Goal: Task Accomplishment & Management: Manage account settings

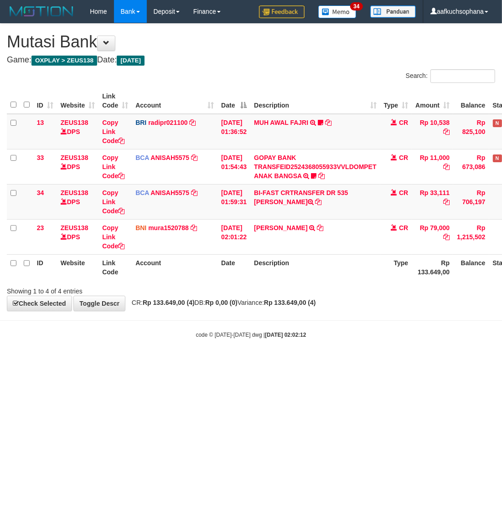
click at [313, 362] on html "Toggle navigation Home Bank Account List Load By Website Group [OXPLAY] ZEUS138…" at bounding box center [251, 181] width 502 height 362
drag, startPoint x: 350, startPoint y: 342, endPoint x: 393, endPoint y: 299, distance: 60.3
click at [351, 341] on body "Toggle navigation Home Bank Account List Load By Website Group [OXPLAY] ZEUS138…" at bounding box center [251, 181] width 502 height 362
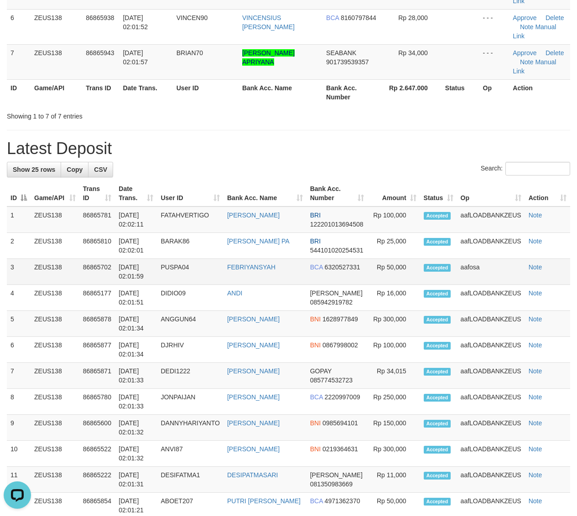
scroll to position [221, 0]
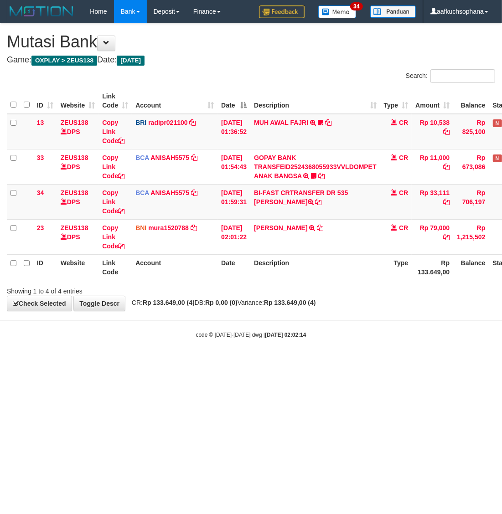
click at [208, 362] on html "Toggle navigation Home Bank Account List Load By Website Group [OXPLAY] ZEUS138…" at bounding box center [251, 181] width 502 height 362
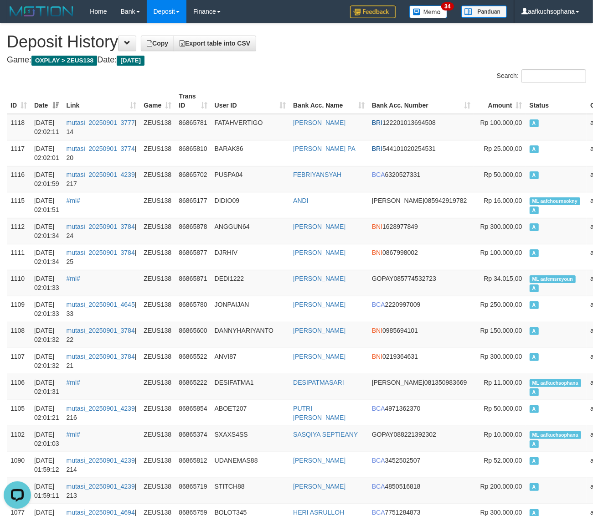
click at [305, 70] on div "Search:" at bounding box center [445, 77] width 283 height 16
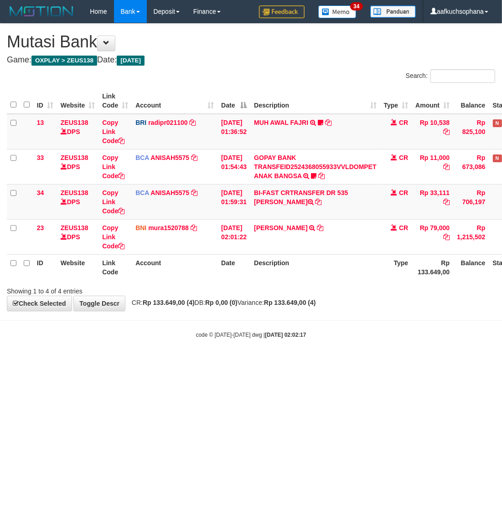
click at [264, 362] on html "Toggle navigation Home Bank Account List Load By Website Group [OXPLAY] ZEUS138…" at bounding box center [251, 181] width 502 height 362
click at [329, 362] on html "Toggle navigation Home Bank Account List Load By Website Group [OXPLAY] ZEUS138…" at bounding box center [251, 181] width 502 height 362
drag, startPoint x: 238, startPoint y: 403, endPoint x: 305, endPoint y: 388, distance: 68.8
click at [238, 362] on html "Toggle navigation Home Bank Account List Load By Website Group [OXPLAY] ZEUS138…" at bounding box center [251, 181] width 502 height 362
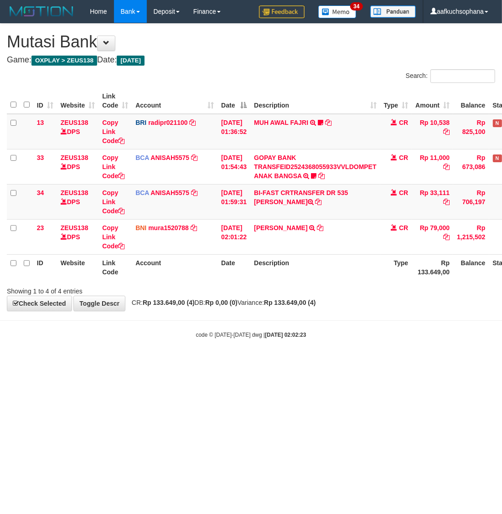
click at [330, 362] on html "Toggle navigation Home Bank Account List Load By Website Group [OXPLAY] ZEUS138…" at bounding box center [251, 181] width 502 height 362
click at [318, 362] on html "Toggle navigation Home Bank Account List Load By Website Group [OXPLAY] ZEUS138…" at bounding box center [251, 181] width 502 height 362
drag, startPoint x: 274, startPoint y: 390, endPoint x: 121, endPoint y: 318, distance: 169.1
click at [271, 362] on html "Toggle navigation Home Bank Account List Load By Website Group [OXPLAY] ZEUS138…" at bounding box center [251, 181] width 502 height 362
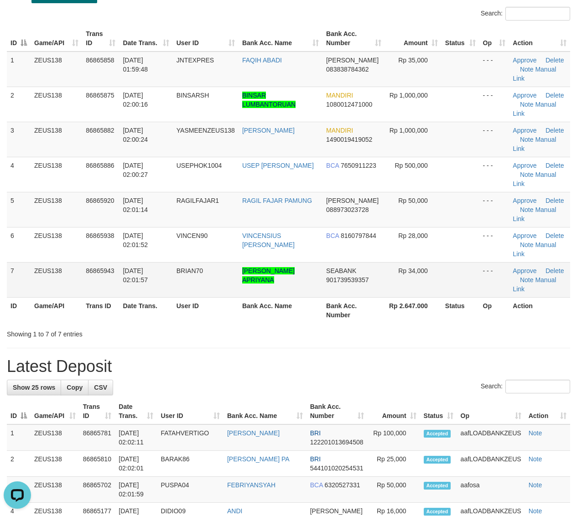
drag, startPoint x: 493, startPoint y: 302, endPoint x: 550, endPoint y: 286, distance: 59.7
click at [498, 299] on th "Op" at bounding box center [494, 310] width 30 height 26
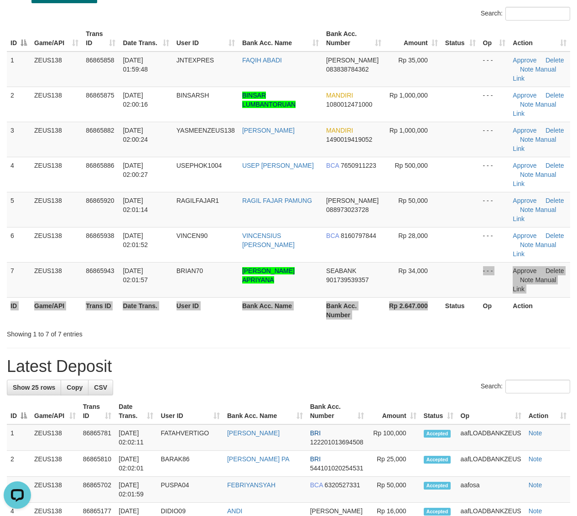
click at [434, 300] on table "ID Game/API Trans ID Date Trans. User ID Bank Acc. Name Bank Acc. Number Amount…" at bounding box center [288, 175] width 563 height 298
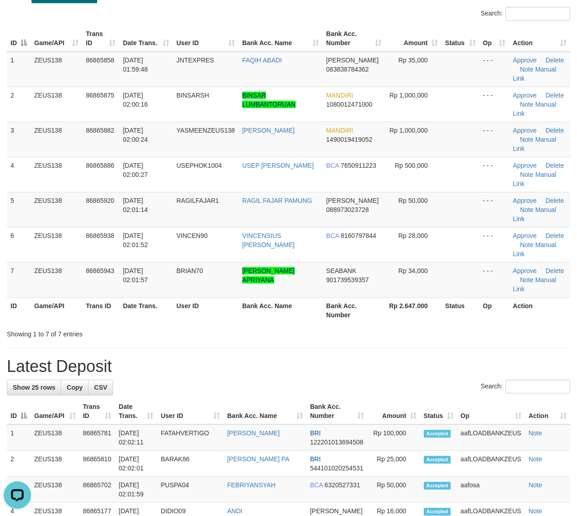
click at [440, 311] on th "Rp 2.647.000" at bounding box center [413, 310] width 57 height 26
click at [480, 375] on h1 "Latest Deposit" at bounding box center [288, 366] width 563 height 18
click at [493, 331] on div "Showing 1 to 7 of 7 entries" at bounding box center [288, 332] width 577 height 13
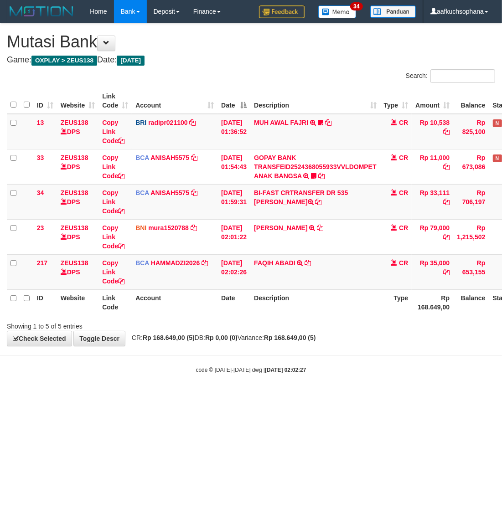
click at [279, 378] on body "Toggle navigation Home Bank Account List Load By Website Group [OXPLAY] ZEUS138…" at bounding box center [251, 198] width 502 height 397
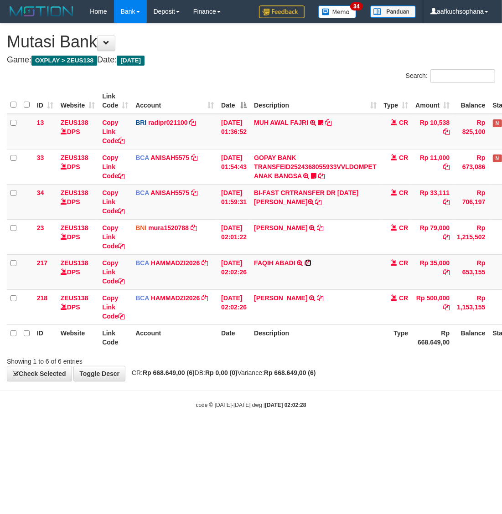
click at [311, 263] on icon at bounding box center [308, 263] width 6 height 6
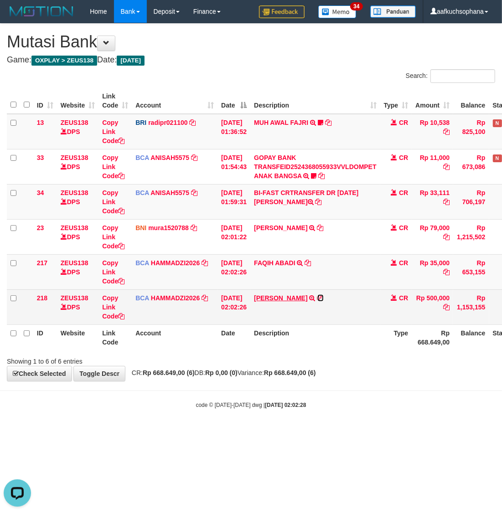
drag, startPoint x: 344, startPoint y: 295, endPoint x: 295, endPoint y: 295, distance: 49.2
click at [324, 295] on icon at bounding box center [320, 298] width 6 height 6
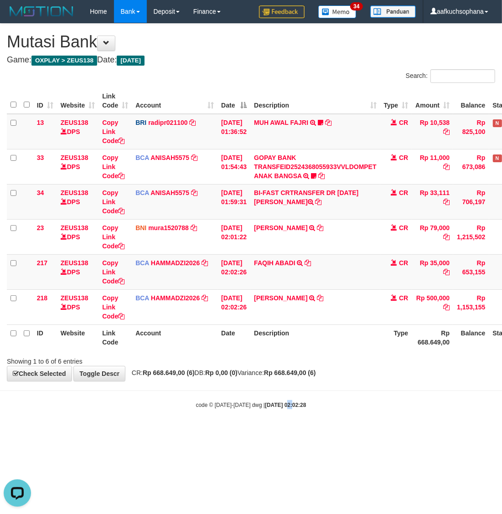
click at [282, 417] on body "Toggle navigation Home Bank Account List Load By Website Group [OXPLAY] ZEUS138…" at bounding box center [251, 216] width 502 height 432
click at [287, 423] on body "Toggle navigation Home Bank Account List Load By Website Group [OXPLAY] ZEUS138…" at bounding box center [251, 216] width 502 height 432
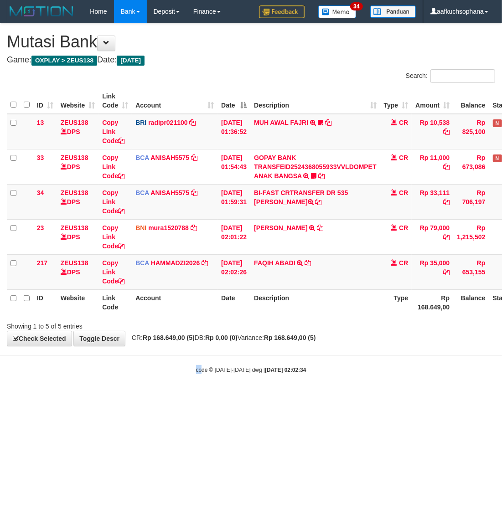
click at [200, 379] on body "Toggle navigation Home Bank Account List Load By Website Group [OXPLAY] ZEUS138…" at bounding box center [251, 198] width 502 height 397
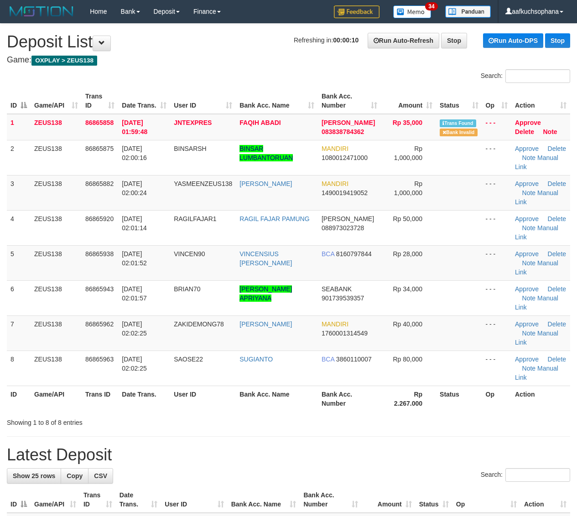
scroll to position [44, 0]
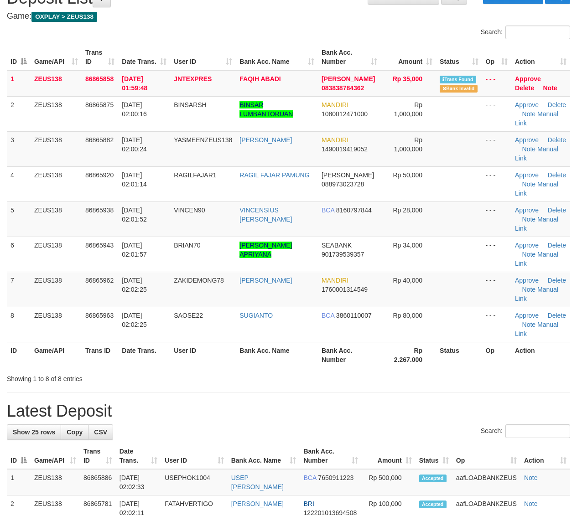
click at [415, 374] on div "Showing 1 to 8 of 8 entries" at bounding box center [288, 377] width 577 height 13
drag, startPoint x: 398, startPoint y: 360, endPoint x: 449, endPoint y: 357, distance: 51.6
click at [398, 360] on th "Rp 2.267.000" at bounding box center [408, 355] width 55 height 26
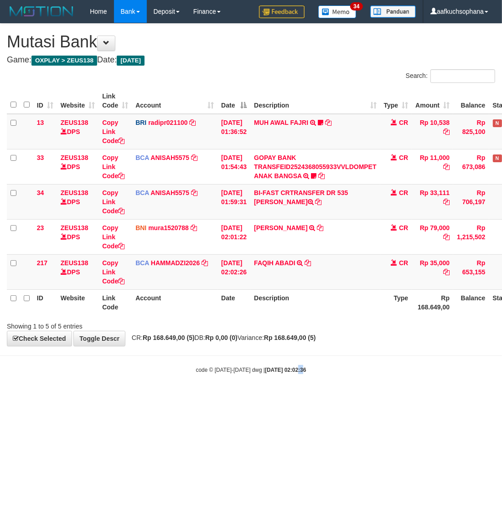
click at [292, 397] on html "Toggle navigation Home Bank Account List Load By Website Group [OXPLAY] ZEUS138…" at bounding box center [251, 198] width 502 height 397
click at [268, 397] on html "Toggle navigation Home Bank Account List Load By Website Group [OXPLAY] ZEUS138…" at bounding box center [251, 198] width 502 height 397
drag, startPoint x: 274, startPoint y: 365, endPoint x: 160, endPoint y: 343, distance: 115.5
click at [272, 365] on body "Toggle navigation Home Bank Account List Load By Website Group [OXPLAY] ZEUS138…" at bounding box center [251, 198] width 502 height 397
click at [313, 388] on body "Toggle navigation Home Bank Account List Load By Website Group [OXPLAY] ZEUS138…" at bounding box center [251, 198] width 502 height 397
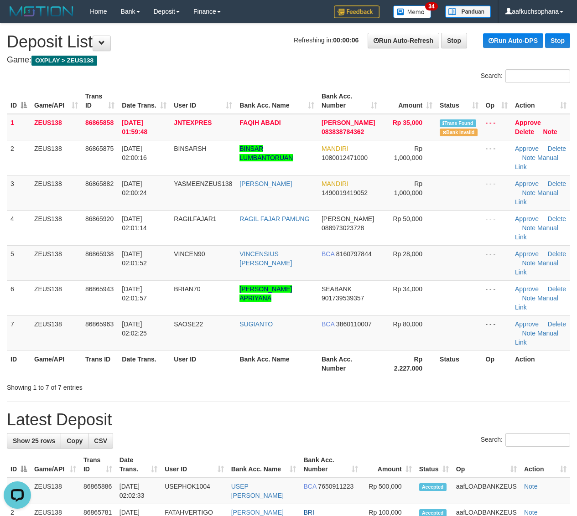
drag, startPoint x: 457, startPoint y: 400, endPoint x: 452, endPoint y: 398, distance: 4.9
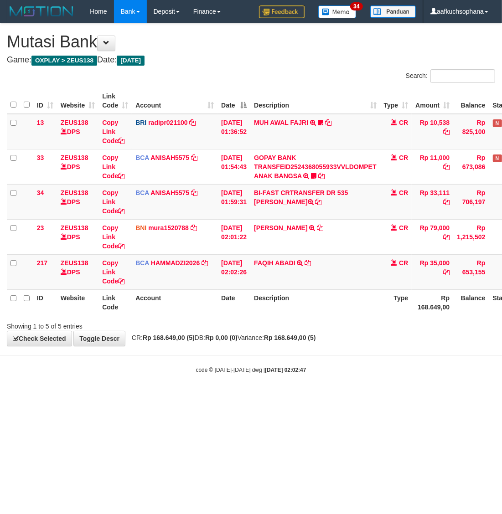
click at [222, 391] on body "Toggle navigation Home Bank Account List Load By Website Group [OXPLAY] ZEUS138…" at bounding box center [251, 198] width 502 height 397
click at [313, 372] on div "code © 2012-2018 dwg | 2025/09/01 02:02:49" at bounding box center [251, 369] width 502 height 9
click at [318, 367] on div "code © 2012-2018 dwg | 2025/09/01 02:02:50" at bounding box center [251, 369] width 502 height 9
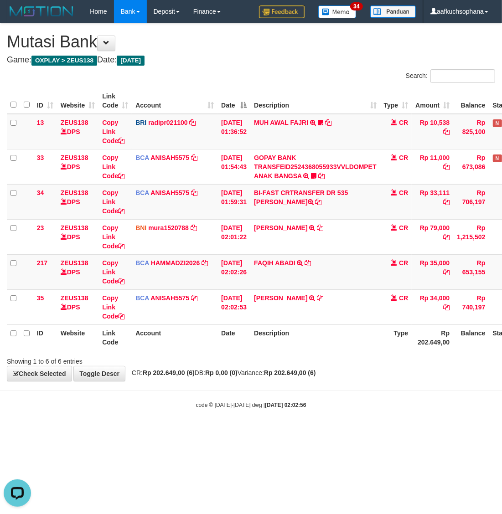
click at [388, 386] on body "Toggle navigation Home Bank Account List Load By Website Group [OXPLAY] ZEUS138…" at bounding box center [251, 216] width 502 height 432
click at [370, 384] on body "Toggle navigation Home Bank Account List Load By Website Group [OXPLAY] ZEUS138…" at bounding box center [251, 216] width 502 height 432
drag, startPoint x: 246, startPoint y: 409, endPoint x: 229, endPoint y: 409, distance: 16.9
click at [236, 411] on body "Toggle navigation Home Bank Account List Load By Website Group [OXPLAY] ZEUS138…" at bounding box center [251, 216] width 502 height 432
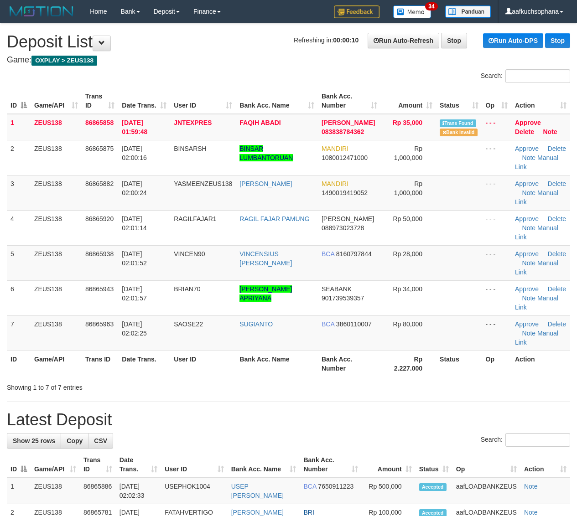
drag, startPoint x: 470, startPoint y: 396, endPoint x: 575, endPoint y: 388, distance: 105.6
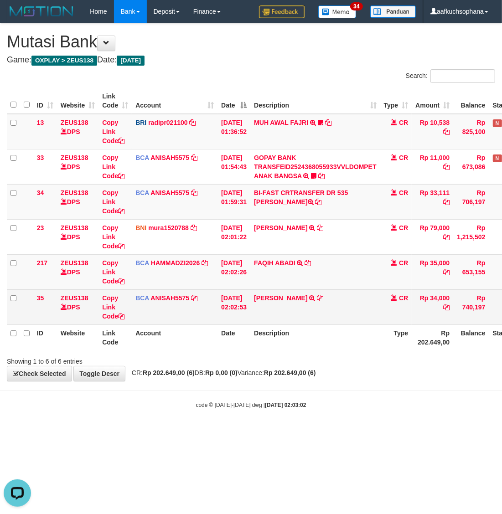
drag, startPoint x: 235, startPoint y: 365, endPoint x: 190, endPoint y: 315, distance: 67.8
click at [236, 365] on div "Showing 1 to 6 of 6 entries" at bounding box center [251, 359] width 502 height 13
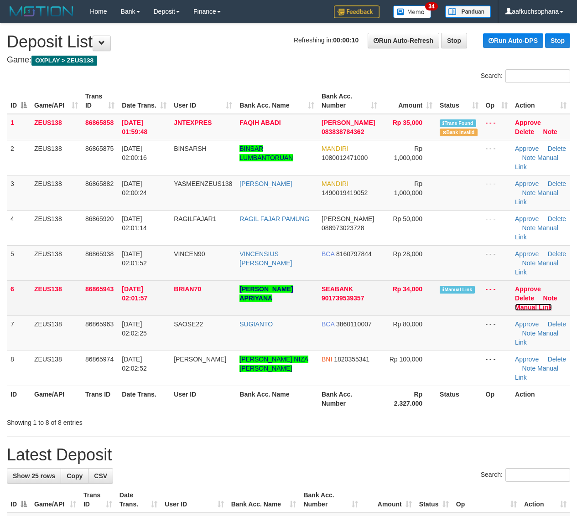
click at [523, 304] on link "Manual Link" at bounding box center [533, 307] width 37 height 7
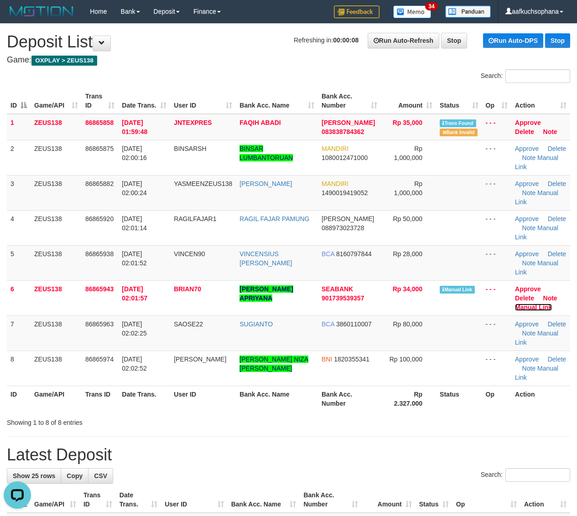
click at [515, 304] on link "Manual Link" at bounding box center [533, 307] width 37 height 7
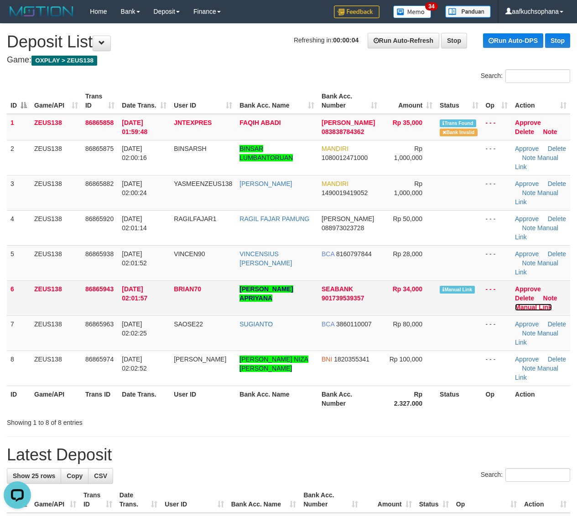
click at [537, 306] on link "Manual Link" at bounding box center [533, 307] width 37 height 7
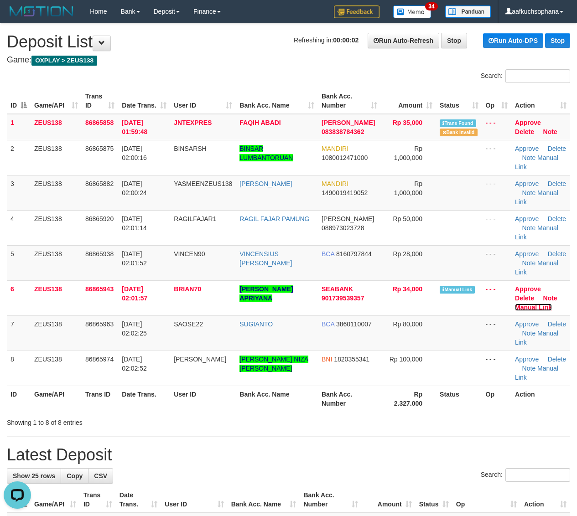
click at [515, 304] on link "Manual Link" at bounding box center [533, 307] width 37 height 7
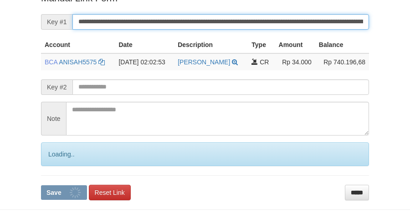
click at [41, 185] on button "Save" at bounding box center [64, 192] width 46 height 15
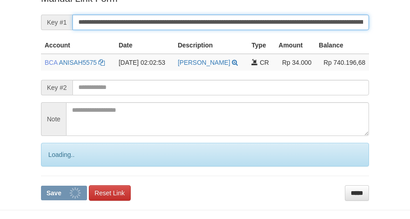
click at [41, 186] on button "Save" at bounding box center [64, 193] width 46 height 15
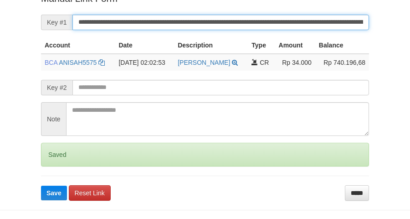
click at [41, 186] on button "Save" at bounding box center [54, 193] width 26 height 15
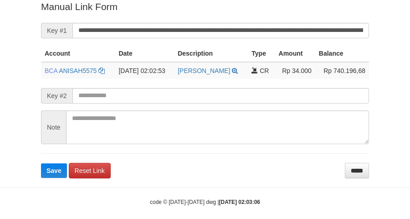
drag, startPoint x: 0, startPoint y: 0, endPoint x: 240, endPoint y: 30, distance: 242.1
click at [240, 30] on form "**********" at bounding box center [205, 89] width 328 height 178
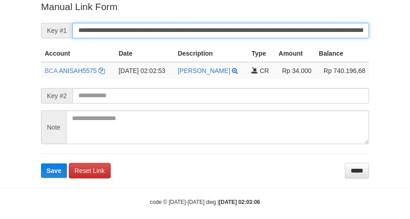
scroll to position [187, 0]
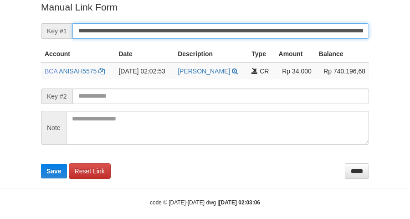
click at [41, 164] on button "Save" at bounding box center [54, 171] width 26 height 15
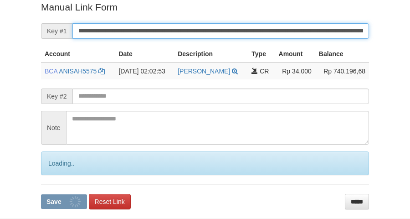
click at [41, 194] on button "Save" at bounding box center [64, 201] width 46 height 15
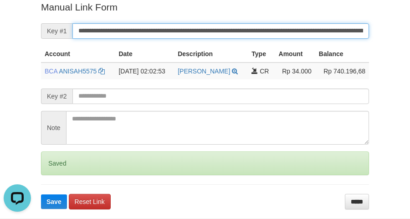
scroll to position [0, 0]
click at [41, 194] on button "Save" at bounding box center [54, 201] width 26 height 15
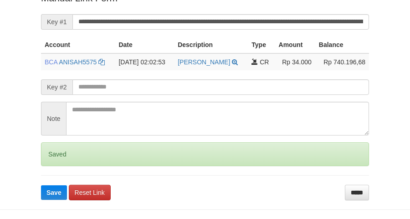
click at [41, 185] on button "Save" at bounding box center [54, 192] width 26 height 15
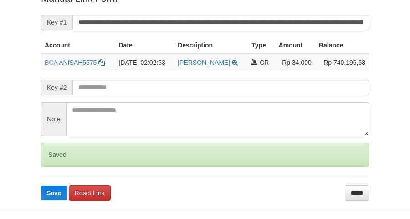
click at [41, 186] on button "Save" at bounding box center [54, 193] width 26 height 15
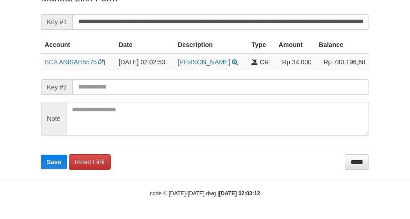
scroll to position [196, 0]
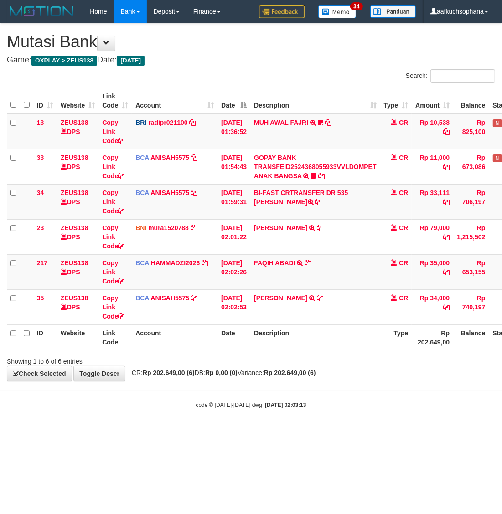
click at [322, 416] on body "Toggle navigation Home Bank Account List Load By Website Group [OXPLAY] ZEUS138…" at bounding box center [251, 216] width 502 height 432
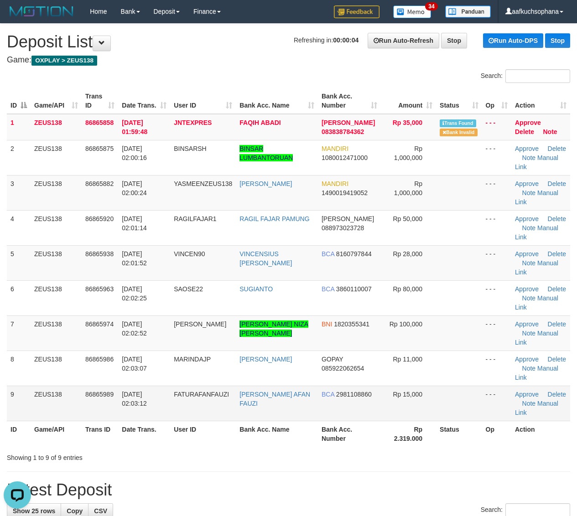
drag, startPoint x: 481, startPoint y: 407, endPoint x: 508, endPoint y: 388, distance: 33.7
click at [482, 407] on td "- - -" at bounding box center [496, 403] width 29 height 35
drag, startPoint x: 414, startPoint y: 429, endPoint x: 530, endPoint y: 324, distance: 156.6
click at [424, 419] on table "ID Game/API Trans ID Date Trans. User ID Bank Acc. Name Bank Acc. Number Amount…" at bounding box center [288, 267] width 563 height 359
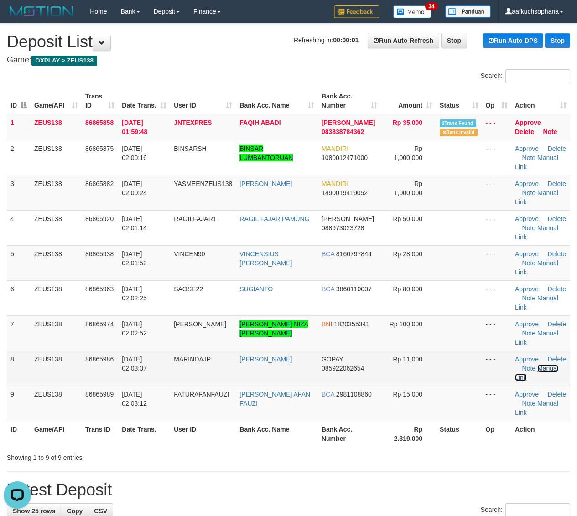
click at [539, 365] on link "Manual Link" at bounding box center [536, 373] width 43 height 16
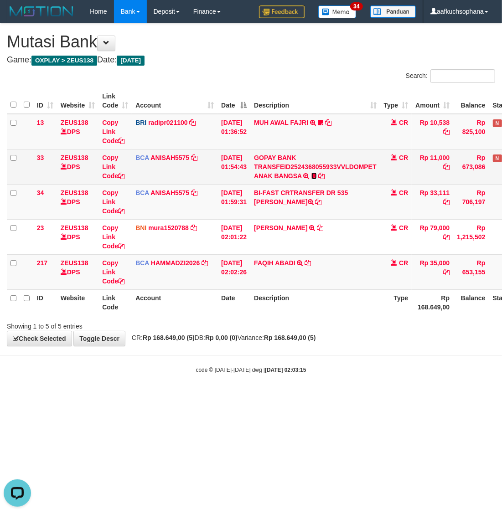
click at [317, 173] on icon at bounding box center [313, 176] width 5 height 6
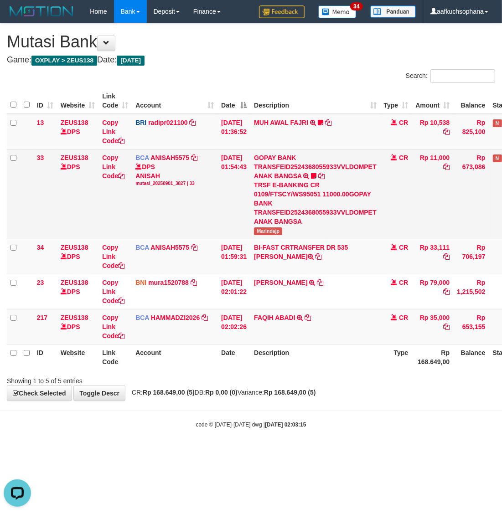
click at [276, 235] on span "Marindajp" at bounding box center [268, 232] width 28 height 8
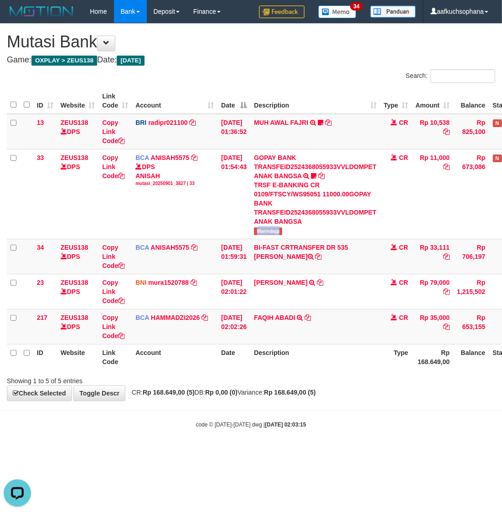
copy span "Marindajp"
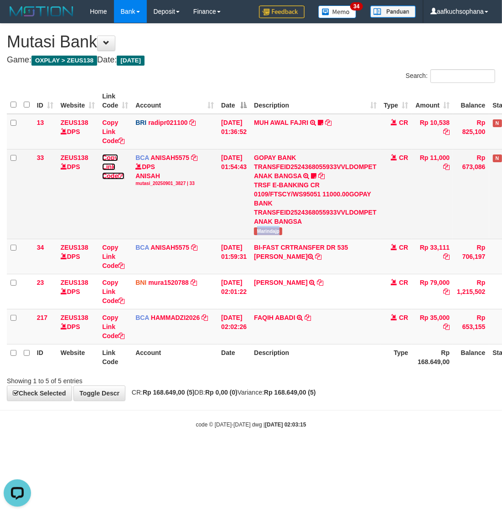
click at [122, 174] on icon at bounding box center [121, 176] width 6 height 6
copy span "Marindajp"
drag, startPoint x: 122, startPoint y: 174, endPoint x: 0, endPoint y: 295, distance: 171.5
click at [122, 174] on icon at bounding box center [121, 176] width 6 height 6
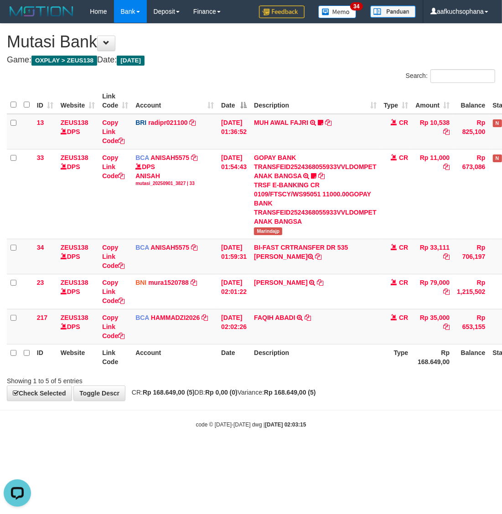
scroll to position [114, 0]
drag, startPoint x: 250, startPoint y: 398, endPoint x: 243, endPoint y: 404, distance: 9.7
click at [246, 406] on body "Toggle navigation Home Bank Account List Load By Website Group [OXPLAY] ZEUS138…" at bounding box center [251, 226] width 502 height 452
click at [299, 434] on body "Toggle navigation Home Bank Account List Load By Website Group [OXPLAY] ZEUS138…" at bounding box center [251, 226] width 502 height 452
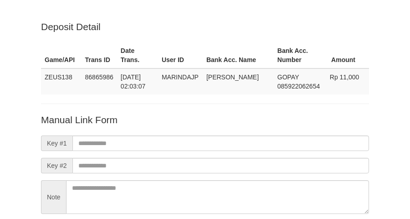
scroll to position [80, 0]
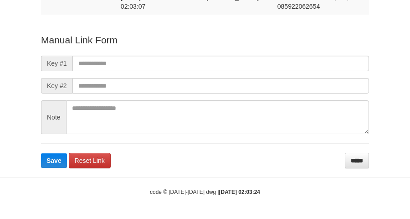
click at [212, 61] on input "text" at bounding box center [220, 64] width 297 height 16
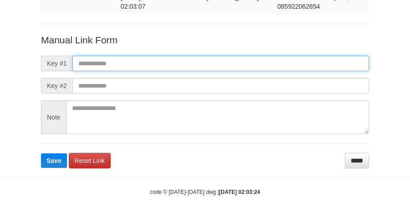
click at [258, 57] on input "text" at bounding box center [220, 64] width 297 height 16
paste input "**********"
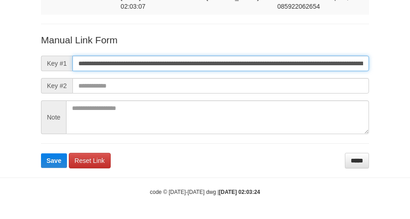
scroll to position [0, 504]
type input "**********"
click at [41, 153] on button "Save" at bounding box center [54, 160] width 26 height 15
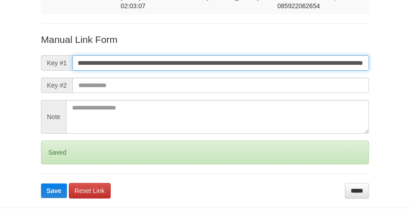
click at [41, 183] on button "Save" at bounding box center [54, 190] width 26 height 15
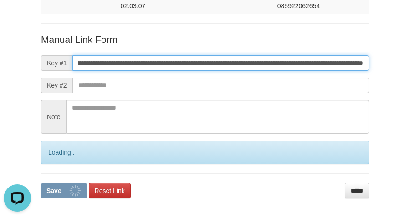
click at [41, 183] on button "Save" at bounding box center [64, 190] width 46 height 15
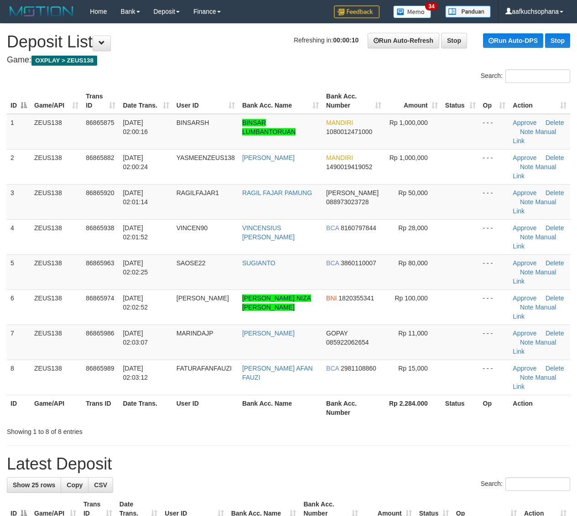
click at [568, 226] on td "Approve [GEOGRAPHIC_DATA] Note Manual Link" at bounding box center [539, 236] width 61 height 35
click at [548, 342] on link "Manual Link" at bounding box center [533, 347] width 43 height 16
click at [512, 339] on link "Manual Link" at bounding box center [533, 347] width 43 height 16
click at [541, 342] on link "Manual Link" at bounding box center [533, 347] width 43 height 16
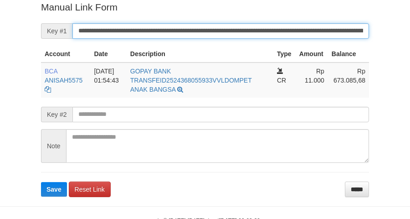
click at [41, 182] on button "Save" at bounding box center [54, 189] width 26 height 15
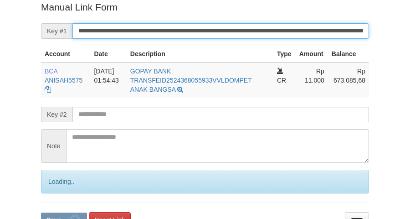
click at [41, 212] on button "Save" at bounding box center [64, 219] width 46 height 15
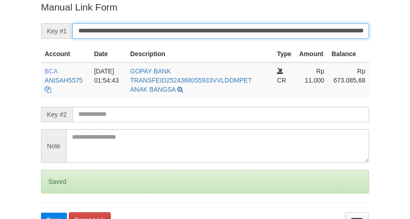
click at [41, 212] on button "Save" at bounding box center [54, 219] width 26 height 15
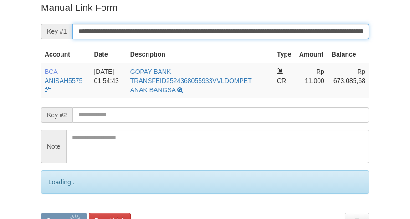
click at [41, 213] on button "Save" at bounding box center [64, 220] width 46 height 15
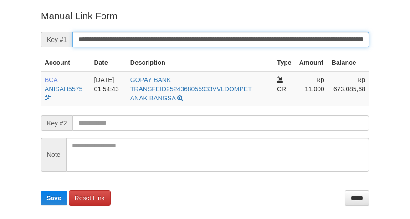
click at [41, 191] on button "Save" at bounding box center [54, 198] width 26 height 15
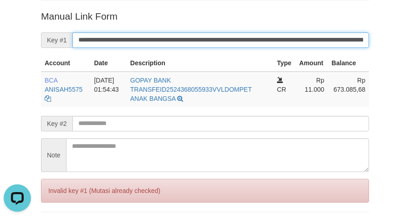
click at [213, 40] on input "**********" at bounding box center [220, 40] width 297 height 16
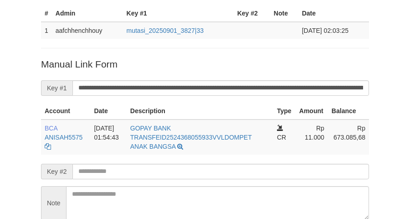
scroll to position [130, 0]
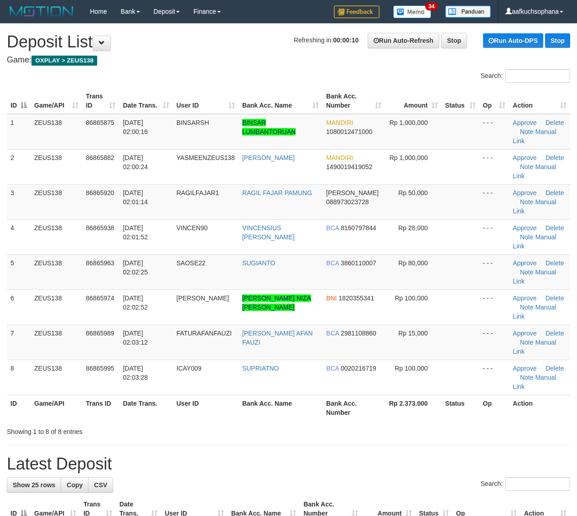
drag, startPoint x: 479, startPoint y: 409, endPoint x: 584, endPoint y: 384, distance: 108.2
click at [505, 400] on th "Op" at bounding box center [494, 408] width 30 height 26
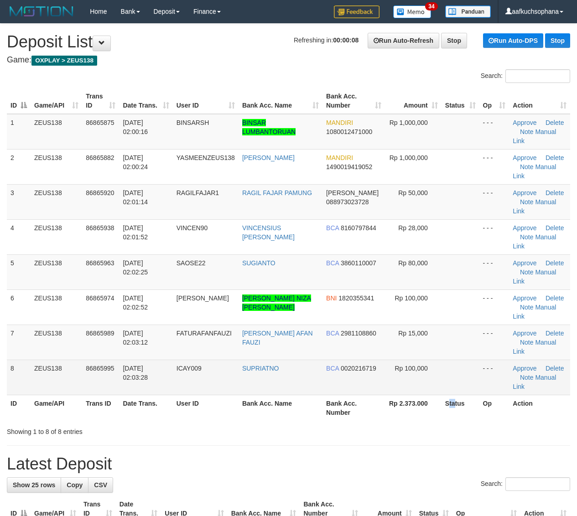
drag, startPoint x: 452, startPoint y: 396, endPoint x: 477, endPoint y: 386, distance: 27.4
click at [459, 395] on th "Status" at bounding box center [460, 408] width 38 height 26
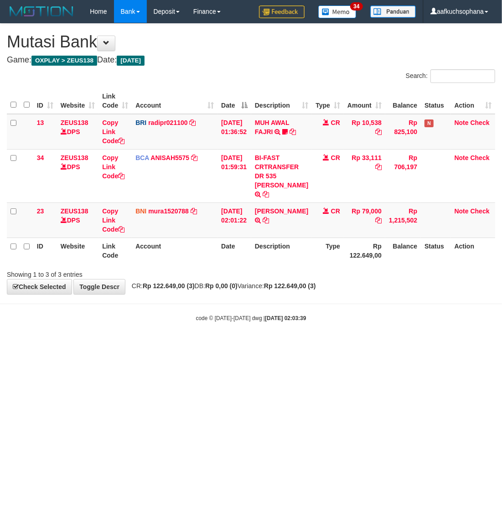
drag, startPoint x: 186, startPoint y: 354, endPoint x: 7, endPoint y: 341, distance: 179.6
click at [183, 345] on html "Toggle navigation Home Bank Account List Load By Website Group [OXPLAY] ZEUS138…" at bounding box center [251, 172] width 502 height 345
click at [217, 345] on html "Toggle navigation Home Bank Account List Load By Website Group [OXPLAY] ZEUS138…" at bounding box center [251, 172] width 502 height 345
click at [289, 207] on link "RIZKY ASHARI" at bounding box center [281, 210] width 53 height 7
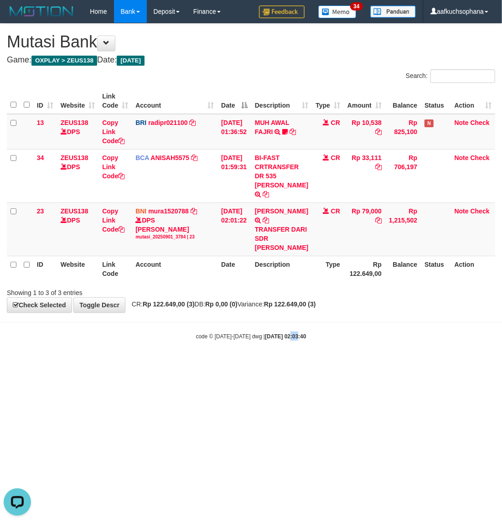
drag, startPoint x: 279, startPoint y: 383, endPoint x: 1, endPoint y: 337, distance: 281.4
click at [274, 363] on html "Toggle navigation Home Bank Account List Load By Website Group [OXPLAY] ZEUS138…" at bounding box center [251, 181] width 502 height 363
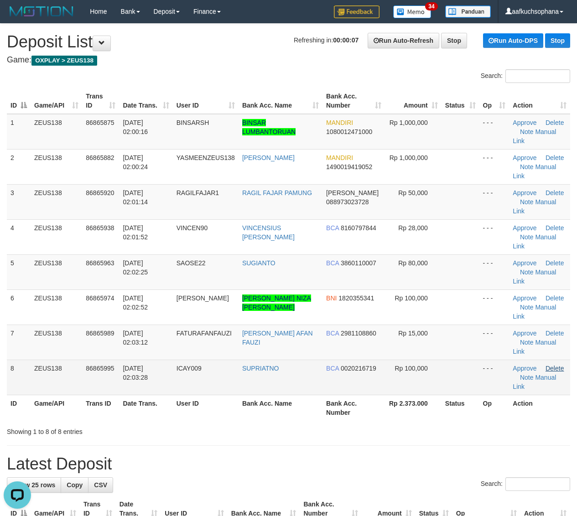
drag, startPoint x: 472, startPoint y: 402, endPoint x: 562, endPoint y: 368, distance: 95.7
click at [473, 403] on th "Status" at bounding box center [460, 408] width 38 height 26
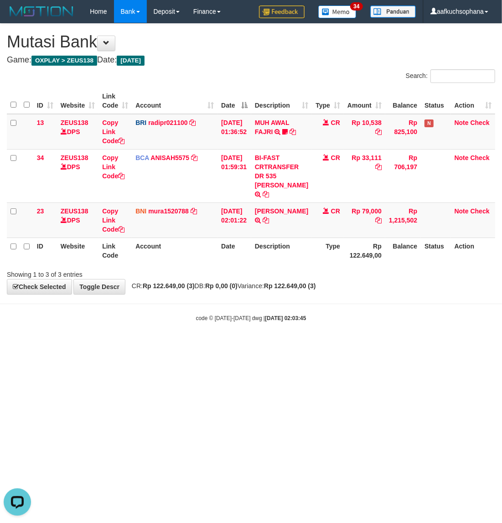
click at [135, 345] on html "Toggle navigation Home Bank Account List Load By Website Group [OXPLAY] ZEUS138…" at bounding box center [251, 172] width 502 height 345
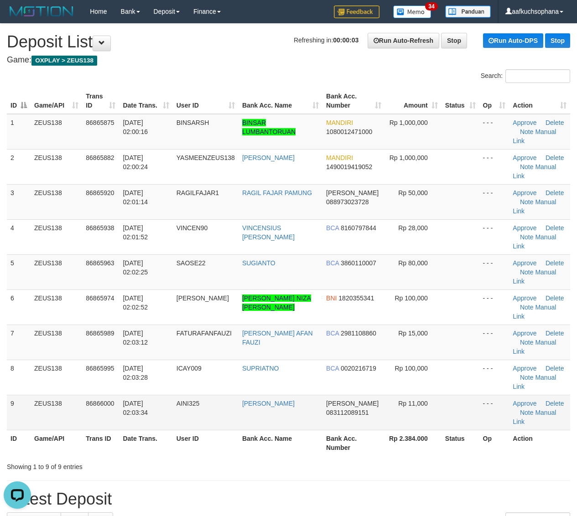
drag, startPoint x: 480, startPoint y: 423, endPoint x: 456, endPoint y: 408, distance: 28.1
click at [480, 423] on td "- - -" at bounding box center [494, 412] width 30 height 35
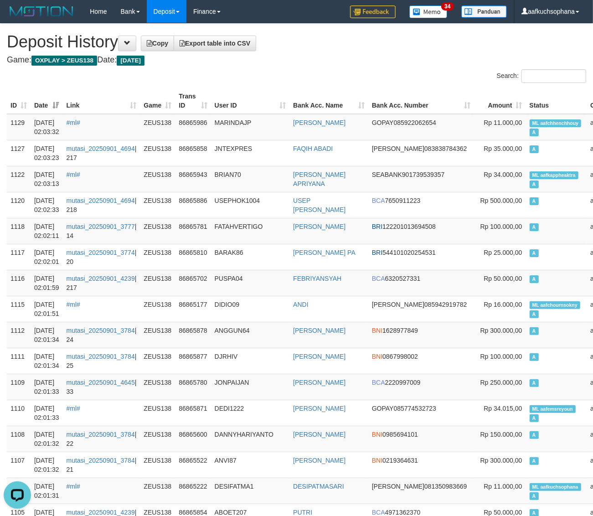
click at [474, 92] on th "Amount" at bounding box center [500, 101] width 52 height 26
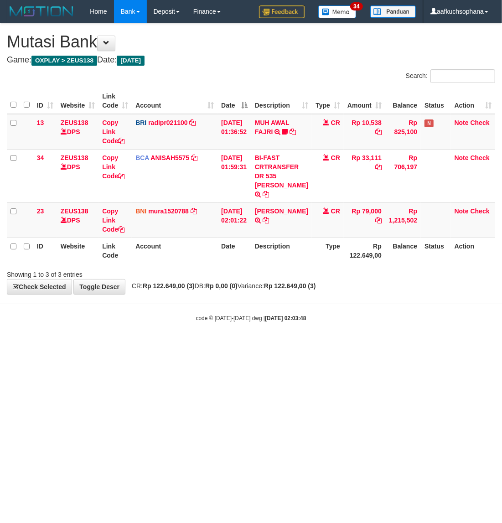
drag, startPoint x: 266, startPoint y: 310, endPoint x: 500, endPoint y: 289, distance: 234.9
click at [267, 315] on strong "2025/09/01 02:03:48" at bounding box center [285, 318] width 41 height 6
click at [325, 345] on html "Toggle navigation Home Bank Account List Load By Website Group [OXPLAY] ZEUS138…" at bounding box center [251, 172] width 502 height 345
click at [323, 345] on html "Toggle navigation Home Bank Account List Load By Website Group [OXPLAY] ZEUS138…" at bounding box center [251, 172] width 502 height 345
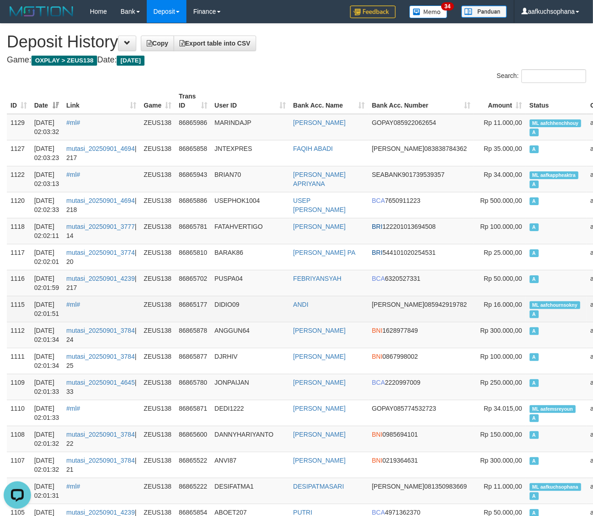
click at [290, 308] on td "ANDI" at bounding box center [329, 309] width 79 height 26
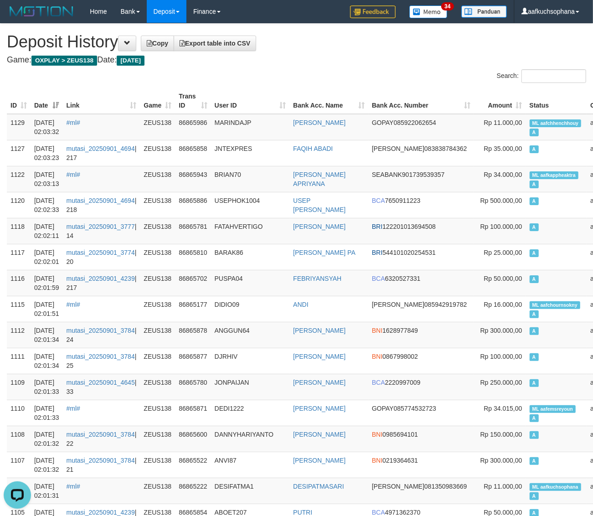
click at [371, 73] on div "Search:" at bounding box center [445, 77] width 283 height 16
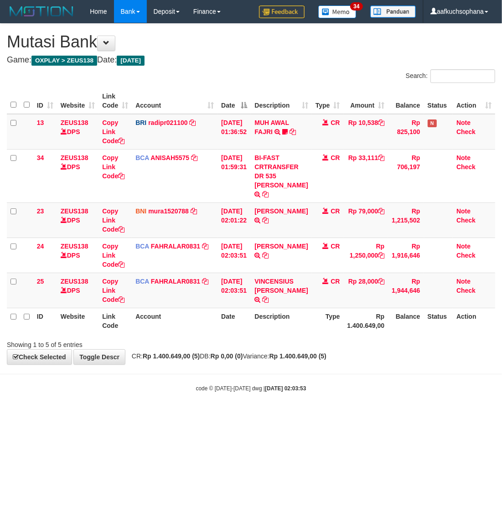
click at [349, 415] on html "Toggle navigation Home Bank Account List Load By Website Group [OXPLAY] ZEUS138…" at bounding box center [251, 207] width 502 height 415
drag, startPoint x: 345, startPoint y: 453, endPoint x: 295, endPoint y: 439, distance: 52.0
click at [342, 415] on html "Toggle navigation Home Bank Account List Load By Website Group [OXPLAY] ZEUS138…" at bounding box center [251, 207] width 502 height 415
click at [289, 415] on html "Toggle navigation Home Bank Account List Load By Website Group [OXPLAY] ZEUS138…" at bounding box center [251, 207] width 502 height 415
click at [276, 415] on html "Toggle navigation Home Bank Account List Load By Website Group [OXPLAY] ZEUS138…" at bounding box center [251, 207] width 502 height 415
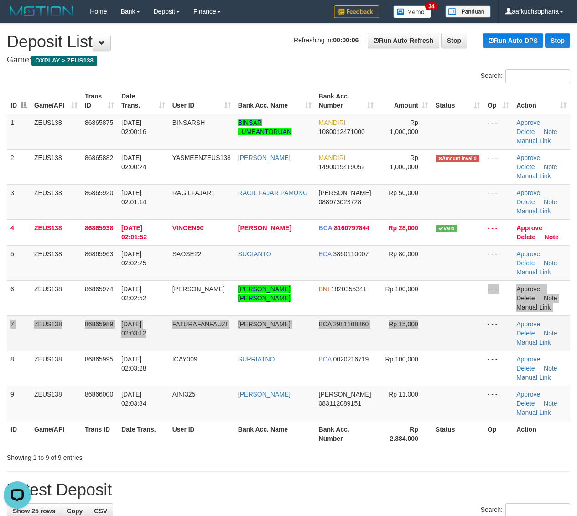
drag, startPoint x: 441, startPoint y: 315, endPoint x: 446, endPoint y: 317, distance: 5.3
click at [445, 316] on tbody "1 ZEUS138 86865875 01/09/2025 02:00:16 BINSARSH BINSAR LUMBANTORUAN MANDIRI 108…" at bounding box center [288, 267] width 563 height 307
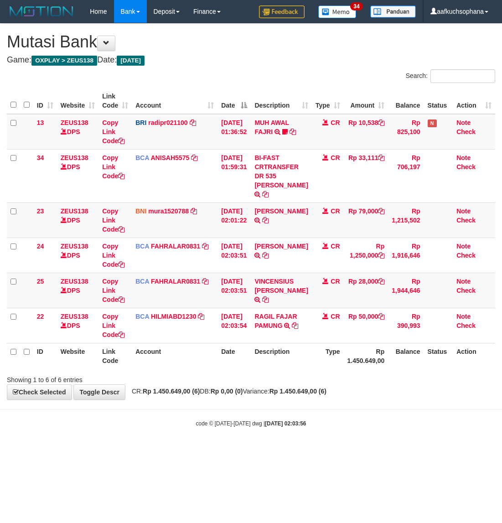
click at [244, 409] on body "Toggle navigation Home Bank Account List Load By Website Group [OXPLAY] ZEUS138…" at bounding box center [251, 225] width 502 height 450
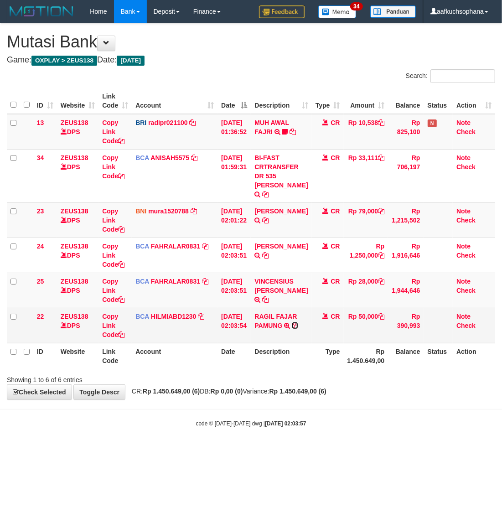
click at [298, 322] on icon at bounding box center [295, 325] width 6 height 6
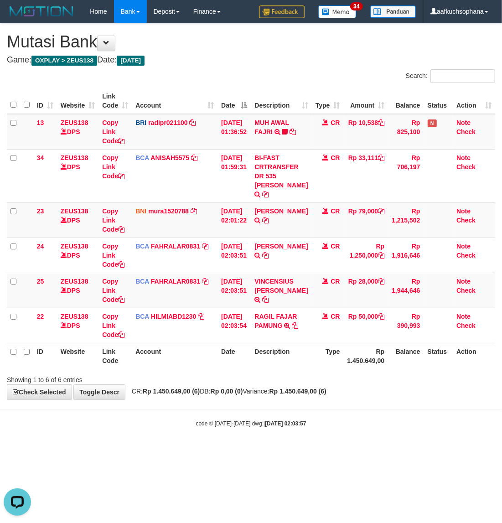
click at [247, 393] on body "Toggle navigation Home Bank Account List Load By Website Group [OXPLAY] ZEUS138…" at bounding box center [251, 225] width 502 height 450
click at [290, 435] on body "Toggle navigation Home Bank Account List Load By Website Group [OXPLAY] ZEUS138…" at bounding box center [251, 225] width 502 height 450
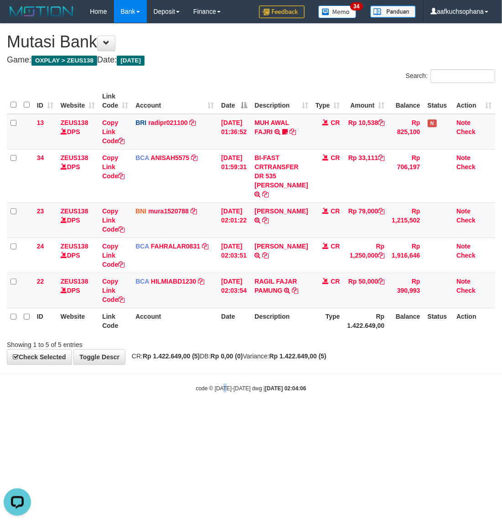
drag, startPoint x: 222, startPoint y: 374, endPoint x: 230, endPoint y: 384, distance: 12.7
click at [227, 384] on body "Toggle navigation Home Bank Account List Load By Website Group [OXPLAY] ZEUS138…" at bounding box center [251, 207] width 502 height 415
click at [231, 384] on body "Toggle navigation Home Bank Account List Load By Website Group [OXPLAY] ZEUS138…" at bounding box center [251, 207] width 502 height 415
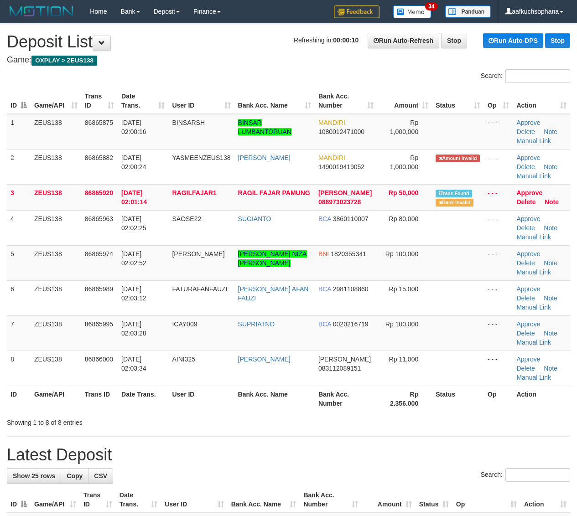
click at [275, 387] on th "Bank Acc. Name" at bounding box center [274, 399] width 80 height 26
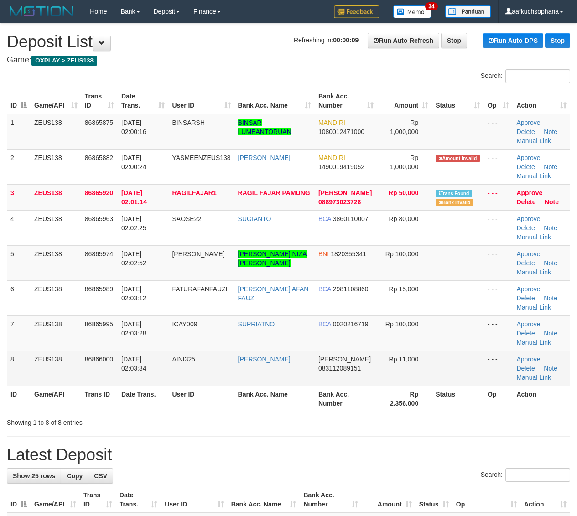
click at [264, 379] on td "NURUL AINI" at bounding box center [274, 368] width 80 height 35
click at [266, 377] on td "NURUL AINI" at bounding box center [274, 368] width 80 height 35
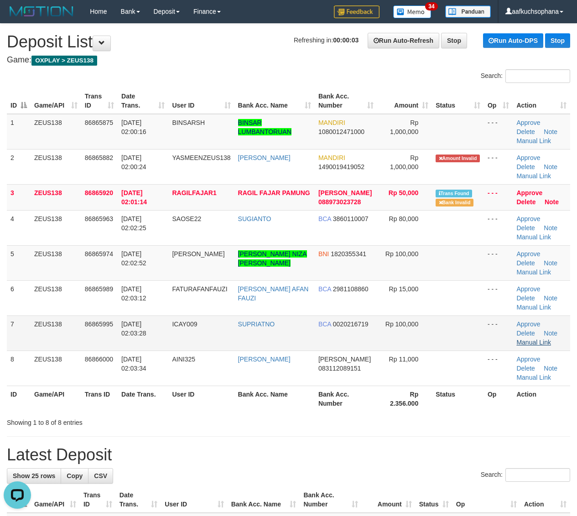
drag, startPoint x: 475, startPoint y: 339, endPoint x: 539, endPoint y: 339, distance: 64.3
click at [475, 338] on td at bounding box center [458, 332] width 52 height 35
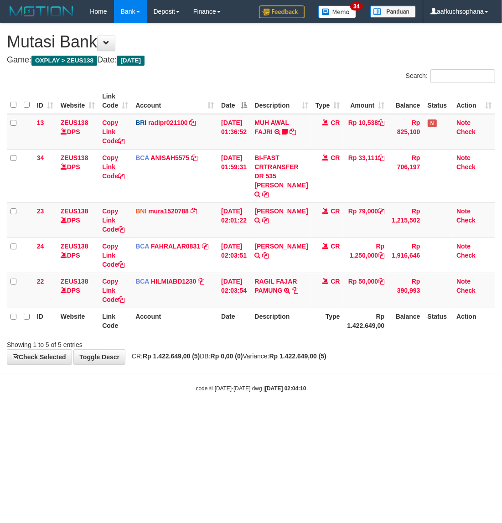
drag, startPoint x: 458, startPoint y: 397, endPoint x: 431, endPoint y: 393, distance: 27.1
click at [457, 397] on body "Toggle navigation Home Bank Account List Load By Website Group [OXPLAY] ZEUS138…" at bounding box center [251, 207] width 502 height 415
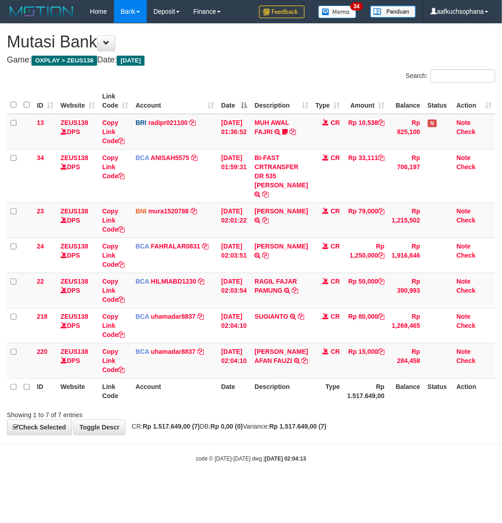
click at [233, 422] on div "**********" at bounding box center [251, 229] width 502 height 411
click at [302, 357] on icon at bounding box center [305, 360] width 6 height 6
click at [286, 425] on div "**********" at bounding box center [251, 229] width 502 height 411
drag, startPoint x: 286, startPoint y: 425, endPoint x: 110, endPoint y: 396, distance: 177.9
click at [286, 425] on div "**********" at bounding box center [251, 229] width 502 height 411
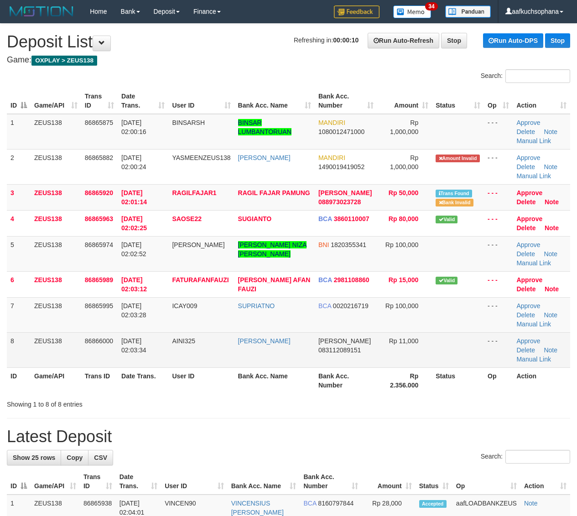
click at [454, 347] on td at bounding box center [458, 349] width 52 height 35
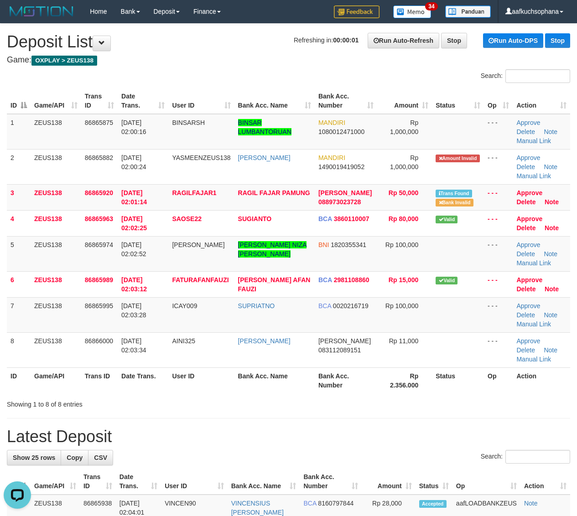
click at [465, 406] on div "Showing 1 to 8 of 8 entries" at bounding box center [288, 402] width 577 height 13
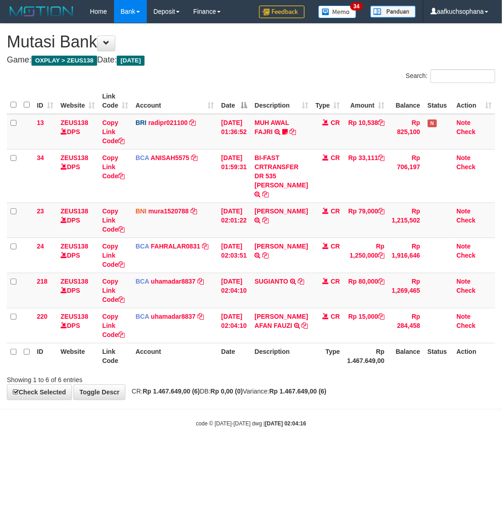
click at [315, 408] on body "Toggle navigation Home Bank Account List Load By Website Group [OXPLAY] ZEUS138…" at bounding box center [251, 225] width 502 height 450
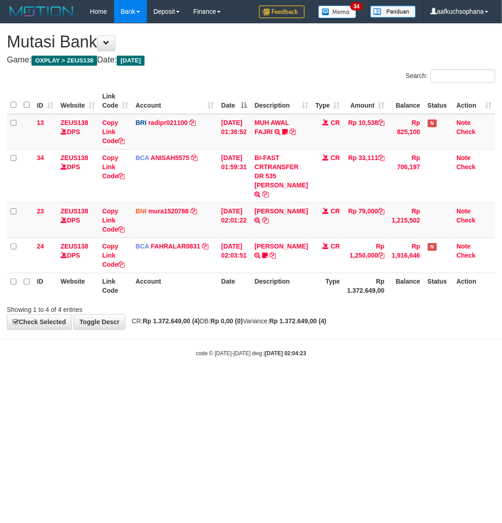
click at [333, 367] on body "Toggle navigation Home Bank Account List Load By Website Group [OXPLAY] ZEUS138…" at bounding box center [251, 190] width 502 height 380
click at [132, 380] on html "Toggle navigation Home Bank Account List Load By Website Group [OXPLAY] ZEUS138…" at bounding box center [251, 190] width 502 height 380
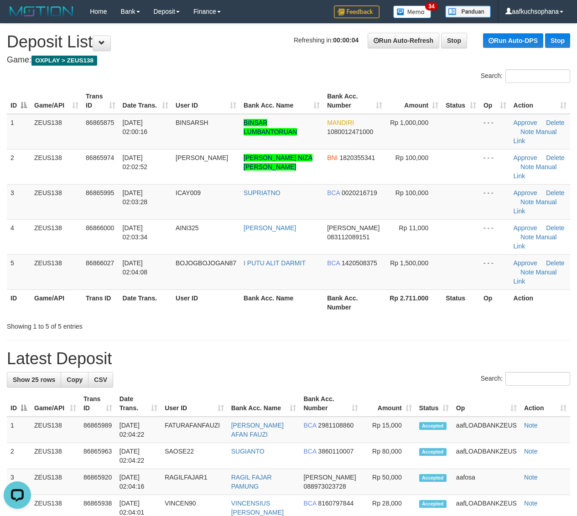
click at [463, 326] on div "Showing 1 to 5 of 5 entries" at bounding box center [288, 324] width 577 height 13
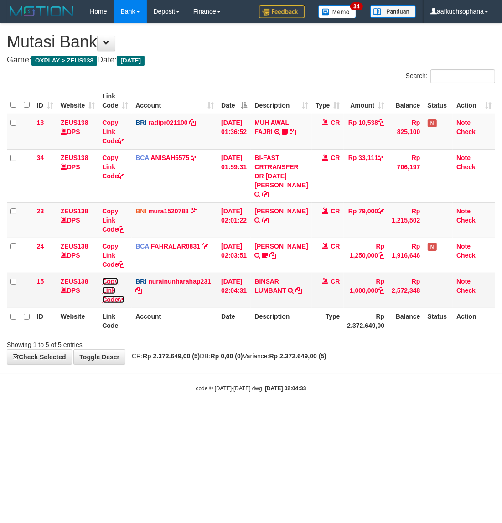
click at [123, 296] on icon at bounding box center [121, 299] width 6 height 6
drag, startPoint x: 253, startPoint y: 368, endPoint x: 238, endPoint y: 367, distance: 15.1
click at [251, 368] on body "Toggle navigation Home Bank Account List Load By Website Group [OXPLAY] ZEUS138…" at bounding box center [251, 207] width 502 height 415
click at [345, 411] on html "Toggle navigation Home Bank Account List Load By Website Group [OXPLAY] ZEUS138…" at bounding box center [251, 207] width 502 height 415
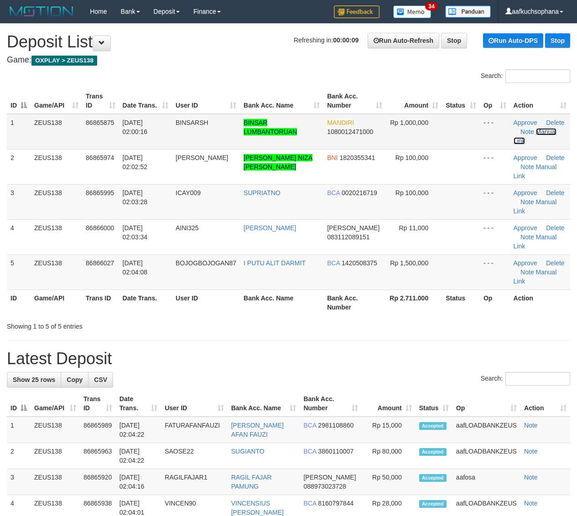
click at [549, 128] on link "Manual Link" at bounding box center [534, 136] width 43 height 16
click at [513, 128] on link "Manual Link" at bounding box center [534, 136] width 43 height 16
click at [543, 133] on link "Manual Link" at bounding box center [534, 136] width 43 height 16
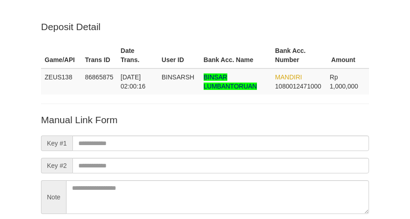
scroll to position [80, 0]
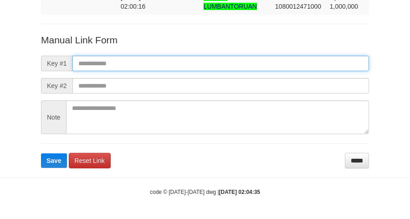
click at [221, 65] on input "text" at bounding box center [220, 64] width 297 height 16
paste input "**********"
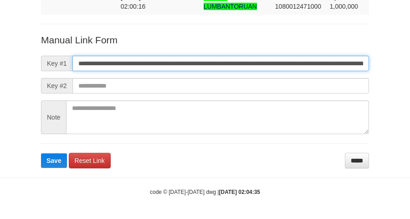
scroll to position [0, 531]
type input "**********"
click at [41, 153] on button "Save" at bounding box center [54, 160] width 26 height 15
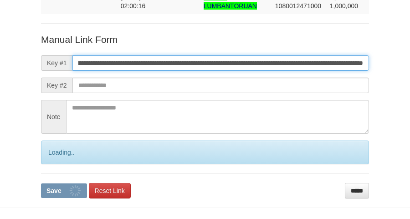
click at [41, 183] on button "Save" at bounding box center [64, 190] width 46 height 15
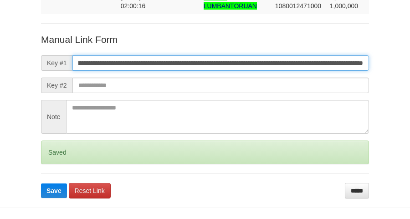
click at [41, 183] on button "Save" at bounding box center [54, 190] width 26 height 15
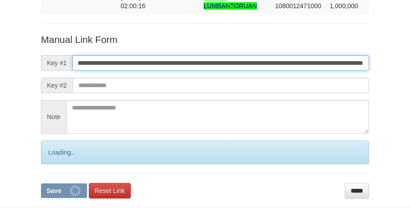
click at [41, 183] on button "Save" at bounding box center [64, 190] width 46 height 15
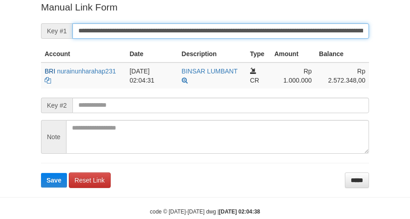
click at [41, 173] on button "Save" at bounding box center [54, 180] width 26 height 15
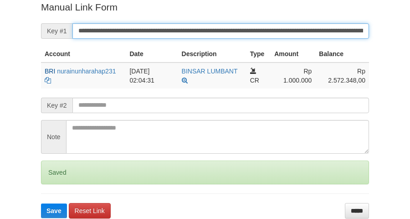
click at [41, 203] on button "Save" at bounding box center [54, 210] width 26 height 15
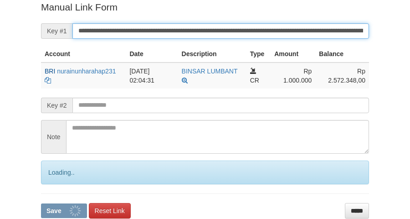
scroll to position [187, 0]
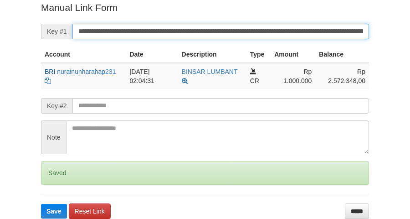
click at [41, 204] on button "Save" at bounding box center [54, 211] width 26 height 15
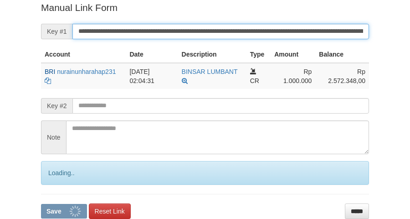
click at [41, 204] on button "Save" at bounding box center [64, 211] width 46 height 15
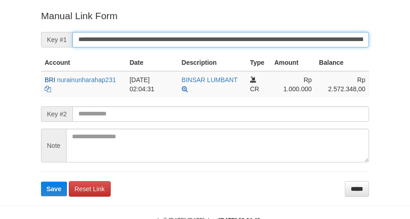
click at [219, 37] on input "**********" at bounding box center [220, 40] width 297 height 16
click at [41, 181] on button "Save" at bounding box center [54, 188] width 26 height 15
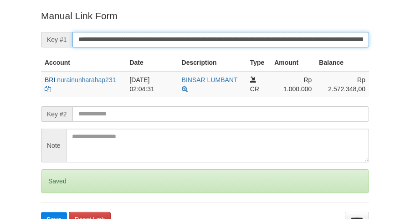
click at [41, 212] on button "Save" at bounding box center [54, 219] width 26 height 15
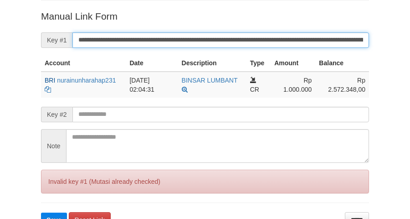
click at [41, 212] on button "Save" at bounding box center [54, 219] width 26 height 15
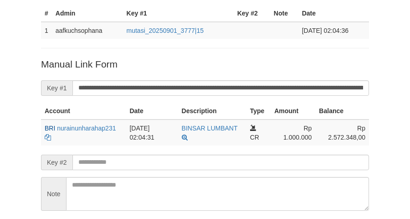
scroll to position [130, 0]
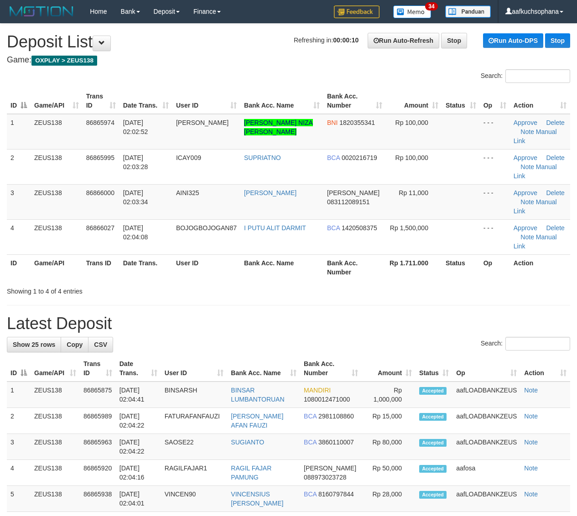
drag, startPoint x: 470, startPoint y: 256, endPoint x: 583, endPoint y: 279, distance: 115.3
click at [474, 283] on div "Showing 1 to 4 of 4 entries" at bounding box center [288, 289] width 577 height 13
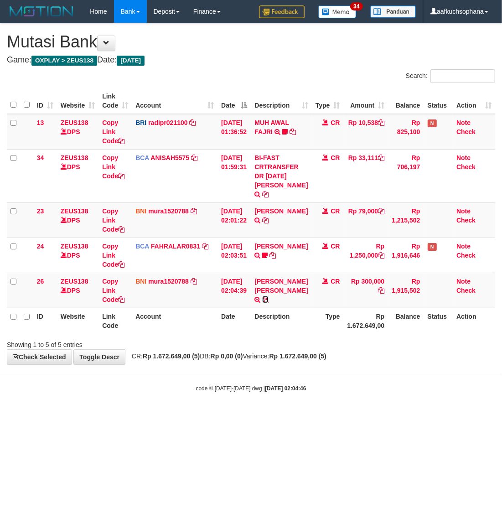
drag, startPoint x: 265, startPoint y: 289, endPoint x: 1, endPoint y: 274, distance: 263.9
click at [263, 296] on icon at bounding box center [265, 299] width 6 height 6
click at [227, 385] on small "code © 2012-2018 dwg | 2025/09/01 02:04:46" at bounding box center [251, 388] width 110 height 6
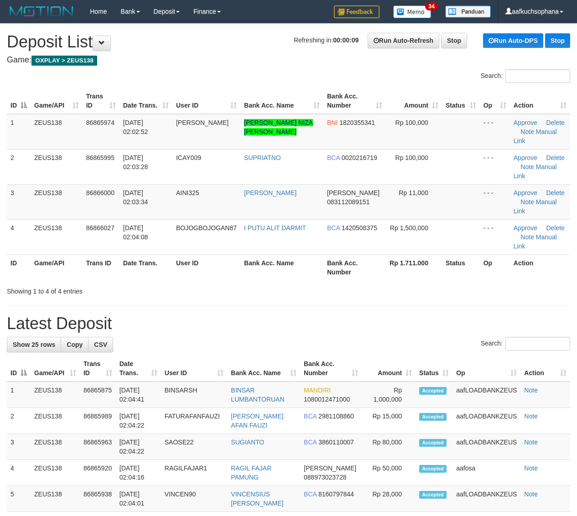
click at [448, 283] on div "Showing 1 to 4 of 4 entries" at bounding box center [288, 289] width 577 height 13
drag, startPoint x: 369, startPoint y: 259, endPoint x: 408, endPoint y: 263, distance: 38.9
click at [374, 283] on div "Showing 1 to 4 of 4 entries" at bounding box center [288, 289] width 577 height 13
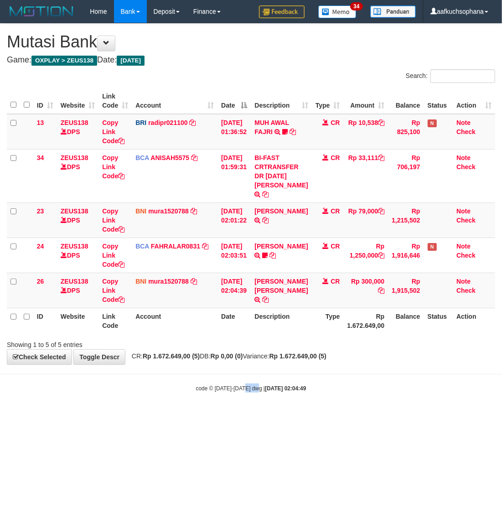
click at [256, 385] on small "code © 2012-2018 dwg | 2025/09/01 02:04:49" at bounding box center [251, 388] width 110 height 6
click at [220, 374] on body "Toggle navigation Home Bank Account List Load By Website Group [OXPLAY] ZEUS138…" at bounding box center [251, 207] width 502 height 415
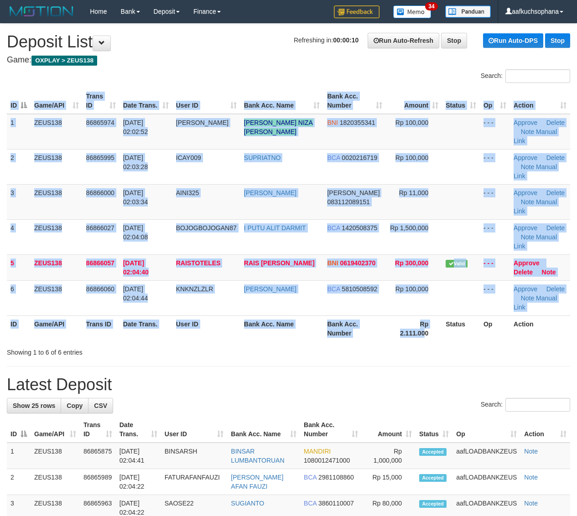
click at [420, 295] on div "ID Game/API Trans ID Date Trans. User ID Bank Acc. Name Bank Acc. Number Amount…" at bounding box center [288, 214] width 577 height 259
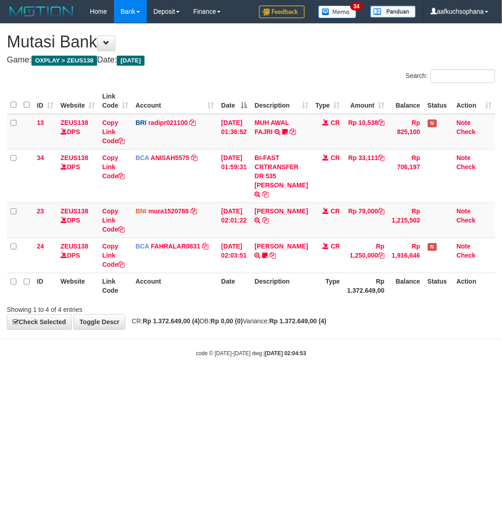
click at [274, 380] on html "Toggle navigation Home Bank Account List Load By Website Group [OXPLAY] ZEUS138…" at bounding box center [251, 190] width 502 height 380
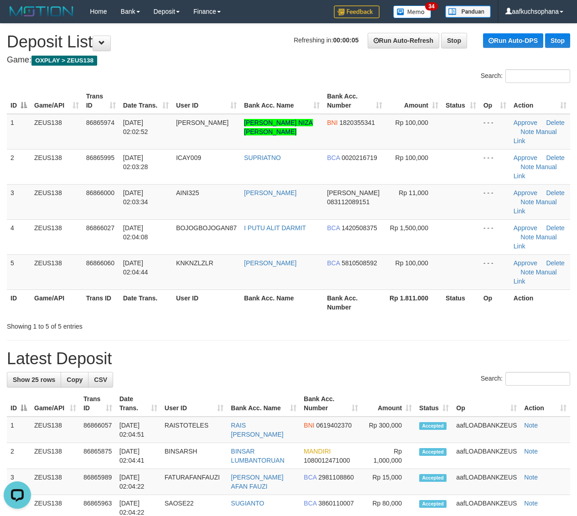
drag, startPoint x: 484, startPoint y: 277, endPoint x: 577, endPoint y: 307, distance: 98.2
click at [484, 318] on div "Showing 1 to 5 of 5 entries" at bounding box center [288, 324] width 577 height 13
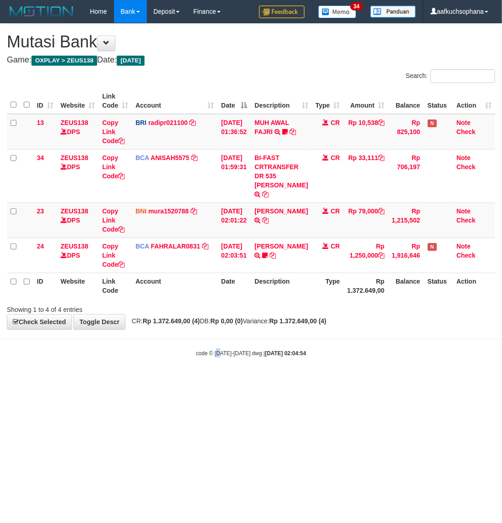
drag, startPoint x: 220, startPoint y: 383, endPoint x: 499, endPoint y: 167, distance: 352.9
click at [220, 380] on html "Toggle navigation Home Bank Account List Load By Website Group [OXPLAY] ZEUS138…" at bounding box center [251, 190] width 502 height 380
drag, startPoint x: 106, startPoint y: 359, endPoint x: 156, endPoint y: 350, distance: 50.5
click at [103, 370] on body "Toggle navigation Home Bank Account List Load By Website Group [OXPLAY] ZEUS138…" at bounding box center [251, 190] width 502 height 380
click at [253, 380] on html "Toggle navigation Home Bank Account List Load By Website Group [OXPLAY] ZEUS138…" at bounding box center [251, 190] width 502 height 380
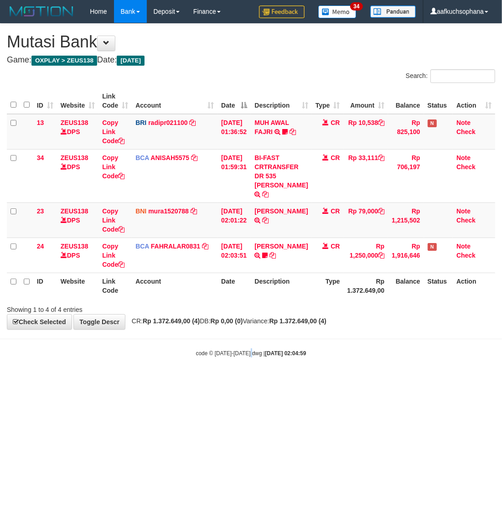
click at [254, 380] on html "Toggle navigation Home Bank Account List Load By Website Group [OXPLAY] ZEUS138…" at bounding box center [251, 190] width 502 height 380
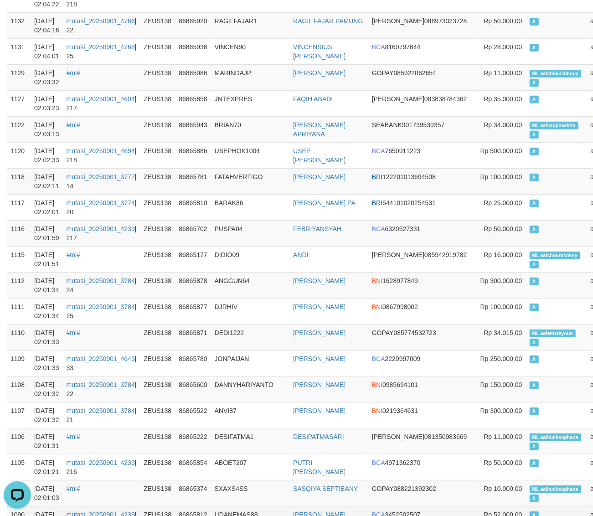
scroll to position [342, 0]
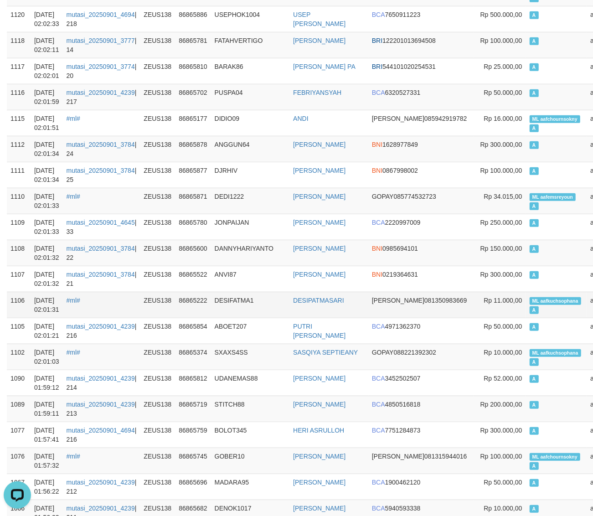
click at [530, 305] on span "ML aafkuchsophana" at bounding box center [556, 301] width 52 height 8
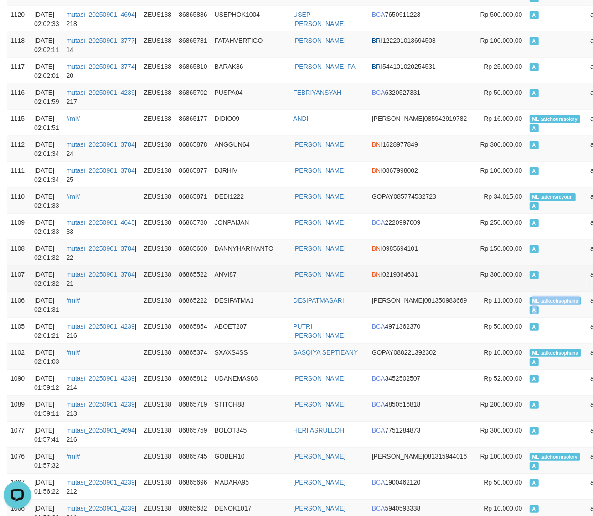
copy td "ML aafkuchsophana A"
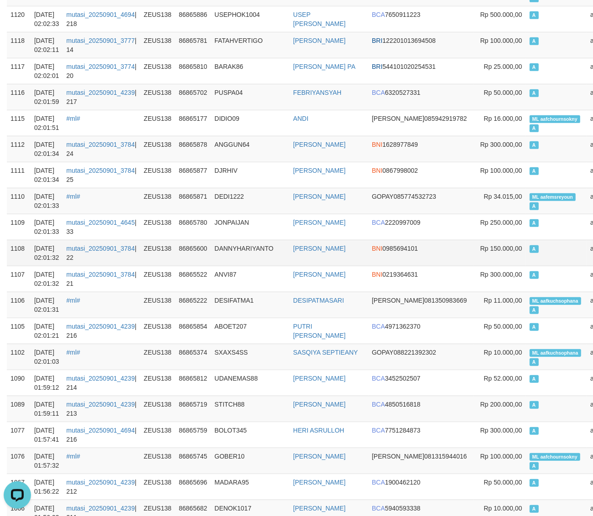
click at [526, 266] on td "A" at bounding box center [556, 253] width 61 height 26
click at [526, 98] on td "A" at bounding box center [556, 97] width 61 height 26
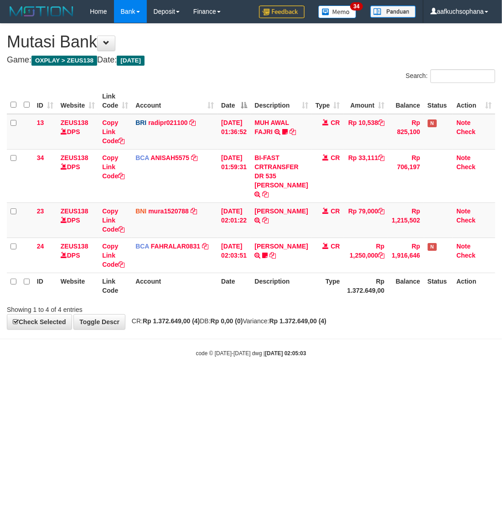
drag, startPoint x: 276, startPoint y: 388, endPoint x: 272, endPoint y: 377, distance: 11.1
click at [276, 380] on html "Toggle navigation Home Bank Account List Load By Website Group [OXPLAY] ZEUS138…" at bounding box center [251, 190] width 502 height 380
drag, startPoint x: 160, startPoint y: 403, endPoint x: 158, endPoint y: 409, distance: 5.3
click at [159, 380] on html "Toggle navigation Home Bank Account List Load By Website Group [OXPLAY] ZEUS138…" at bounding box center [251, 190] width 502 height 380
click at [160, 380] on html "Toggle navigation Home Bank Account List Load By Website Group [OXPLAY] ZEUS138…" at bounding box center [251, 190] width 502 height 380
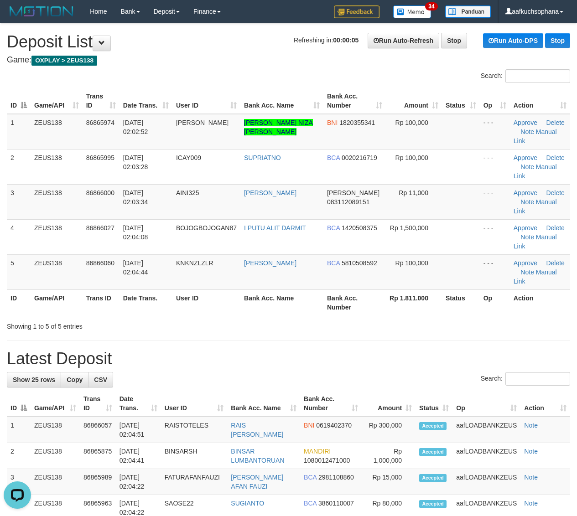
drag, startPoint x: 429, startPoint y: 264, endPoint x: 584, endPoint y: 306, distance: 160.8
click at [429, 290] on th "Rp 1.811.000" at bounding box center [414, 303] width 56 height 26
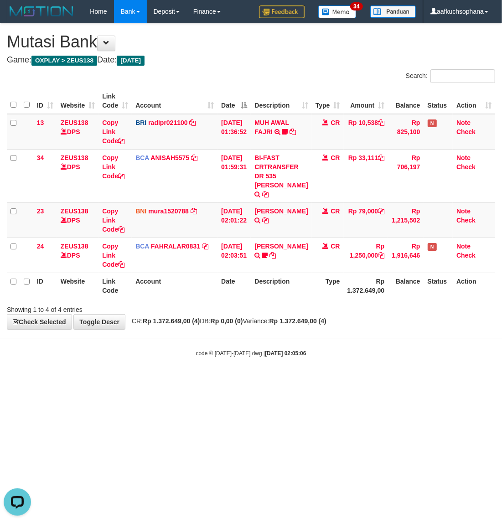
click at [414, 367] on body "Toggle navigation Home Bank Account List Load By Website Group [OXPLAY] ZEUS138…" at bounding box center [251, 190] width 502 height 380
click at [244, 380] on html "Toggle navigation Home Bank Account List Load By Website Group [OXPLAY] ZEUS138…" at bounding box center [251, 190] width 502 height 380
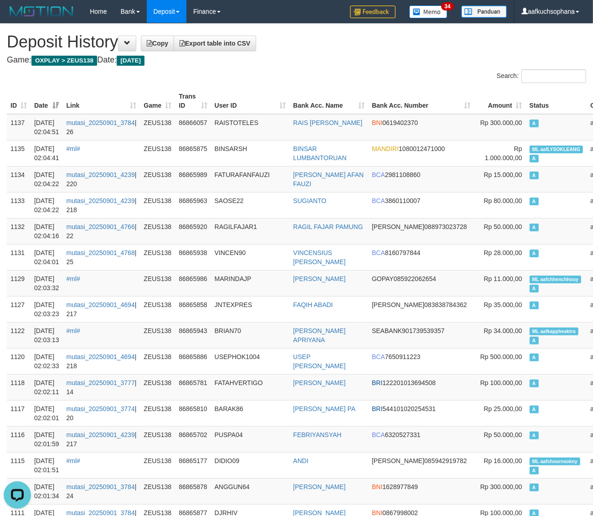
click at [371, 57] on h4 "Game: OXPLAY > ZEUS138 Date: Today" at bounding box center [296, 60] width 579 height 9
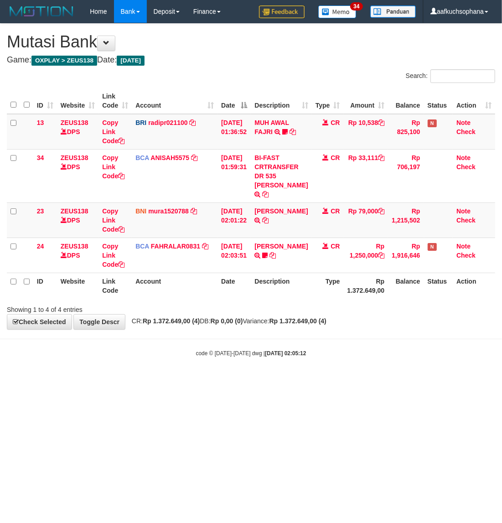
click at [213, 380] on html "Toggle navigation Home Bank Account List Load By Website Group [OXPLAY] ZEUS138…" at bounding box center [251, 190] width 502 height 380
drag, startPoint x: 212, startPoint y: 445, endPoint x: 139, endPoint y: 388, distance: 92.6
click at [214, 380] on html "Toggle navigation Home Bank Account List Load By Website Group [OXPLAY] ZEUS138…" at bounding box center [251, 190] width 502 height 380
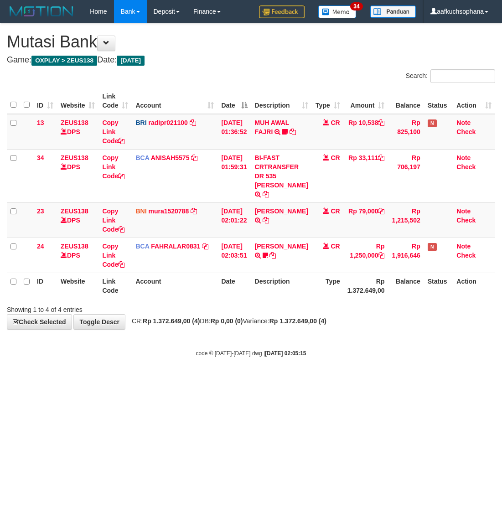
click at [199, 380] on html "Toggle navigation Home Bank Account List Load By Website Group [OXPLAY] ZEUS138…" at bounding box center [251, 190] width 502 height 380
click at [201, 380] on html "Toggle navigation Home Bank Account List Load By Website Group [OXPLAY] ZEUS138…" at bounding box center [251, 190] width 502 height 380
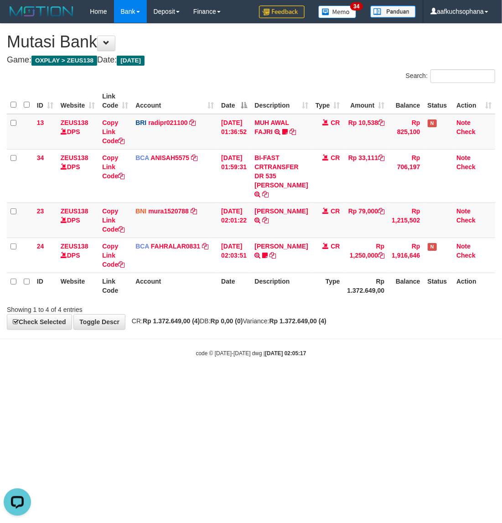
drag, startPoint x: 221, startPoint y: 422, endPoint x: 189, endPoint y: 389, distance: 45.8
click at [222, 380] on html "Toggle navigation Home Bank Account List Load By Website Group [OXPLAY] ZEUS138…" at bounding box center [251, 190] width 502 height 380
click at [260, 380] on html "Toggle navigation Home Bank Account List Load By Website Group [OXPLAY] ZEUS138…" at bounding box center [251, 190] width 502 height 380
click at [201, 380] on html "Toggle navigation Home Bank Account List Load By Website Group [OXPLAY] ZEUS138…" at bounding box center [251, 190] width 502 height 380
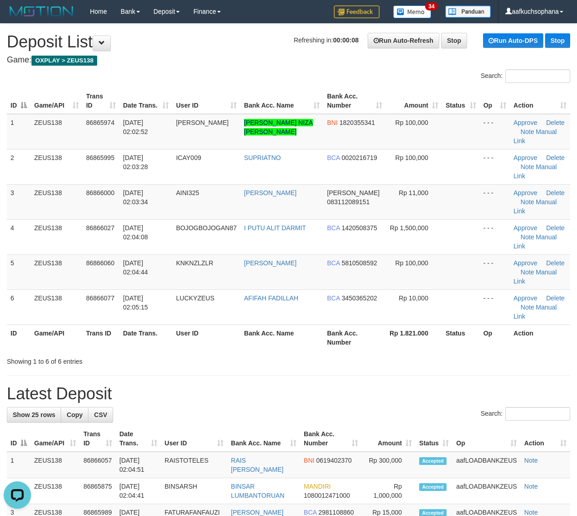
drag, startPoint x: 352, startPoint y: 325, endPoint x: 583, endPoint y: 312, distance: 231.5
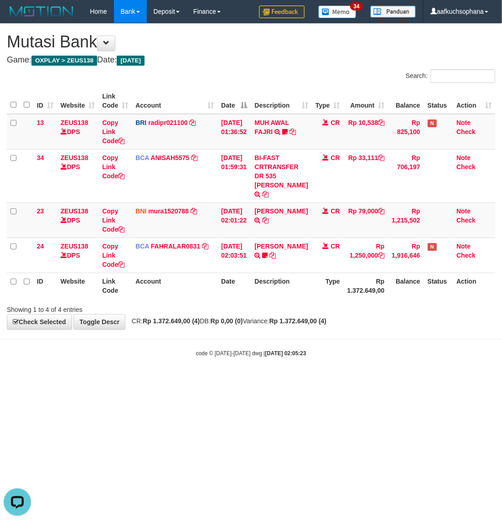
click at [256, 380] on html "Toggle navigation Home Bank Account List Load By Website Group [OXPLAY] ZEUS138…" at bounding box center [251, 190] width 502 height 380
click at [197, 380] on html "Toggle navigation Home Bank Account List Load By Website Group [OXPLAY] ZEUS138…" at bounding box center [251, 190] width 502 height 380
click at [262, 380] on html "Toggle navigation Home Bank Account List Load By Website Group [OXPLAY] ZEUS138…" at bounding box center [251, 190] width 502 height 380
drag, startPoint x: 261, startPoint y: 417, endPoint x: 101, endPoint y: 384, distance: 162.9
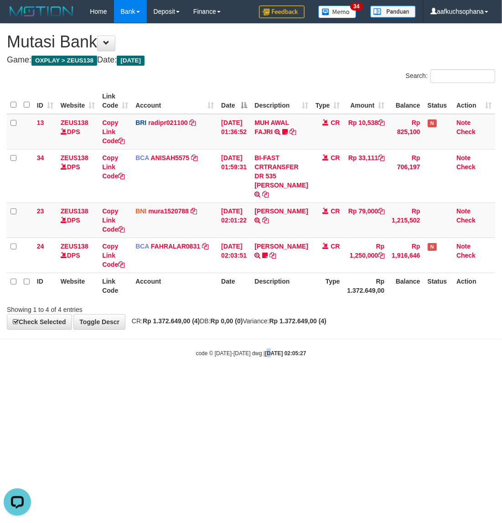
click at [258, 380] on html "Toggle navigation Home Bank Account List Load By Website Group [OXPLAY] ZEUS138…" at bounding box center [251, 190] width 502 height 380
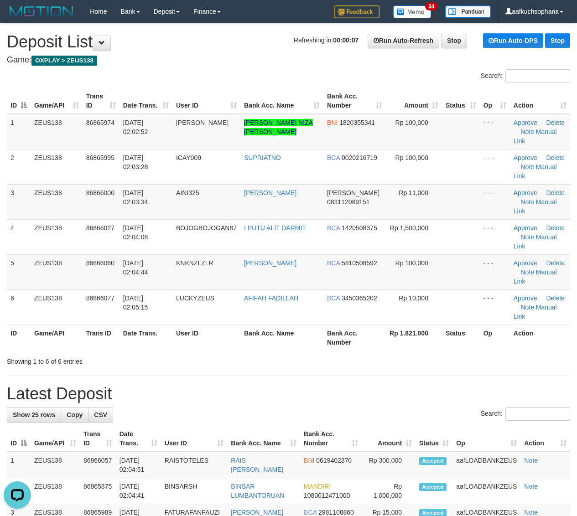
drag, startPoint x: 327, startPoint y: 295, endPoint x: 333, endPoint y: 295, distance: 5.5
click at [330, 325] on th "Bank Acc. Number" at bounding box center [354, 338] width 62 height 26
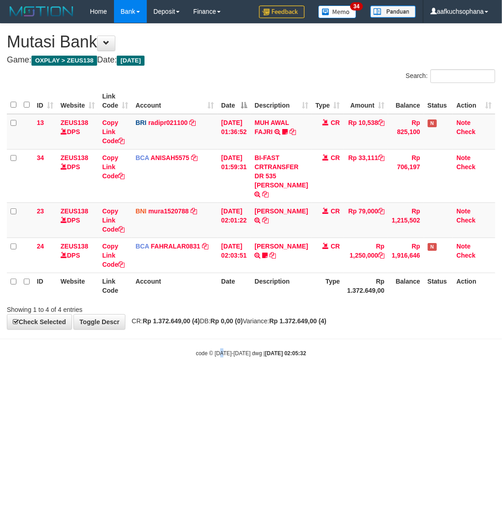
drag, startPoint x: 222, startPoint y: 381, endPoint x: 238, endPoint y: 368, distance: 20.2
click at [233, 372] on html "Toggle navigation Home Bank Account List Load By Website Group [OXPLAY] ZEUS138…" at bounding box center [251, 190] width 502 height 380
drag, startPoint x: 191, startPoint y: 425, endPoint x: 191, endPoint y: 430, distance: 5.1
click at [191, 380] on html "Toggle navigation Home Bank Account List Load By Website Group [OXPLAY] ZEUS138…" at bounding box center [251, 190] width 502 height 380
click at [105, 380] on html "Toggle navigation Home Bank Account List Load By Website Group [OXPLAY] ZEUS138…" at bounding box center [251, 190] width 502 height 380
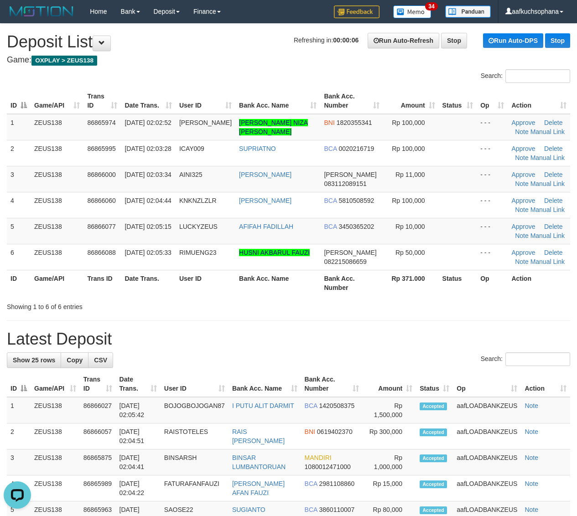
click at [442, 311] on div "Showing 1 to 6 of 6 entries" at bounding box center [288, 305] width 577 height 13
drag, startPoint x: 328, startPoint y: 321, endPoint x: 434, endPoint y: 315, distance: 106.4
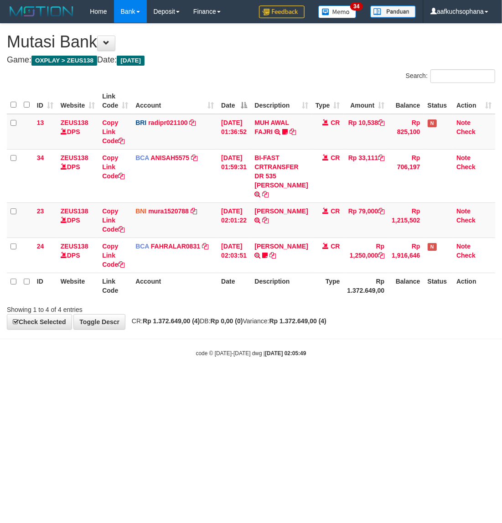
click at [233, 380] on html "Toggle navigation Home Bank Account List Load By Website Group [OXPLAY] ZEUS138…" at bounding box center [251, 190] width 502 height 380
click at [352, 361] on body "Toggle navigation Home Bank Account List Load By Website Group [OXPLAY] ZEUS138…" at bounding box center [251, 190] width 502 height 380
click at [375, 368] on body "Toggle navigation Home Bank Account List Load By Website Group [OXPLAY] ZEUS138…" at bounding box center [251, 190] width 502 height 380
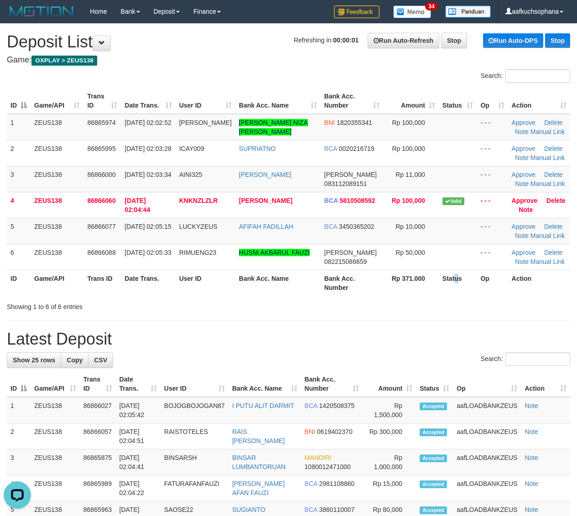
drag, startPoint x: 452, startPoint y: 274, endPoint x: 582, endPoint y: 303, distance: 133.1
click at [463, 279] on th "Status" at bounding box center [458, 283] width 38 height 26
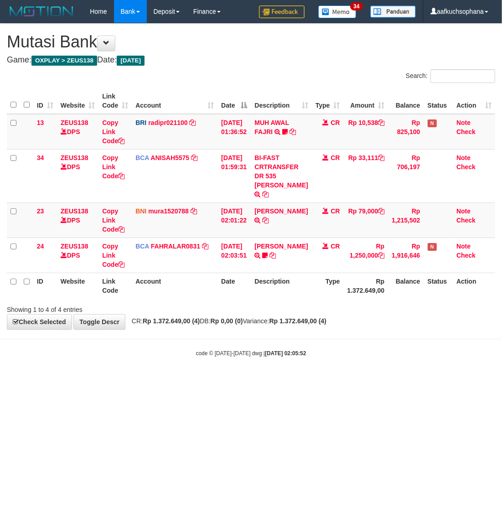
click at [268, 380] on html "Toggle navigation Home Bank Account List Load By Website Group [OXPLAY] ZEUS138…" at bounding box center [251, 190] width 502 height 380
drag, startPoint x: 263, startPoint y: 409, endPoint x: 216, endPoint y: 370, distance: 61.2
click at [263, 380] on html "Toggle navigation Home Bank Account List Load By Website Group [OXPLAY] ZEUS138…" at bounding box center [251, 190] width 502 height 380
click at [245, 358] on body "Toggle navigation Home Bank Account List Load By Website Group [OXPLAY] ZEUS138…" at bounding box center [251, 190] width 502 height 380
click at [218, 380] on html "Toggle navigation Home Bank Account List Load By Website Group [OXPLAY] ZEUS138…" at bounding box center [251, 190] width 502 height 380
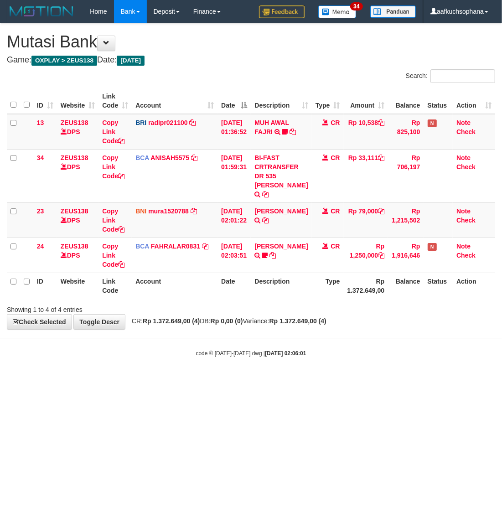
click at [217, 380] on html "Toggle navigation Home Bank Account List Load By Website Group [OXPLAY] ZEUS138…" at bounding box center [251, 190] width 502 height 380
drag, startPoint x: 369, startPoint y: 418, endPoint x: 110, endPoint y: 365, distance: 264.2
click at [361, 380] on html "Toggle navigation Home Bank Account List Load By Website Group [OXPLAY] ZEUS138…" at bounding box center [251, 190] width 502 height 380
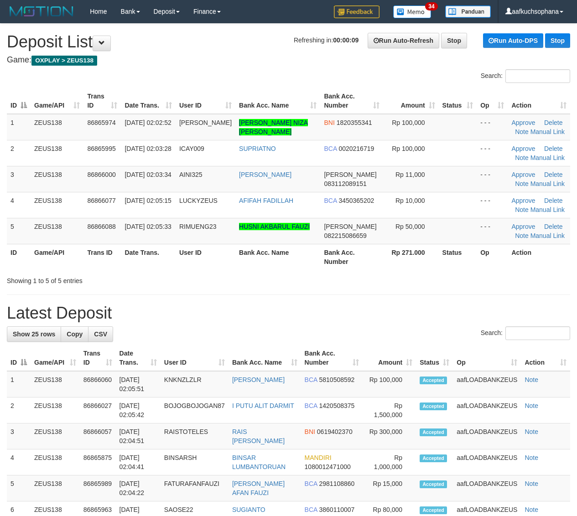
drag, startPoint x: 415, startPoint y: 287, endPoint x: 519, endPoint y: 300, distance: 104.7
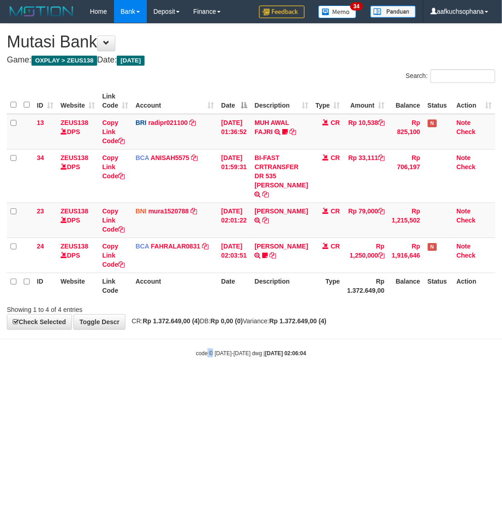
drag, startPoint x: 206, startPoint y: 382, endPoint x: 212, endPoint y: 386, distance: 7.2
click at [212, 380] on html "Toggle navigation Home Bank Account List Load By Website Group [OXPLAY] ZEUS138…" at bounding box center [251, 190] width 502 height 380
drag, startPoint x: 211, startPoint y: 385, endPoint x: 217, endPoint y: 379, distance: 8.4
click at [214, 380] on html "Toggle navigation Home Bank Account List Load By Website Group [OXPLAY] ZEUS138…" at bounding box center [251, 190] width 502 height 380
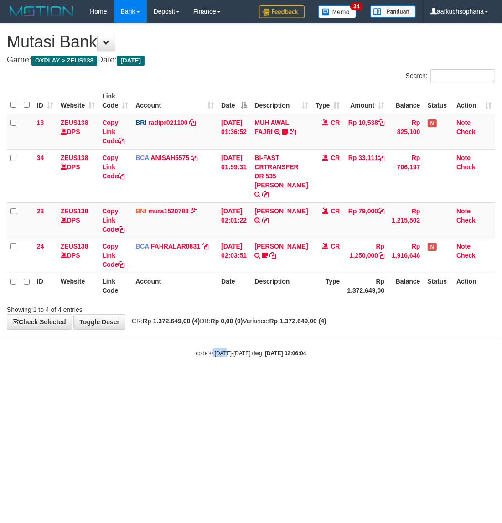
click at [217, 379] on html "Toggle navigation Home Bank Account List Load By Website Group [OXPLAY] ZEUS138…" at bounding box center [251, 190] width 502 height 380
click at [217, 380] on html "Toggle navigation Home Bank Account List Load By Website Group [OXPLAY] ZEUS138…" at bounding box center [251, 190] width 502 height 380
click at [269, 380] on html "Toggle navigation Home Bank Account List Load By Website Group [OXPLAY] ZEUS138…" at bounding box center [251, 190] width 502 height 380
drag, startPoint x: 291, startPoint y: 382, endPoint x: 295, endPoint y: 386, distance: 5.5
click at [293, 380] on html "Toggle navigation Home Bank Account List Load By Website Group [OXPLAY] ZEUS138…" at bounding box center [251, 190] width 502 height 380
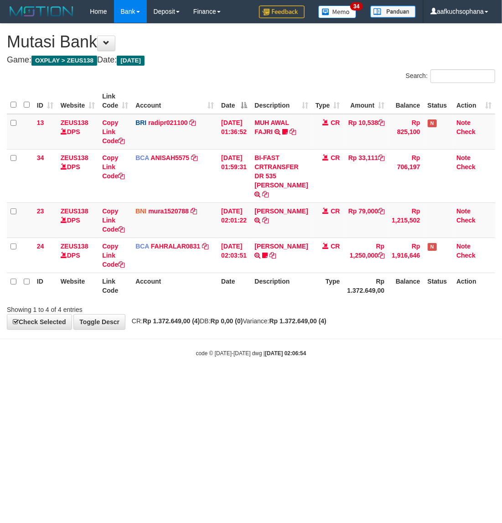
click at [300, 380] on html "Toggle navigation Home Bank Account List Load By Website Group [OXPLAY] ZEUS138…" at bounding box center [251, 190] width 502 height 380
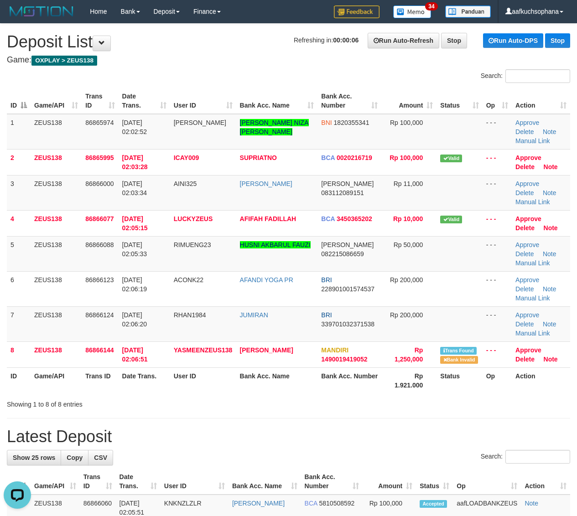
drag, startPoint x: 466, startPoint y: 406, endPoint x: 523, endPoint y: 398, distance: 57.1
click at [471, 405] on div "Showing 1 to 8 of 8 entries" at bounding box center [288, 402] width 577 height 13
drag, startPoint x: 461, startPoint y: 418, endPoint x: 583, endPoint y: 404, distance: 122.0
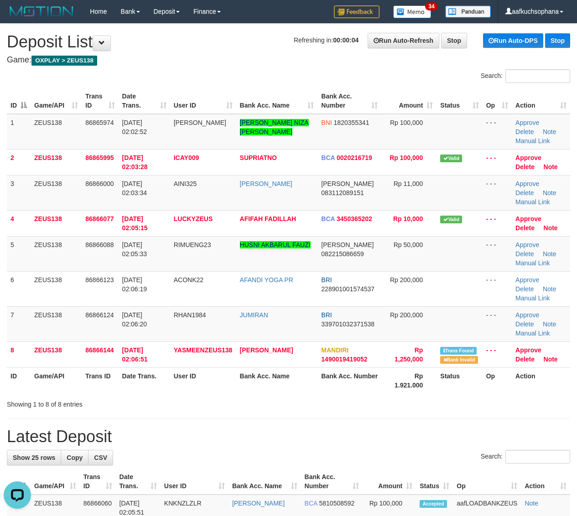
drag, startPoint x: 466, startPoint y: 396, endPoint x: 584, endPoint y: 395, distance: 117.6
click at [472, 394] on div "Search: ID Game/API Trans ID Date Trans. User ID Bank Acc. Name Bank Acc. Numbe…" at bounding box center [288, 239] width 563 height 340
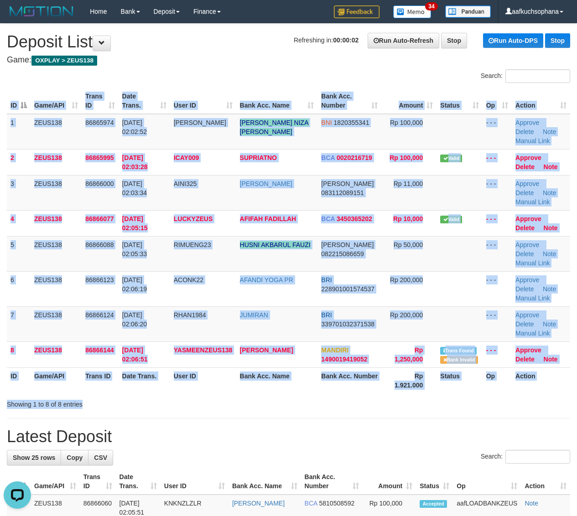
drag, startPoint x: 423, startPoint y: 404, endPoint x: 442, endPoint y: 403, distance: 19.2
click at [424, 404] on div "Showing 1 to 8 of 8 entries" at bounding box center [288, 402] width 577 height 13
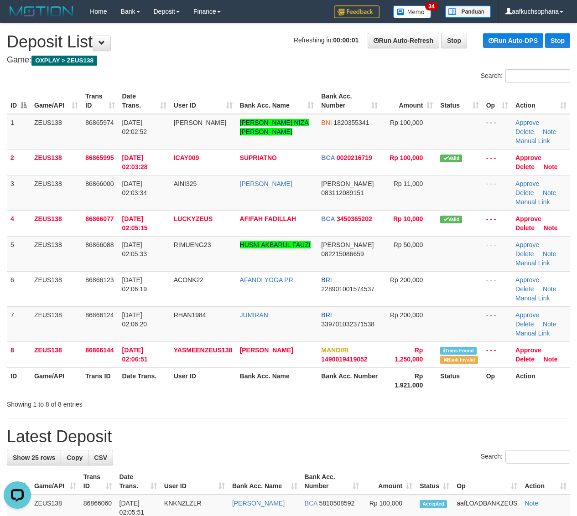
drag, startPoint x: 399, startPoint y: 414, endPoint x: 411, endPoint y: 411, distance: 12.6
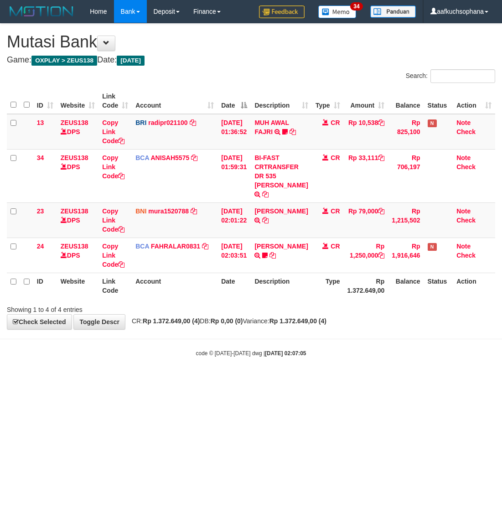
click at [258, 380] on html "Toggle navigation Home Bank Account List Load By Website Group [OXPLAY] ZEUS138…" at bounding box center [251, 190] width 502 height 380
click at [127, 380] on html "Toggle navigation Home Bank Account List Load By Website Group [OXPLAY] ZEUS138…" at bounding box center [251, 190] width 502 height 380
click at [166, 380] on html "Toggle navigation Home Bank Account List Load By Website Group [OXPLAY] ZEUS138…" at bounding box center [251, 190] width 502 height 380
click at [175, 380] on html "Toggle navigation Home Bank Account List Load By Website Group [OXPLAY] ZEUS138…" at bounding box center [251, 190] width 502 height 380
click at [88, 380] on html "Toggle navigation Home Bank Account List Load By Website Group [OXPLAY] ZEUS138…" at bounding box center [251, 190] width 502 height 380
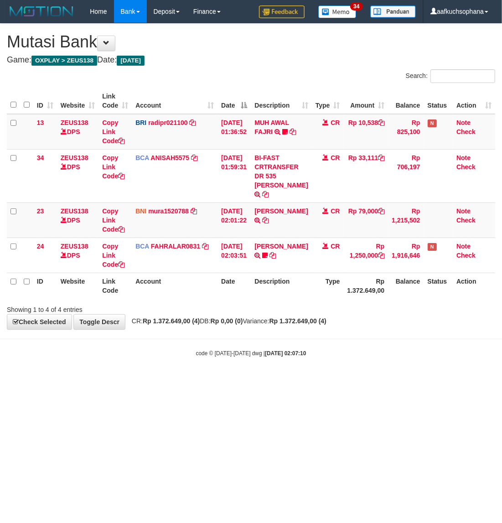
click at [101, 380] on html "Toggle navigation Home Bank Account List Load By Website Group [OXPLAY] ZEUS138…" at bounding box center [251, 190] width 502 height 380
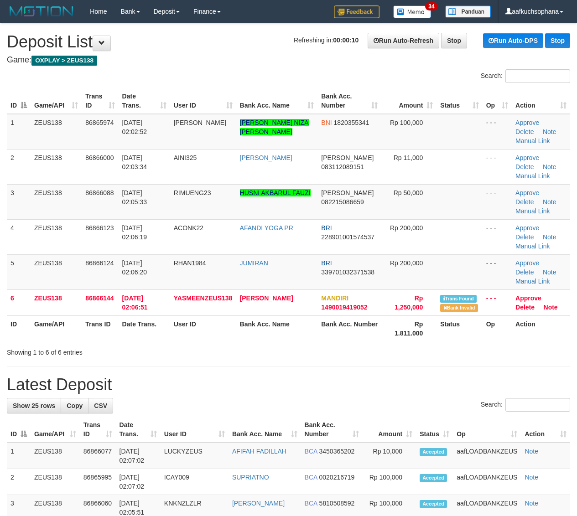
drag, startPoint x: 372, startPoint y: 393, endPoint x: 580, endPoint y: 398, distance: 207.5
click at [372, 398] on div "Search:" at bounding box center [288, 406] width 563 height 16
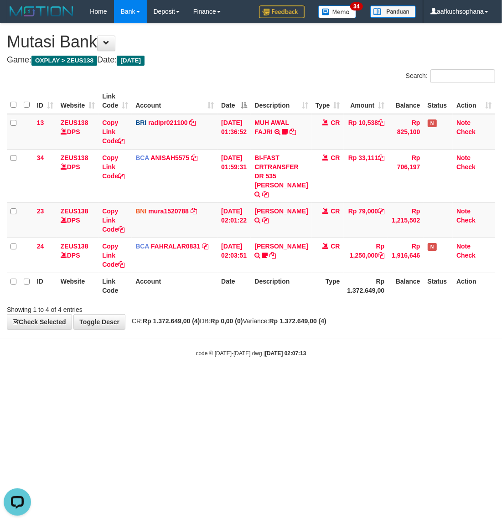
click at [263, 380] on html "Toggle navigation Home Bank Account List Load By Website Group [OXPLAY] ZEUS138…" at bounding box center [251, 190] width 502 height 380
click at [264, 380] on html "Toggle navigation Home Bank Account List Load By Website Group [OXPLAY] ZEUS138…" at bounding box center [251, 190] width 502 height 380
click at [265, 380] on html "Toggle navigation Home Bank Account List Load By Website Group [OXPLAY] ZEUS138…" at bounding box center [251, 190] width 502 height 380
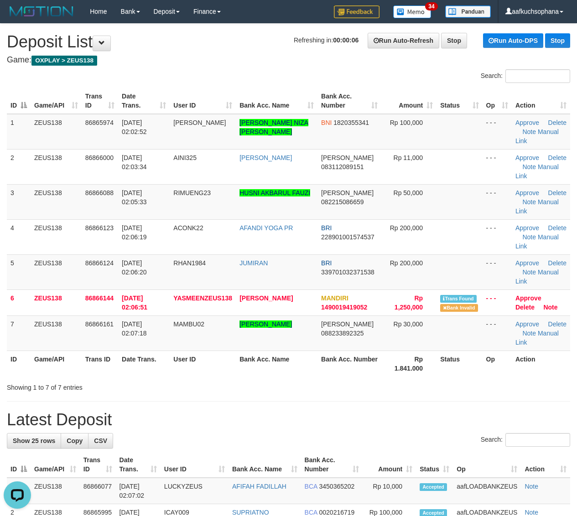
drag, startPoint x: 361, startPoint y: 399, endPoint x: 584, endPoint y: 402, distance: 223.4
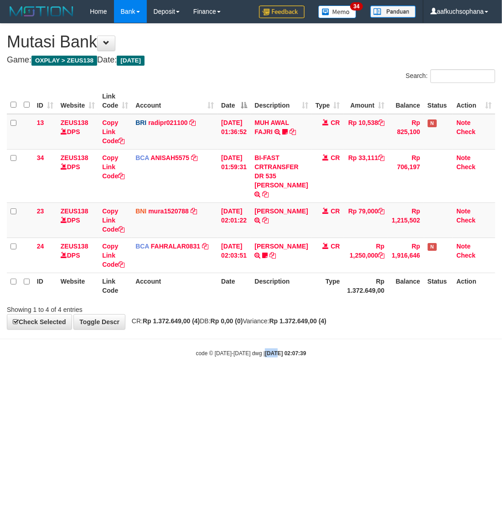
click at [261, 380] on html "Toggle navigation Home Bank Account List Load By Website Group [OXPLAY] ZEUS138…" at bounding box center [251, 190] width 502 height 380
click at [194, 380] on html "Toggle navigation Home Bank Account List Load By Website Group [OXPLAY] ZEUS138…" at bounding box center [251, 190] width 502 height 380
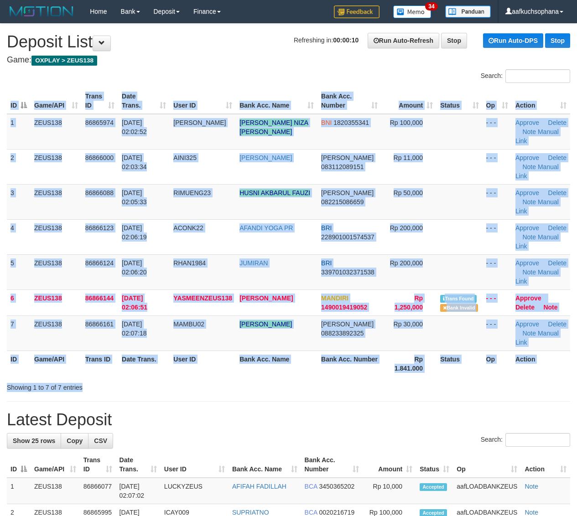
drag, startPoint x: 438, startPoint y: 378, endPoint x: 583, endPoint y: 393, distance: 145.7
click at [448, 380] on div "Search: ID Game/API Trans ID Date Trans. User ID Bank Acc. Name Bank Acc. Numbe…" at bounding box center [288, 230] width 563 height 323
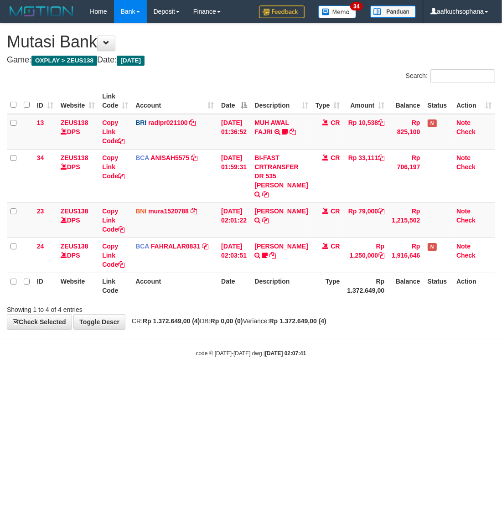
click at [173, 380] on html "Toggle navigation Home Bank Account List Load By Website Group [OXPLAY] ZEUS138…" at bounding box center [251, 190] width 502 height 380
click at [174, 380] on html "Toggle navigation Home Bank Account List Load By Website Group [OXPLAY] ZEUS138…" at bounding box center [251, 190] width 502 height 380
click at [176, 380] on html "Toggle navigation Home Bank Account List Load By Website Group [OXPLAY] ZEUS138…" at bounding box center [251, 190] width 502 height 380
click at [185, 380] on html "Toggle navigation Home Bank Account List Load By Website Group [OXPLAY] ZEUS138…" at bounding box center [251, 190] width 502 height 380
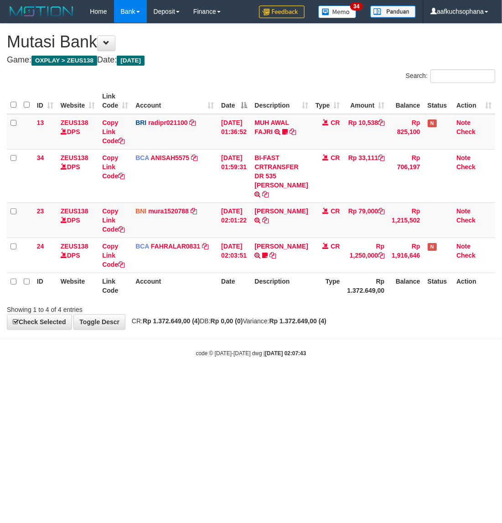
drag, startPoint x: 361, startPoint y: 327, endPoint x: 347, endPoint y: 342, distance: 21.0
click at [356, 333] on body "Toggle navigation Home Bank Account List Load By Website Group [OXPLAY] ZEUS138…" at bounding box center [251, 190] width 502 height 380
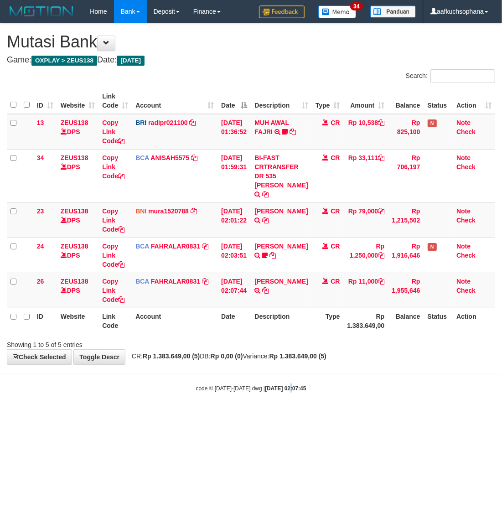
click at [283, 415] on html "Toggle navigation Home Bank Account List Load By Website Group [OXPLAY] ZEUS138…" at bounding box center [251, 207] width 502 height 415
click at [262, 287] on icon at bounding box center [265, 290] width 6 height 6
click at [195, 415] on html "Toggle navigation Home Bank Account List Load By Website Group [OXPLAY] ZEUS138…" at bounding box center [251, 207] width 502 height 415
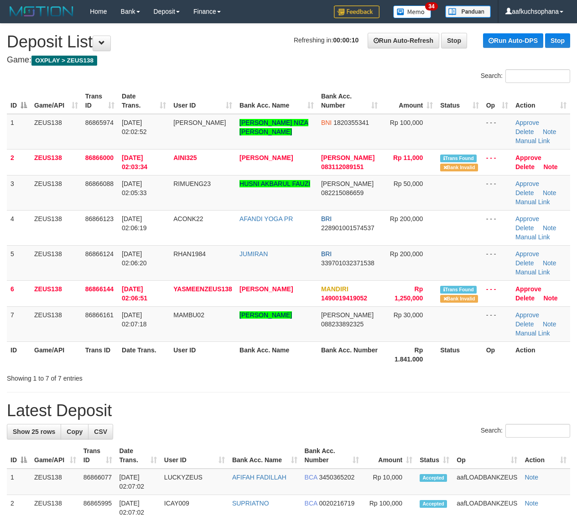
click at [404, 377] on div "Showing 1 to 7 of 7 entries" at bounding box center [288, 376] width 577 height 13
click at [411, 371] on div "Showing 1 to 7 of 7 entries" at bounding box center [288, 376] width 577 height 13
drag, startPoint x: 438, startPoint y: 381, endPoint x: 465, endPoint y: 381, distance: 27.4
click at [459, 380] on div "Showing 1 to 7 of 7 entries" at bounding box center [288, 376] width 577 height 13
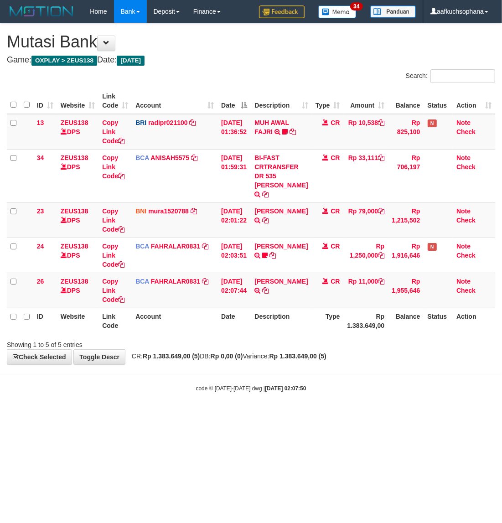
click at [249, 415] on html "Toggle navigation Home Bank Account List Load By Website Group [OXPLAY] ZEUS138…" at bounding box center [251, 207] width 502 height 415
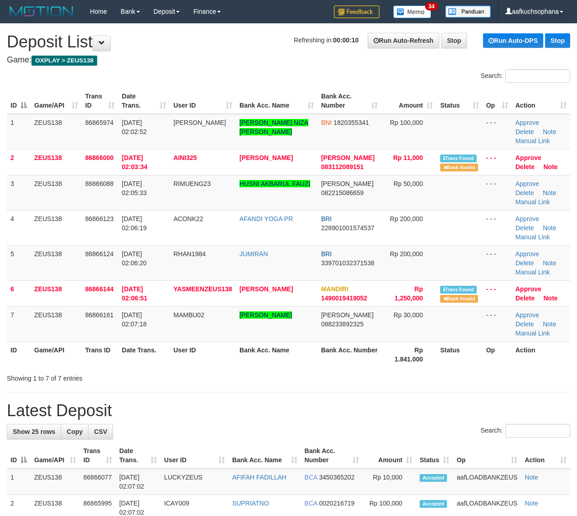
drag, startPoint x: 388, startPoint y: 358, endPoint x: 582, endPoint y: 385, distance: 196.1
click at [400, 358] on th "Rp 1.841.000" at bounding box center [408, 354] width 55 height 26
drag, startPoint x: 432, startPoint y: 407, endPoint x: 482, endPoint y: 404, distance: 50.3
click at [433, 407] on h1 "Latest Deposit" at bounding box center [288, 411] width 563 height 18
drag, startPoint x: 431, startPoint y: 396, endPoint x: 452, endPoint y: 391, distance: 21.0
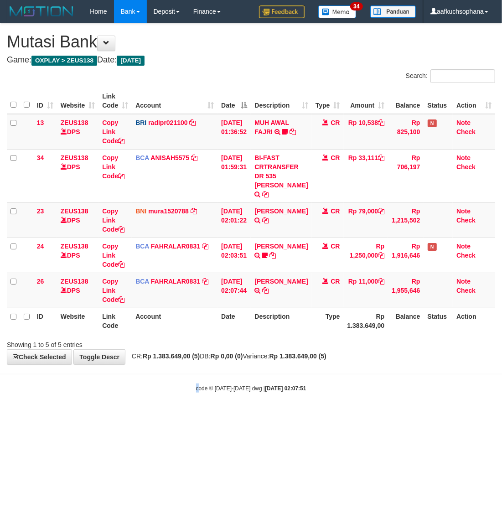
click at [197, 415] on html "Toggle navigation Home Bank Account List Load By Website Group [OXPLAY] ZEUS138…" at bounding box center [251, 207] width 502 height 415
click at [372, 412] on html "Toggle navigation Home Bank Account List Load By Website Group [OXPLAY] ZEUS138…" at bounding box center [251, 207] width 502 height 415
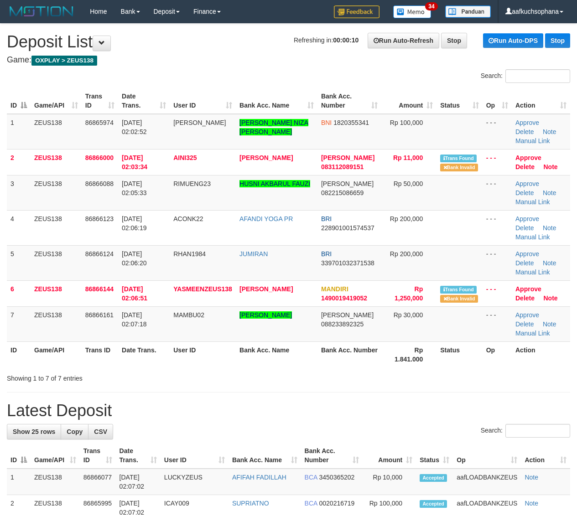
drag, startPoint x: 409, startPoint y: 367, endPoint x: 584, endPoint y: 382, distance: 175.7
click at [409, 366] on th "Rp 1.841.000" at bounding box center [408, 354] width 55 height 26
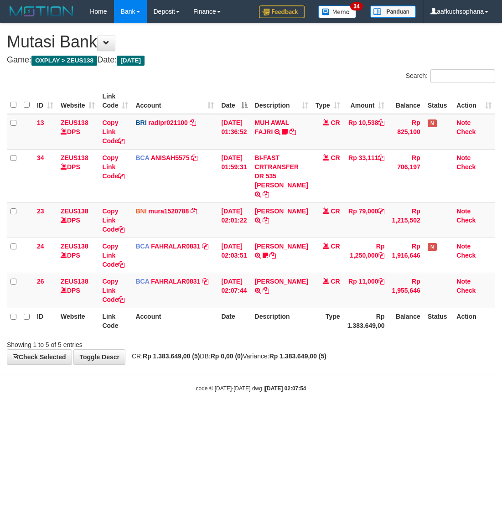
click at [176, 415] on html "Toggle navigation Home Bank Account List Load By Website Group [OXPLAY] ZEUS138…" at bounding box center [251, 207] width 502 height 415
click at [174, 415] on html "Toggle navigation Home Bank Account List Load By Website Group [OXPLAY] ZEUS138…" at bounding box center [251, 207] width 502 height 415
drag, startPoint x: 197, startPoint y: 443, endPoint x: 202, endPoint y: 433, distance: 11.0
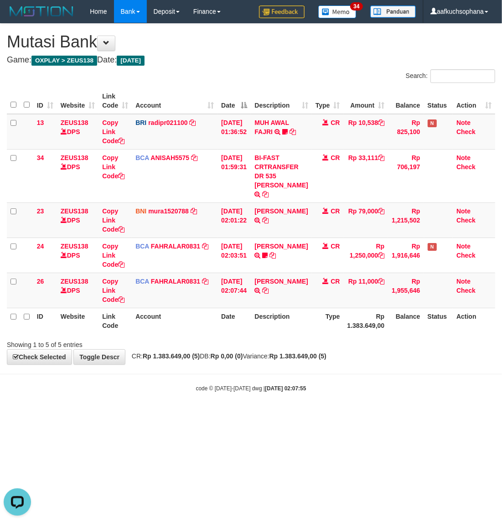
click at [201, 415] on html "Toggle navigation Home Bank Account List Load By Website Group [OXPLAY] ZEUS138…" at bounding box center [251, 207] width 502 height 415
drag, startPoint x: 212, startPoint y: 432, endPoint x: 211, endPoint y: 437, distance: 4.9
click at [212, 415] on html "Toggle navigation Home Bank Account List Load By Website Group [OXPLAY] ZEUS138…" at bounding box center [251, 207] width 502 height 415
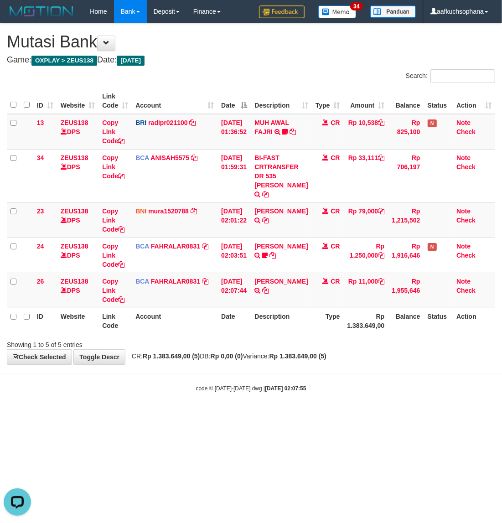
click at [212, 415] on html "Toggle navigation Home Bank Account List Load By Website Group [OXPLAY] ZEUS138…" at bounding box center [251, 207] width 502 height 415
click at [166, 415] on html "Toggle navigation Home Bank Account List Load By Website Group [OXPLAY] ZEUS138…" at bounding box center [251, 207] width 502 height 415
click at [170, 415] on html "Toggle navigation Home Bank Account List Load By Website Group [OXPLAY] ZEUS138…" at bounding box center [251, 207] width 502 height 415
click at [169, 415] on html "Toggle navigation Home Bank Account List Load By Website Group [OXPLAY] ZEUS138…" at bounding box center [251, 207] width 502 height 415
click at [165, 415] on html "Toggle navigation Home Bank Account List Load By Website Group [OXPLAY] ZEUS138…" at bounding box center [251, 207] width 502 height 415
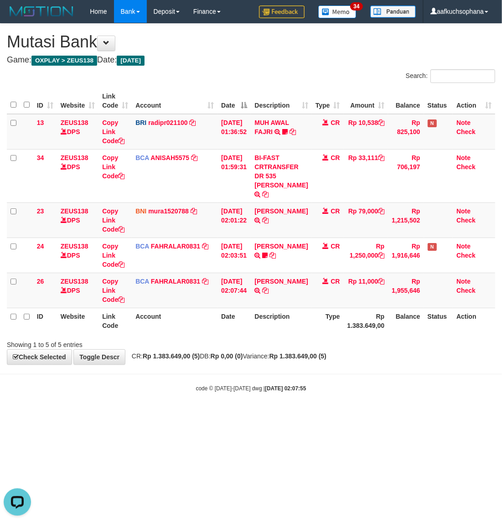
click at [166, 415] on html "Toggle navigation Home Bank Account List Load By Website Group [OXPLAY] ZEUS138…" at bounding box center [251, 207] width 502 height 415
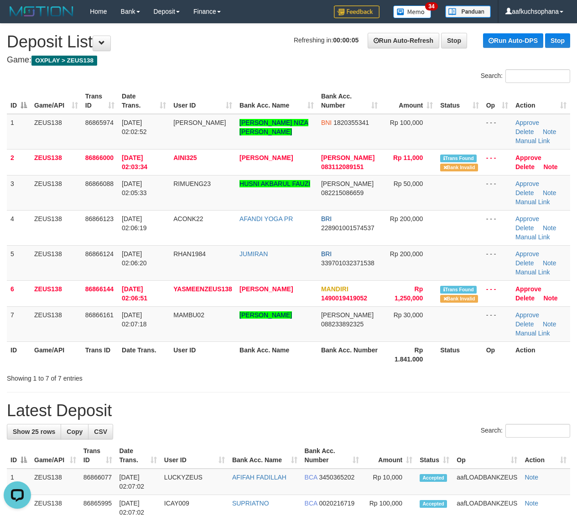
drag, startPoint x: 504, startPoint y: 395, endPoint x: 548, endPoint y: 396, distance: 44.7
drag, startPoint x: 415, startPoint y: 371, endPoint x: 523, endPoint y: 368, distance: 107.6
click at [445, 369] on div "Search: ID Game/API Trans ID Date Trans. User ID Bank Acc. Name Bank Acc. Numbe…" at bounding box center [288, 226] width 563 height 314
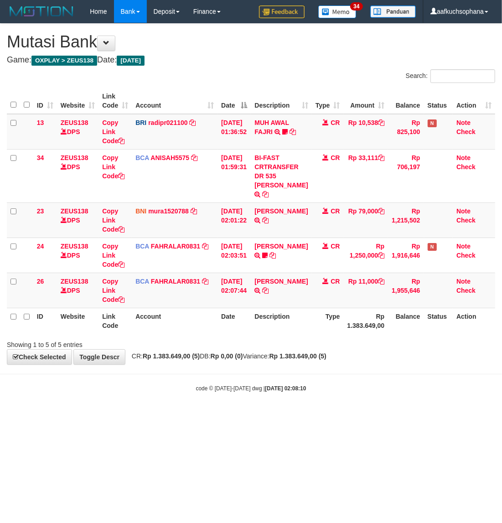
click at [251, 390] on body "Toggle navigation Home Bank Account List Load By Website Group [OXPLAY] ZEUS138…" at bounding box center [251, 207] width 502 height 415
click at [330, 415] on html "Toggle navigation Home Bank Account List Load By Website Group [OXPLAY] ZEUS138…" at bounding box center [251, 207] width 502 height 415
click at [327, 415] on html "Toggle navigation Home Bank Account List Load By Website Group [OXPLAY] ZEUS138…" at bounding box center [251, 207] width 502 height 415
drag, startPoint x: 205, startPoint y: 433, endPoint x: 1, endPoint y: 381, distance: 210.4
click at [203, 415] on html "Toggle navigation Home Bank Account List Load By Website Group [OXPLAY] ZEUS138…" at bounding box center [251, 207] width 502 height 415
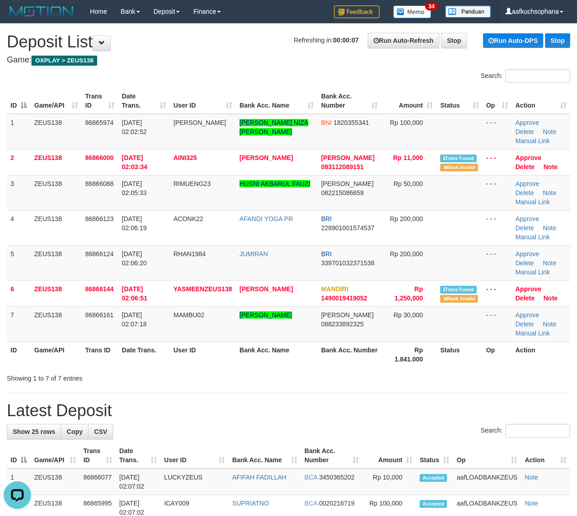
drag, startPoint x: 301, startPoint y: 361, endPoint x: 333, endPoint y: 363, distance: 32.0
click at [308, 363] on th "Bank Acc. Name" at bounding box center [277, 354] width 82 height 26
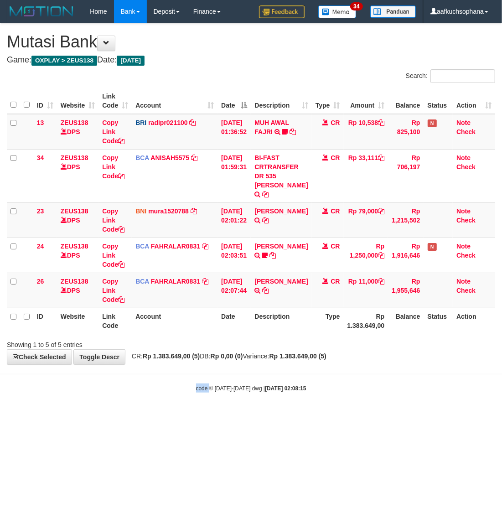
click at [185, 415] on html "Toggle navigation Home Bank Account List Load By Website Group [OXPLAY] ZEUS138…" at bounding box center [251, 207] width 502 height 415
drag, startPoint x: 0, startPoint y: 0, endPoint x: 144, endPoint y: 445, distance: 467.7
click at [144, 415] on html "Toggle navigation Home Bank Account List Load By Website Group [OXPLAY] ZEUS138…" at bounding box center [251, 207] width 502 height 415
click at [145, 415] on html "Toggle navigation Home Bank Account List Load By Website Group [OXPLAY] ZEUS138…" at bounding box center [251, 207] width 502 height 415
click at [148, 415] on html "Toggle navigation Home Bank Account List Load By Website Group [OXPLAY] ZEUS138…" at bounding box center [251, 207] width 502 height 415
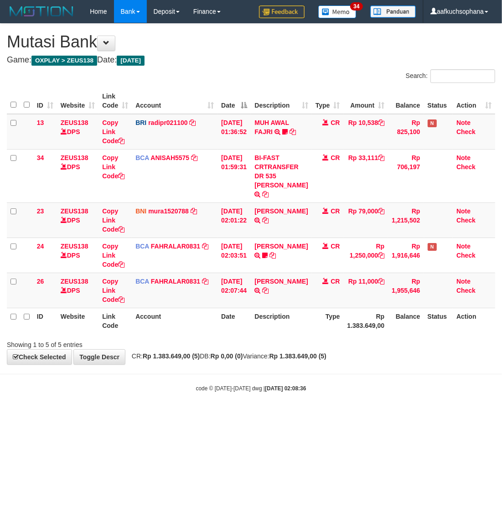
drag, startPoint x: 0, startPoint y: 0, endPoint x: 334, endPoint y: 398, distance: 519.4
click at [338, 406] on html "Toggle navigation Home Bank Account List Load By Website Group [OXPLAY] ZEUS138…" at bounding box center [251, 207] width 502 height 415
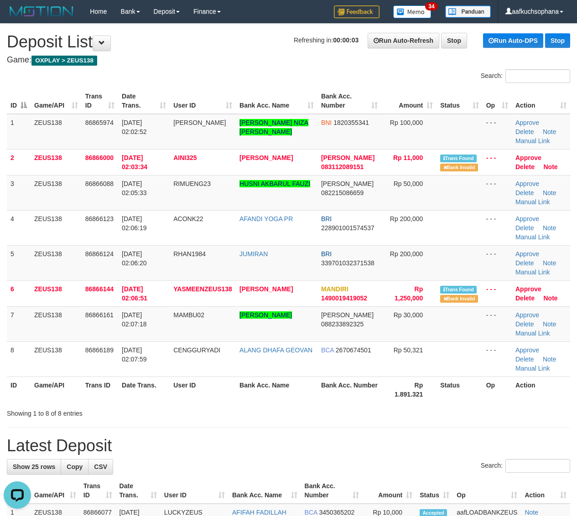
drag, startPoint x: 459, startPoint y: 404, endPoint x: 584, endPoint y: 375, distance: 128.2
click at [459, 404] on div "ID Game/API Trans ID Date Trans. User ID Bank Acc. Name Bank Acc. Number Amount…" at bounding box center [288, 245] width 577 height 320
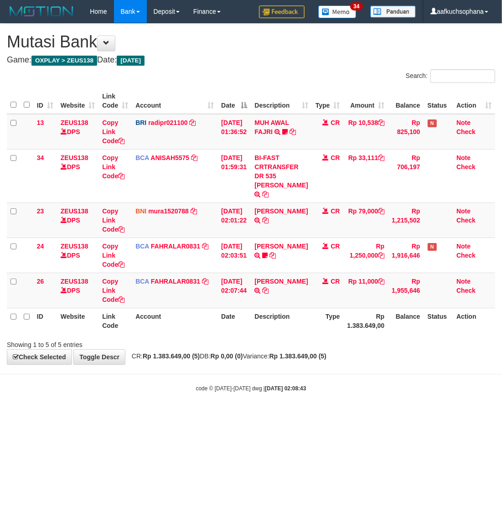
drag, startPoint x: 298, startPoint y: 452, endPoint x: 88, endPoint y: 113, distance: 399.0
click at [292, 415] on html "Toggle navigation Home Bank Account List Load By Website Group [OXPLAY] ZEUS138…" at bounding box center [251, 207] width 502 height 415
click at [251, 415] on html "Toggle navigation Home Bank Account List Load By Website Group [OXPLAY] ZEUS138…" at bounding box center [251, 207] width 502 height 415
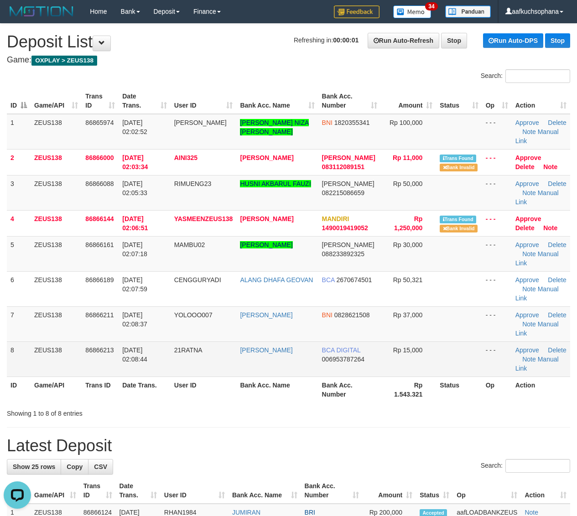
click at [493, 371] on td "- - -" at bounding box center [497, 358] width 30 height 35
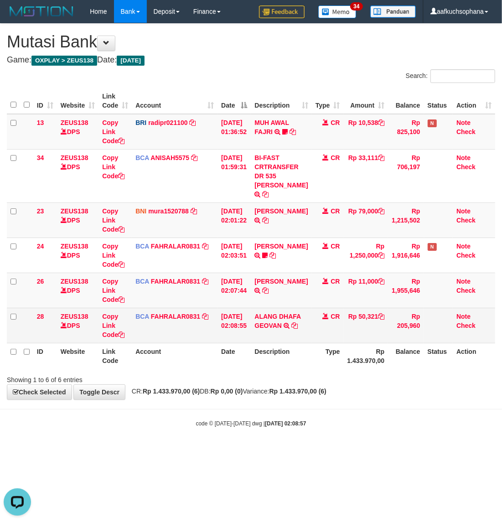
click at [295, 324] on td "ALANG DHAFA GEOVAN TRSF E-BANKING CR 0109/FTSCY/WS95031 50321.00ALANG DHAFA GEO…" at bounding box center [281, 325] width 61 height 35
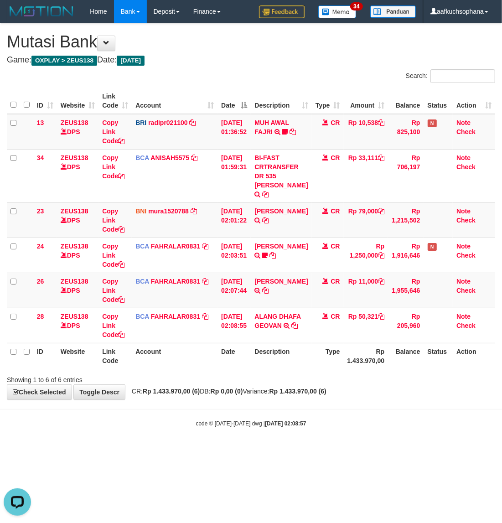
click at [230, 450] on html "Toggle navigation Home Bank Account List Load By Website Group [OXPLAY] ZEUS138…" at bounding box center [251, 225] width 502 height 450
click at [203, 450] on html "Toggle navigation Home Bank Account List Load By Website Group [OXPLAY] ZEUS138…" at bounding box center [251, 225] width 502 height 450
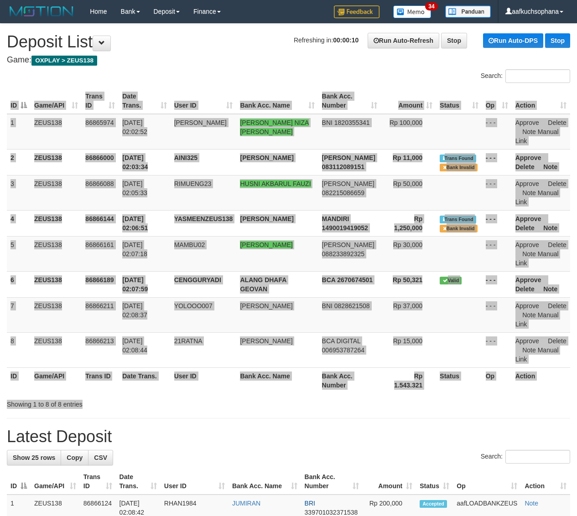
click at [502, 399] on div "Search: ID Game/API Trans ID Date Trans. User ID Bank Acc. Name Bank Acc. Numbe…" at bounding box center [288, 239] width 563 height 340
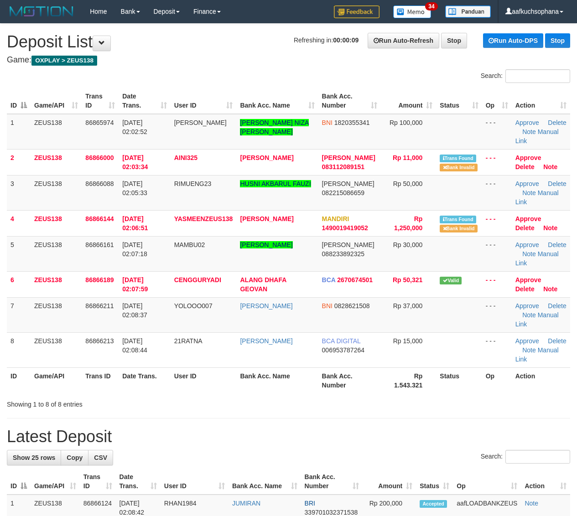
click at [502, 399] on div "Showing 1 to 8 of 8 entries" at bounding box center [288, 402] width 577 height 13
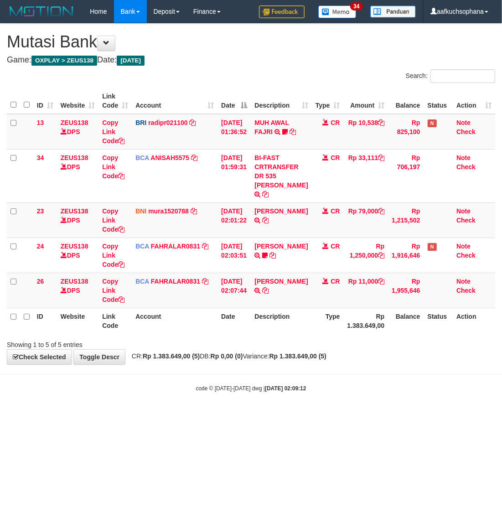
click at [171, 415] on html "Toggle navigation Home Bank Account List Load By Website Group [OXPLAY] ZEUS138…" at bounding box center [251, 207] width 502 height 415
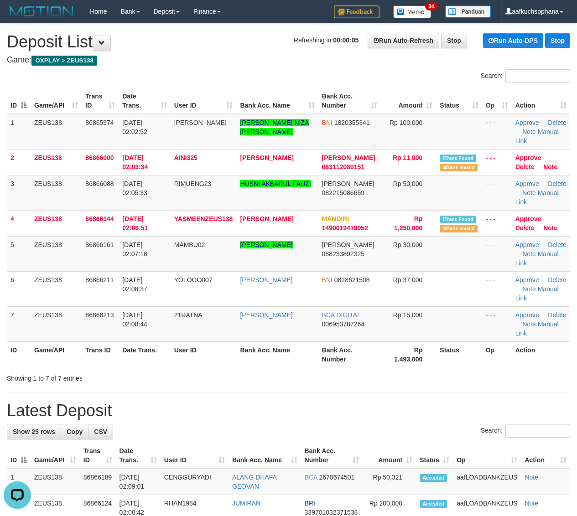
drag, startPoint x: 503, startPoint y: 380, endPoint x: 584, endPoint y: 377, distance: 80.8
click at [502, 379] on div "Showing 1 to 7 of 7 entries" at bounding box center [288, 376] width 577 height 13
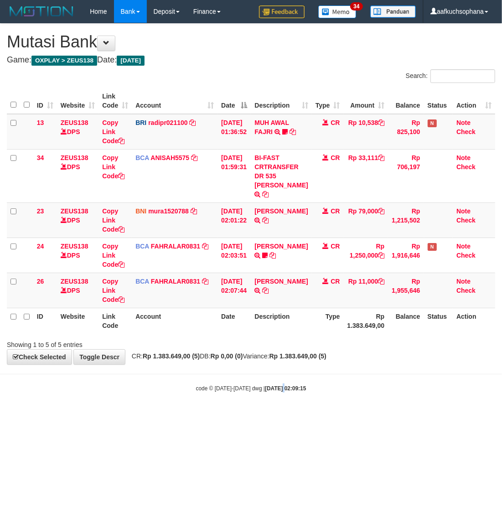
drag, startPoint x: 274, startPoint y: 390, endPoint x: 336, endPoint y: 355, distance: 71.1
click at [300, 372] on body "Toggle navigation Home Bank Account List Load By Website Group [OXPLAY] ZEUS138…" at bounding box center [251, 207] width 502 height 415
drag, startPoint x: 200, startPoint y: 389, endPoint x: 1, endPoint y: 338, distance: 204.8
click at [197, 389] on body "Toggle navigation Home Bank Account List Load By Website Group [OXPLAY] ZEUS138…" at bounding box center [251, 207] width 502 height 415
drag, startPoint x: 0, startPoint y: 0, endPoint x: 193, endPoint y: 402, distance: 445.6
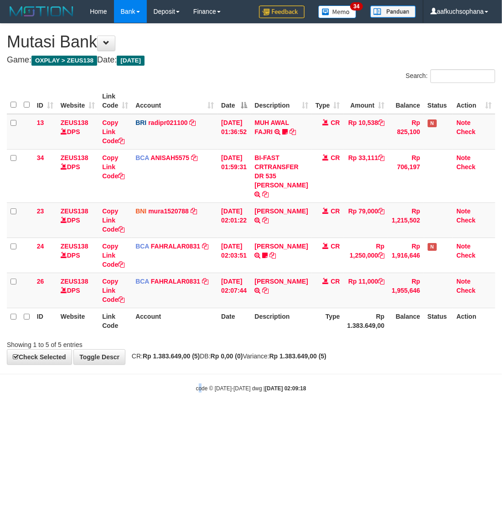
click at [200, 402] on body "Toggle navigation Home Bank Account List Load By Website Group [OXPLAY] ZEUS138…" at bounding box center [251, 207] width 502 height 415
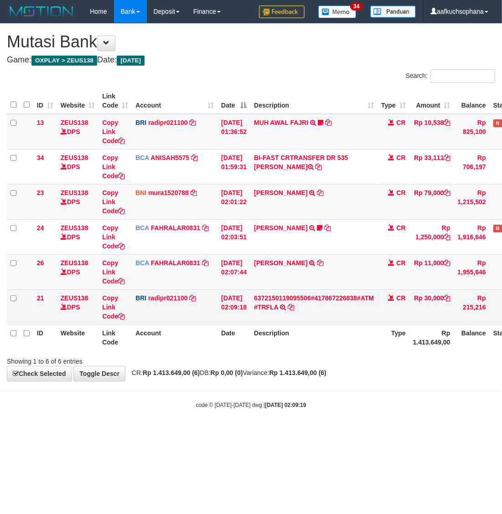
click at [327, 294] on td "6372150119095506#417867226838#ATM #TRFLA TRANSAKSI KREDIT DARI BANK LAIN 637215…" at bounding box center [313, 307] width 127 height 35
click at [336, 304] on td "6372150119095506#417867226838#ATM #TRFLA TRANSAKSI KREDIT DARI BANK LAIN 637215…" at bounding box center [313, 307] width 127 height 35
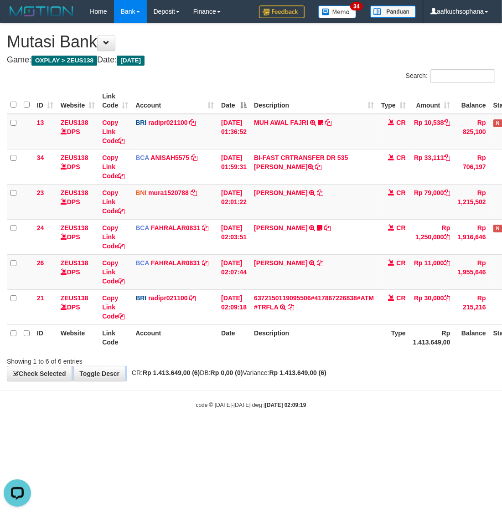
drag, startPoint x: 133, startPoint y: 370, endPoint x: 171, endPoint y: 404, distance: 51.0
click at [133, 372] on div "**********" at bounding box center [251, 202] width 502 height 357
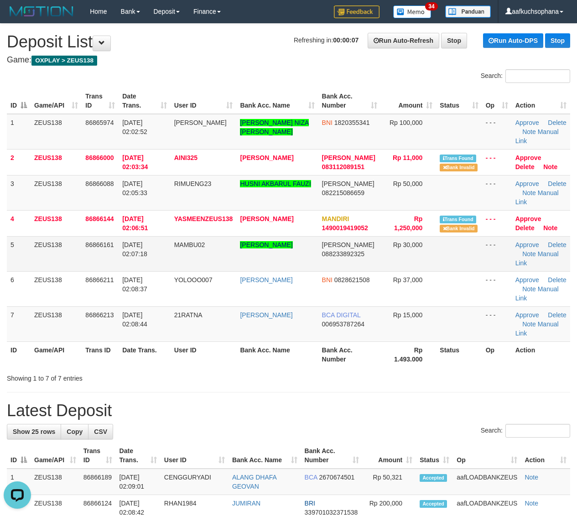
click at [190, 256] on td "MAMBU02" at bounding box center [204, 253] width 66 height 35
copy tr "MAMBU02"
click at [304, 263] on td "FARIS ADLMUIZ MAHARDIKA" at bounding box center [277, 253] width 82 height 35
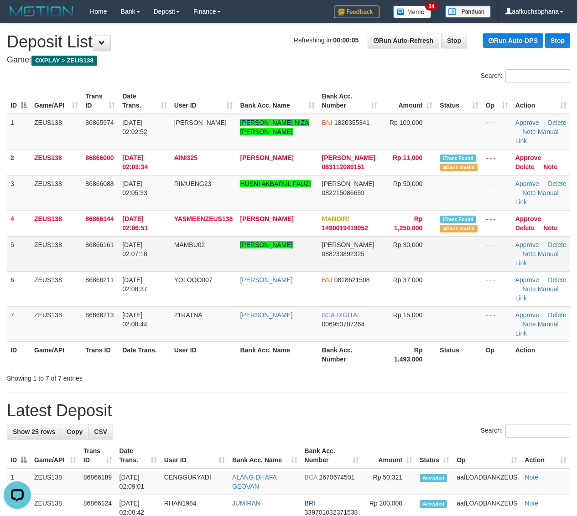
click at [303, 263] on td "FARIS ADLMUIZ MAHARDIKA" at bounding box center [277, 253] width 82 height 35
click at [303, 263] on td "[PERSON_NAME]" at bounding box center [277, 253] width 82 height 35
copy tr "[PERSON_NAME]"
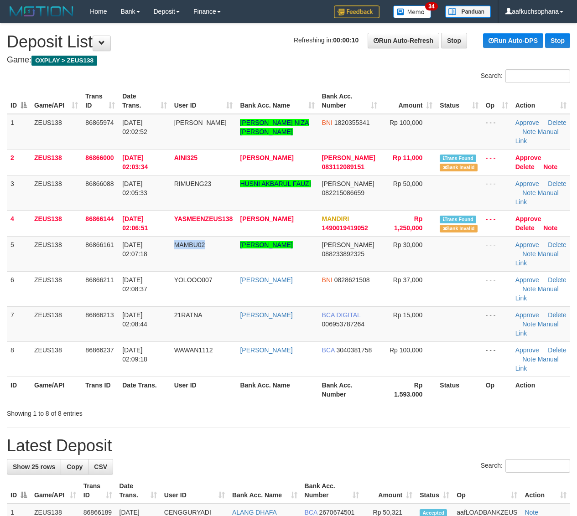
click at [181, 263] on td "MAMBU02" at bounding box center [204, 253] width 66 height 35
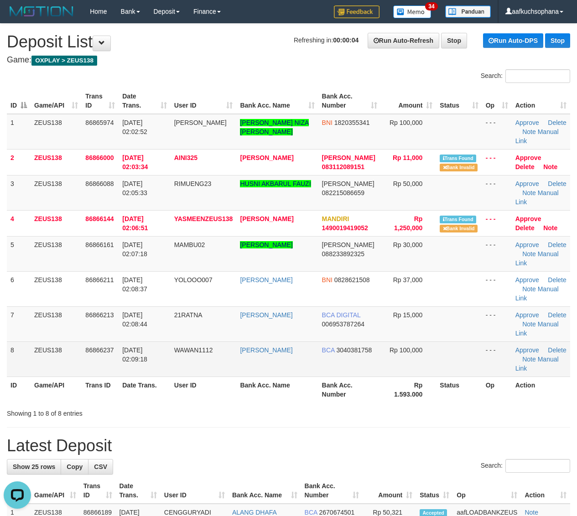
click at [466, 368] on td at bounding box center [459, 358] width 46 height 35
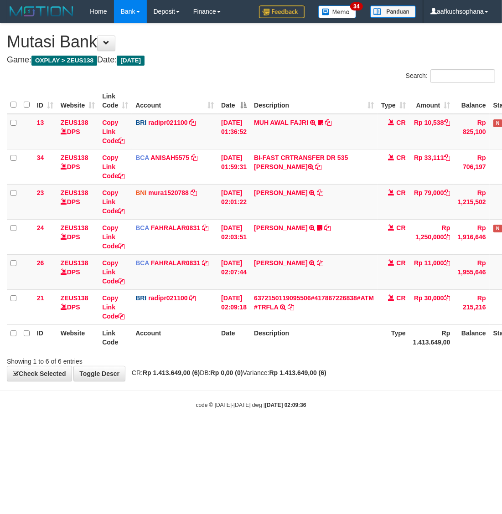
click at [300, 408] on div "code © [DATE]-[DATE] dwg | [DATE] 02:09:36" at bounding box center [251, 404] width 502 height 9
click at [280, 432] on html "Toggle navigation Home Bank Account List Load By Website Group [OXPLAY] ZEUS138…" at bounding box center [251, 216] width 502 height 432
click at [227, 432] on html "Toggle navigation Home Bank Account List Load By Website Group [OXPLAY] ZEUS138…" at bounding box center [251, 216] width 502 height 432
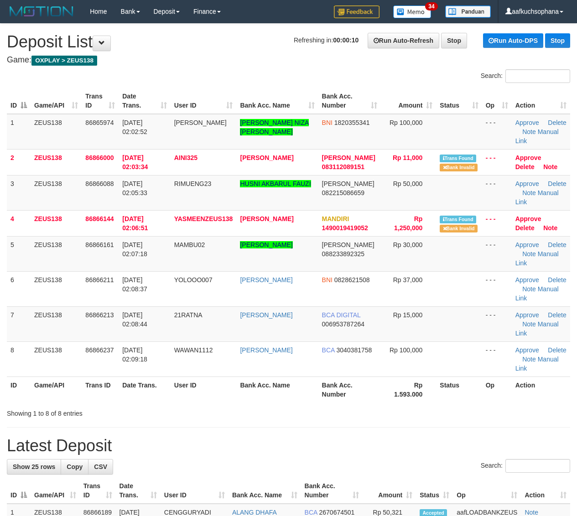
click at [461, 407] on div "Showing 1 to 8 of 8 entries" at bounding box center [288, 411] width 577 height 13
drag, startPoint x: 461, startPoint y: 410, endPoint x: 535, endPoint y: 399, distance: 74.7
click at [461, 410] on div "Showing 1 to 8 of 8 entries" at bounding box center [288, 411] width 577 height 13
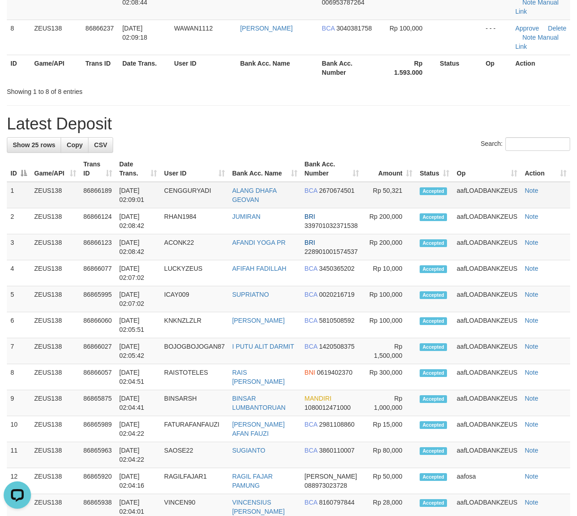
scroll to position [223, 0]
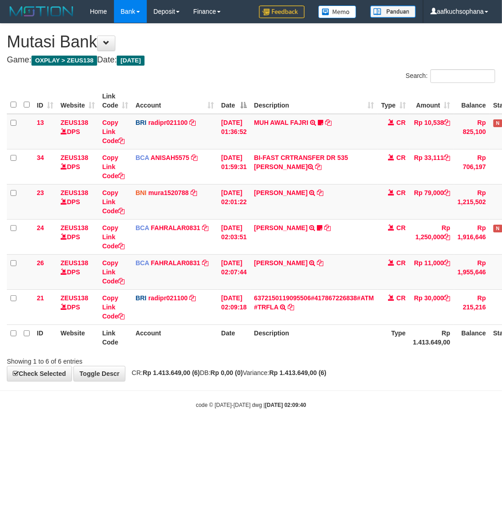
click at [314, 432] on html "Toggle navigation Home Bank Account List Load By Website Group [OXPLAY] ZEUS138…" at bounding box center [251, 216] width 502 height 432
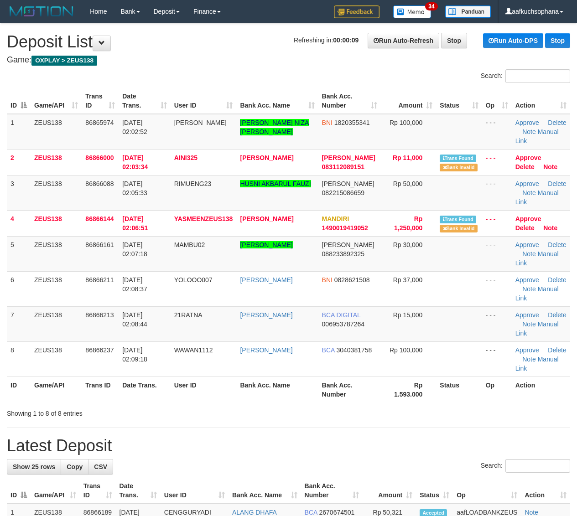
click at [538, 392] on th "Action" at bounding box center [541, 390] width 58 height 26
click at [544, 382] on th "Action" at bounding box center [541, 390] width 58 height 26
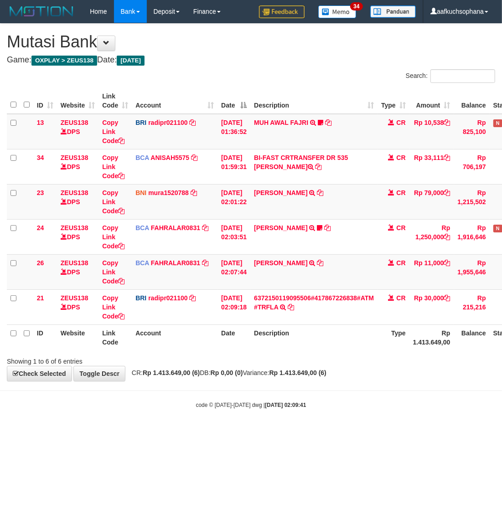
click at [334, 423] on body "Toggle navigation Home Bank Account List Load By Website Group [OXPLAY] ZEUS138…" at bounding box center [251, 216] width 502 height 432
click at [228, 414] on body "Toggle navigation Home Bank Account List Load By Website Group [OXPLAY] ZEUS138…" at bounding box center [251, 216] width 502 height 432
click at [248, 432] on html "Toggle navigation Home Bank Account List Load By Website Group [OXPLAY] ZEUS138…" at bounding box center [251, 216] width 502 height 432
click at [156, 432] on html "Toggle navigation Home Bank Account List Load By Website Group [OXPLAY] ZEUS138…" at bounding box center [251, 216] width 502 height 432
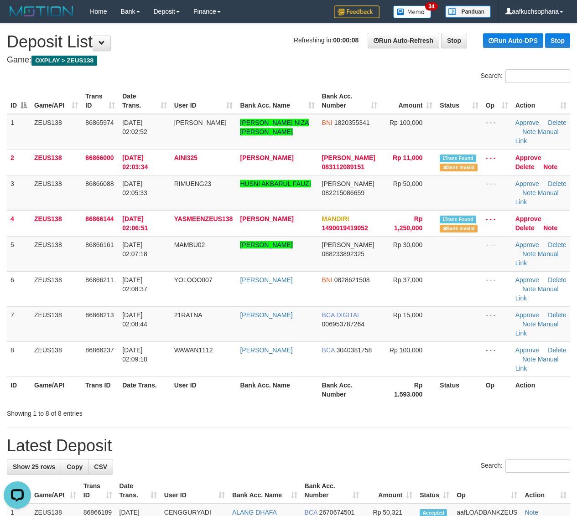
drag, startPoint x: 430, startPoint y: 393, endPoint x: 584, endPoint y: 398, distance: 154.2
click at [432, 394] on th "Rp 1.593.000" at bounding box center [408, 390] width 55 height 26
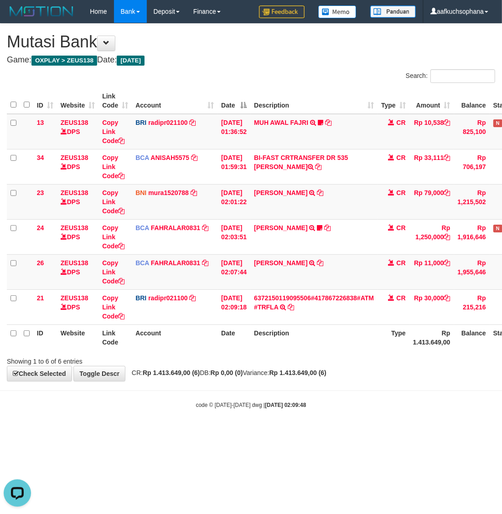
click at [240, 427] on body "Toggle navigation Home Bank Account List Load By Website Group [OXPLAY] ZEUS138…" at bounding box center [251, 216] width 502 height 432
drag, startPoint x: 241, startPoint y: 428, endPoint x: 246, endPoint y: 429, distance: 5.5
click at [243, 428] on body "Toggle navigation Home Bank Account List Load By Website Group [OXPLAY] ZEUS138…" at bounding box center [251, 216] width 502 height 432
click at [331, 426] on body "Toggle navigation Home Bank Account List Load By Website Group [OXPLAY] ZEUS138…" at bounding box center [251, 216] width 502 height 432
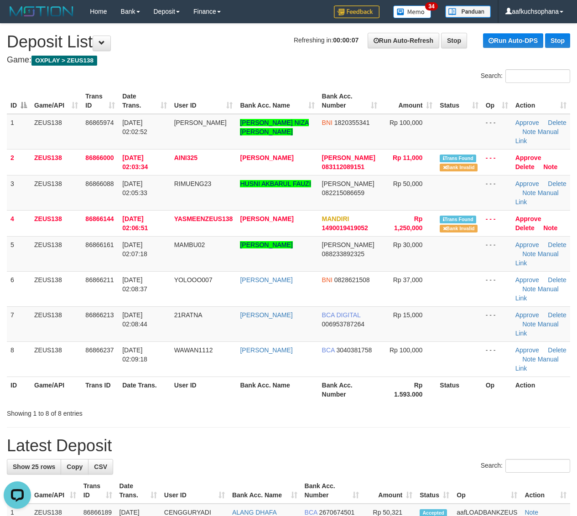
drag, startPoint x: 434, startPoint y: 411, endPoint x: 452, endPoint y: 411, distance: 18.7
click at [434, 413] on div "Showing 1 to 8 of 8 entries" at bounding box center [288, 411] width 577 height 13
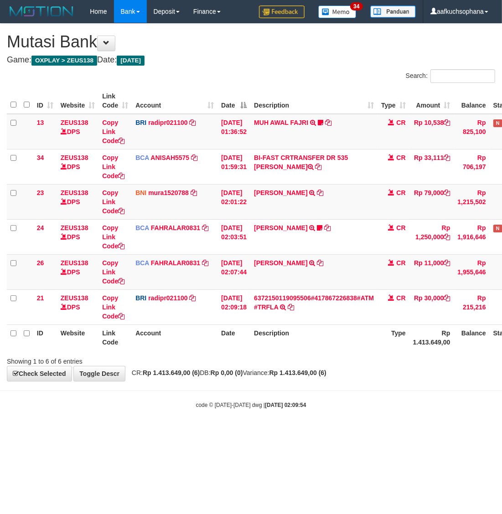
drag, startPoint x: 231, startPoint y: 438, endPoint x: 180, endPoint y: 439, distance: 50.6
click at [229, 432] on html "Toggle navigation Home Bank Account List Load By Website Group [OXPLAY] ZEUS138…" at bounding box center [251, 216] width 502 height 432
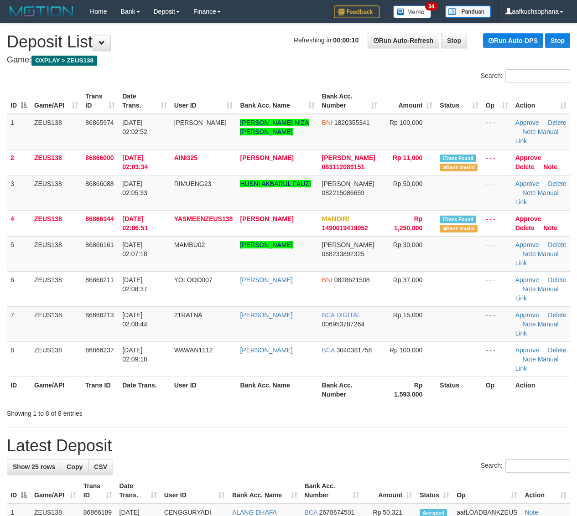
click at [457, 399] on th "Status" at bounding box center [459, 390] width 46 height 26
click at [409, 403] on th "Rp 1.593.000" at bounding box center [408, 390] width 55 height 26
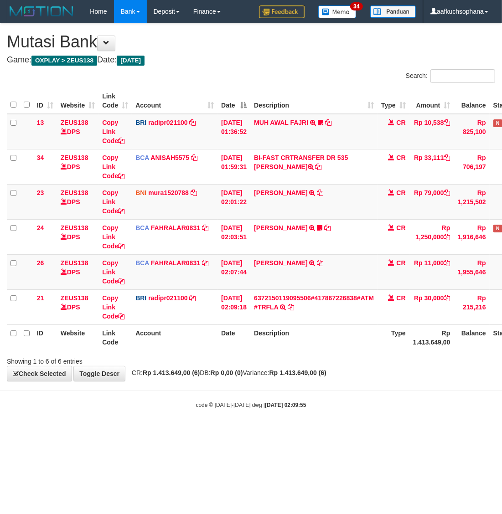
drag, startPoint x: 0, startPoint y: 0, endPoint x: 229, endPoint y: 421, distance: 479.0
click at [236, 420] on body "Toggle navigation Home Bank Account List Load By Website Group [OXPLAY] ZEUS138…" at bounding box center [251, 216] width 502 height 432
click at [317, 432] on html "Toggle navigation Home Bank Account List Load By Website Group [OXPLAY] ZEUS138…" at bounding box center [251, 216] width 502 height 432
click at [315, 432] on html "Toggle navigation Home Bank Account List Load By Website Group [OXPLAY] ZEUS138…" at bounding box center [251, 216] width 502 height 432
click at [119, 402] on div "code © 2012-2018 dwg | 2025/09/01 02:09:56" at bounding box center [251, 404] width 502 height 9
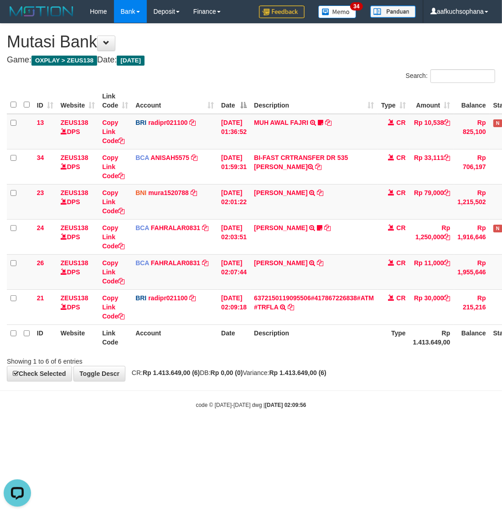
click at [179, 419] on body "Toggle navigation Home Bank Account List Load By Website Group [OXPLAY] ZEUS138…" at bounding box center [251, 216] width 502 height 432
drag, startPoint x: 340, startPoint y: 430, endPoint x: 201, endPoint y: 432, distance: 139.5
click at [340, 430] on body "Toggle navigation Home Bank Account List Load By Website Group [OXPLAY] ZEUS138…" at bounding box center [251, 216] width 502 height 432
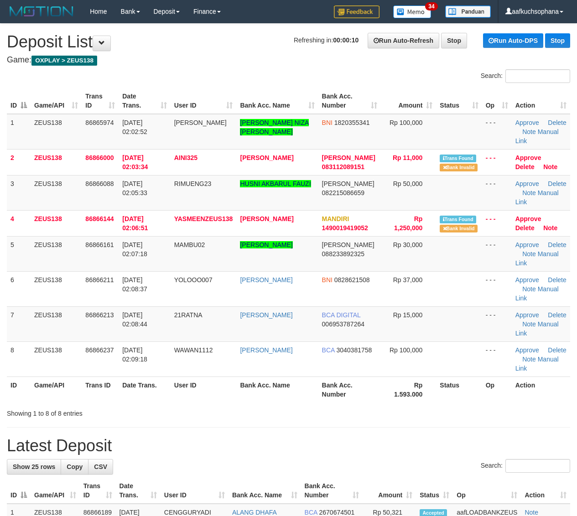
drag, startPoint x: 415, startPoint y: 416, endPoint x: 443, endPoint y: 410, distance: 28.8
click at [415, 416] on div "Showing 1 to 8 of 8 entries" at bounding box center [288, 411] width 577 height 13
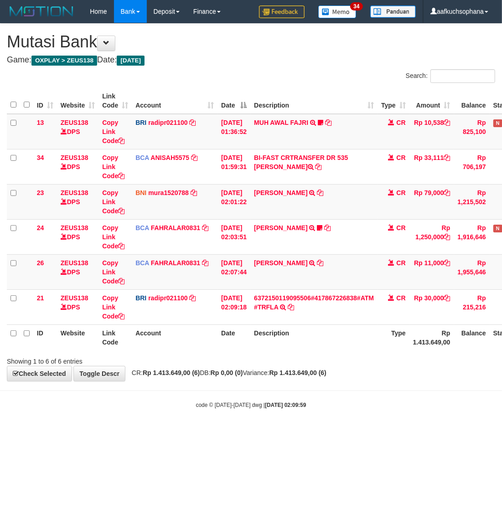
click at [312, 432] on html "Toggle navigation Home Bank Account List Load By Website Group [OXPLAY] ZEUS138…" at bounding box center [251, 216] width 502 height 432
drag, startPoint x: 309, startPoint y: 445, endPoint x: 326, endPoint y: 431, distance: 22.4
click at [310, 432] on html "Toggle navigation Home Bank Account List Load By Website Group [OXPLAY] ZEUS138…" at bounding box center [251, 216] width 502 height 432
drag, startPoint x: 297, startPoint y: 420, endPoint x: 139, endPoint y: 419, distance: 158.2
click at [296, 420] on body "Toggle navigation Home Bank Account List Load By Website Group [OXPLAY] ZEUS138…" at bounding box center [251, 216] width 502 height 432
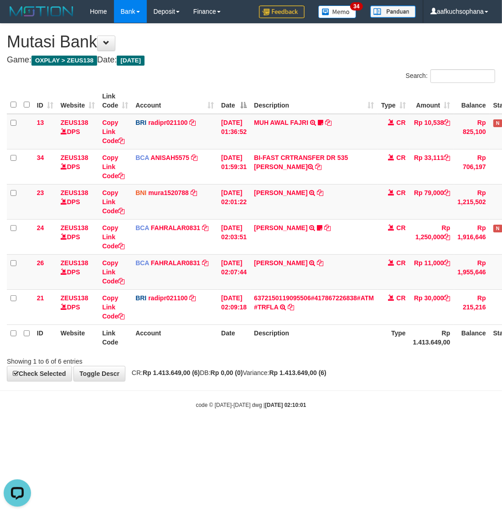
drag, startPoint x: 355, startPoint y: 434, endPoint x: 268, endPoint y: 420, distance: 87.7
click at [356, 432] on html "Toggle navigation Home Bank Account List Load By Website Group [OXPLAY] ZEUS138…" at bounding box center [251, 216] width 502 height 432
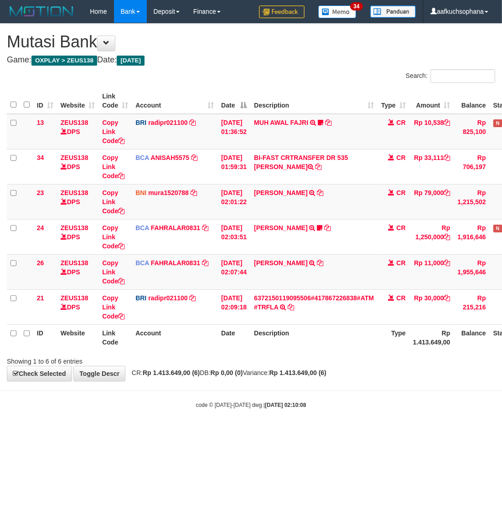
click at [228, 432] on html "Toggle navigation Home Bank Account List Load By Website Group [OXPLAY] ZEUS138…" at bounding box center [251, 216] width 502 height 432
drag, startPoint x: 245, startPoint y: 434, endPoint x: 251, endPoint y: 434, distance: 5.9
click at [246, 432] on html "Toggle navigation Home Bank Account List Load By Website Group [OXPLAY] ZEUS138…" at bounding box center [251, 216] width 502 height 432
drag, startPoint x: 288, startPoint y: 441, endPoint x: 255, endPoint y: 440, distance: 32.4
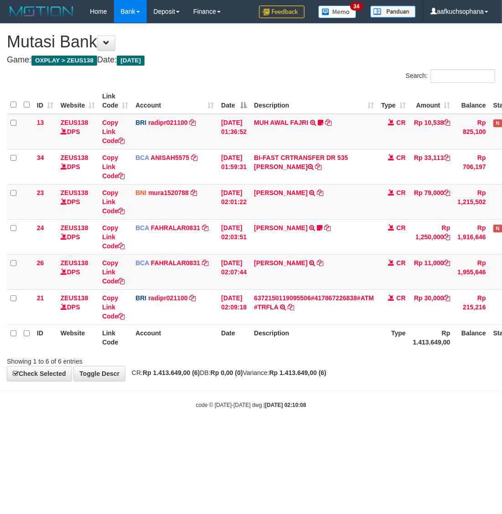
click at [277, 432] on html "Toggle navigation Home Bank Account List Load By Website Group [OXPLAY] ZEUS138…" at bounding box center [251, 216] width 502 height 432
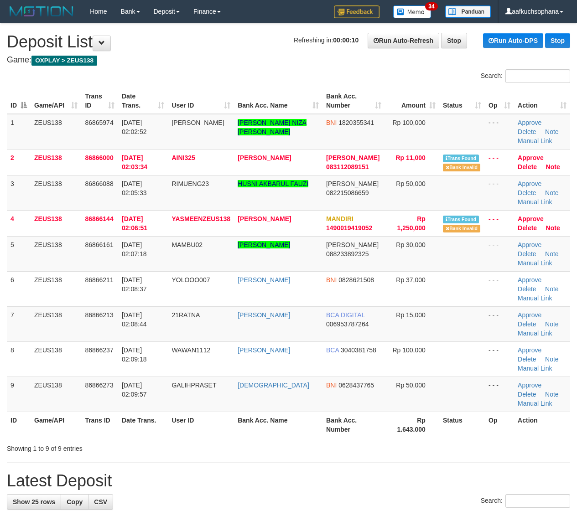
drag, startPoint x: 439, startPoint y: 424, endPoint x: 460, endPoint y: 422, distance: 21.6
click at [440, 425] on th "Status" at bounding box center [462, 425] width 46 height 26
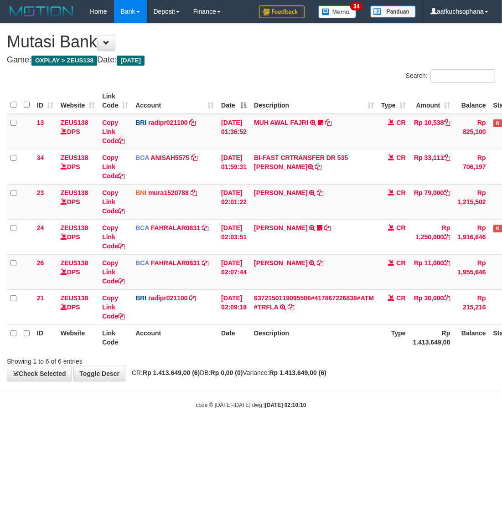
click at [219, 432] on html "Toggle navigation Home Bank Account List Load By Website Group [OXPLAY] ZEUS138…" at bounding box center [251, 216] width 502 height 432
drag, startPoint x: 10, startPoint y: 427, endPoint x: 25, endPoint y: 424, distance: 14.8
click at [12, 427] on body "Toggle navigation Home Bank Account List Load By Website Group [OXPLAY] ZEUS138…" at bounding box center [251, 216] width 502 height 432
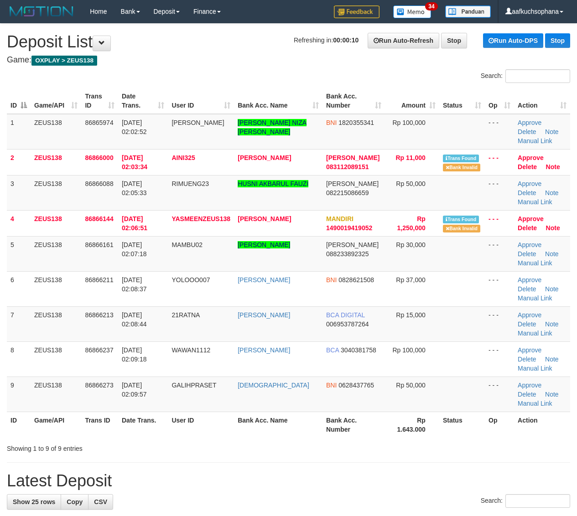
click at [433, 442] on div "Showing 1 to 9 of 9 entries" at bounding box center [288, 446] width 577 height 13
click at [492, 440] on div at bounding box center [408, 440] width 336 height 0
drag, startPoint x: 507, startPoint y: 432, endPoint x: 521, endPoint y: 432, distance: 14.1
click at [507, 432] on th "Op" at bounding box center [499, 425] width 29 height 26
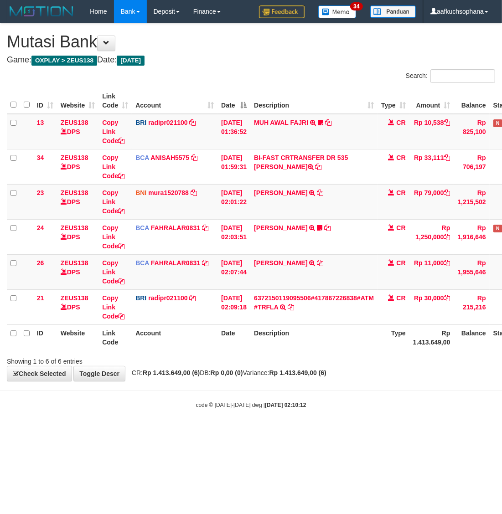
click at [351, 432] on html "Toggle navigation Home Bank Account List Load By Website Group [OXPLAY] ZEUS138…" at bounding box center [251, 216] width 502 height 432
click at [218, 432] on html "Toggle navigation Home Bank Account List Load By Website Group [OXPLAY] ZEUS138…" at bounding box center [251, 216] width 502 height 432
click at [177, 432] on html "Toggle navigation Home Bank Account List Load By Website Group [OXPLAY] ZEUS138…" at bounding box center [251, 216] width 502 height 432
click at [297, 431] on body "Toggle navigation Home Bank Account List Load By Website Group [OXPLAY] ZEUS138…" at bounding box center [251, 216] width 502 height 432
click at [224, 432] on html "Toggle navigation Home Bank Account List Load By Website Group [OXPLAY] ZEUS138…" at bounding box center [251, 216] width 502 height 432
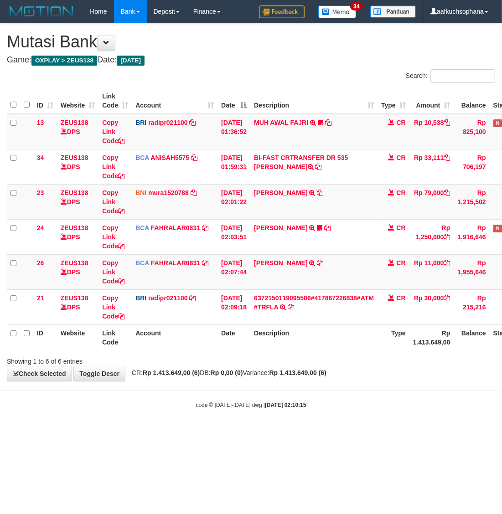
click at [224, 432] on html "Toggle navigation Home Bank Account List Load By Website Group [OXPLAY] ZEUS138…" at bounding box center [251, 216] width 502 height 432
click at [210, 431] on body "Toggle navigation Home Bank Account List Load By Website Group [OXPLAY] ZEUS138…" at bounding box center [251, 216] width 502 height 432
click at [141, 414] on body "Toggle navigation Home Bank Account List Load By Website Group [OXPLAY] ZEUS138…" at bounding box center [251, 216] width 502 height 432
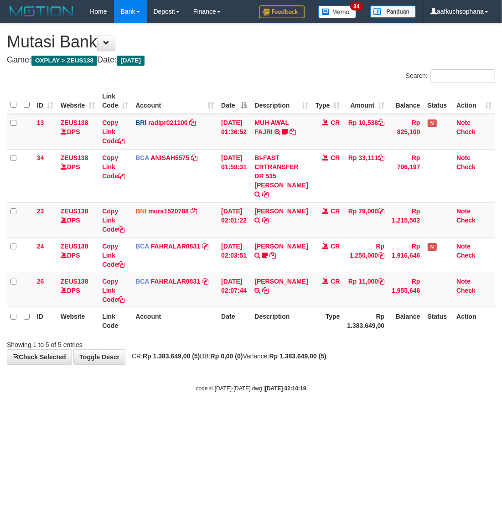
drag, startPoint x: 99, startPoint y: 400, endPoint x: 91, endPoint y: 399, distance: 7.8
click at [97, 400] on body "Toggle navigation Home Bank Account List Load By Website Group [OXPLAY] ZEUS138…" at bounding box center [251, 207] width 502 height 415
click at [375, 386] on body "Toggle navigation Home Bank Account List Load By Website Group [OXPLAY] ZEUS138…" at bounding box center [251, 207] width 502 height 415
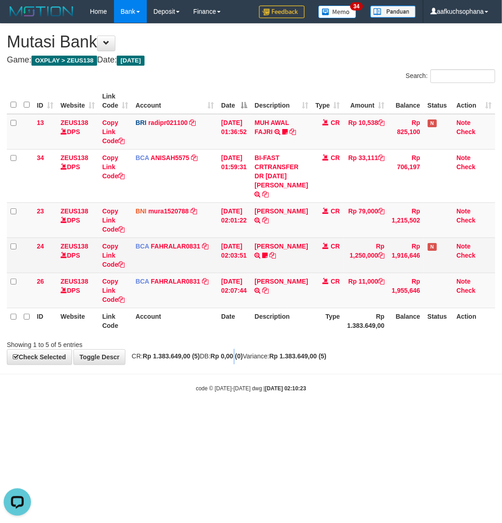
drag, startPoint x: 249, startPoint y: 343, endPoint x: 192, endPoint y: 251, distance: 108.3
click at [250, 345] on div "**********" at bounding box center [251, 194] width 502 height 341
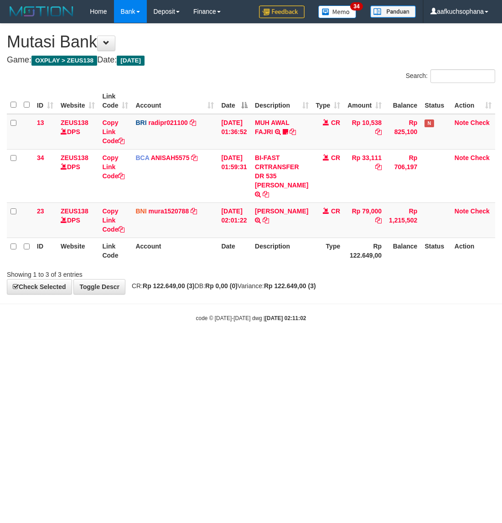
click at [314, 340] on html "Toggle navigation Home Bank Account List Load By Website Group [OXPLAY] ZEUS138…" at bounding box center [251, 172] width 502 height 345
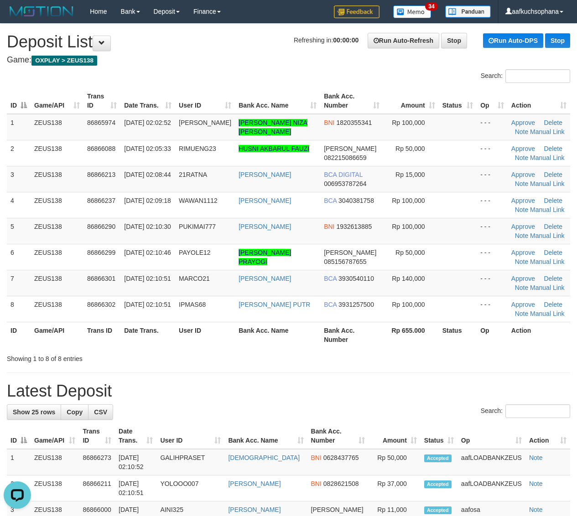
drag, startPoint x: 322, startPoint y: 395, endPoint x: 584, endPoint y: 379, distance: 262.6
click at [346, 395] on h1 "Latest Deposit" at bounding box center [288, 391] width 563 height 18
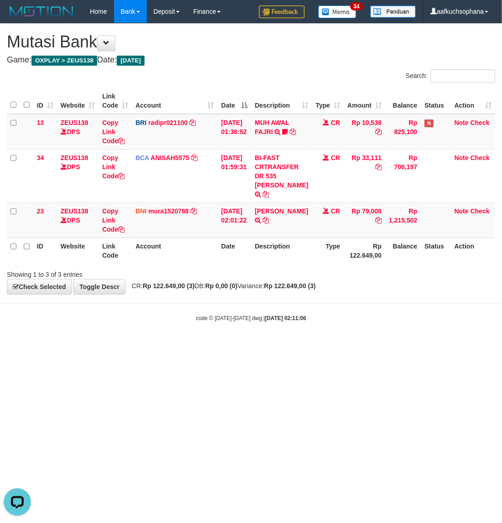
drag, startPoint x: 128, startPoint y: 383, endPoint x: 109, endPoint y: 367, distance: 24.6
click at [130, 345] on html "Toggle navigation Home Bank Account List Load By Website Group [OXPLAY] ZEUS138…" at bounding box center [251, 172] width 502 height 345
click at [268, 125] on link "MUH AWAL FAJRI" at bounding box center [272, 127] width 35 height 16
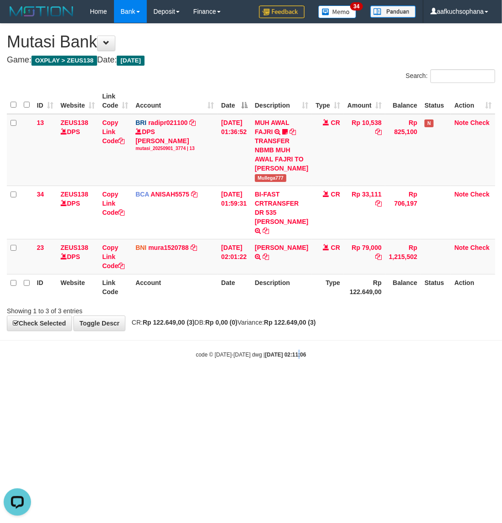
click at [291, 382] on html "Toggle navigation Home Bank Account List Load By Website Group [OXPLAY] ZEUS138…" at bounding box center [251, 191] width 502 height 382
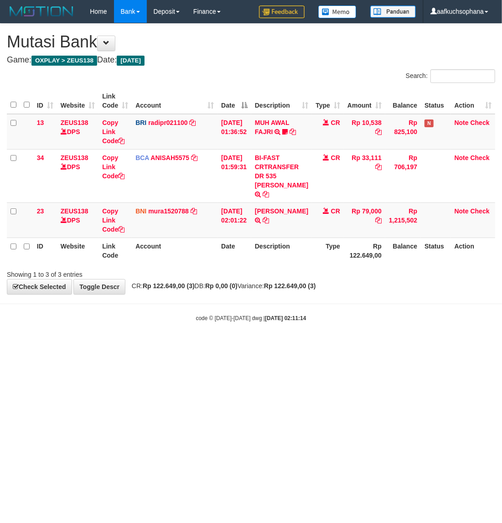
click at [186, 345] on html "Toggle navigation Home Bank Account List Load By Website Group [OXPLAY] ZEUS138…" at bounding box center [251, 172] width 502 height 345
click at [238, 345] on html "Toggle navigation Home Bank Account List Load By Website Group [OXPLAY] ZEUS138…" at bounding box center [251, 172] width 502 height 345
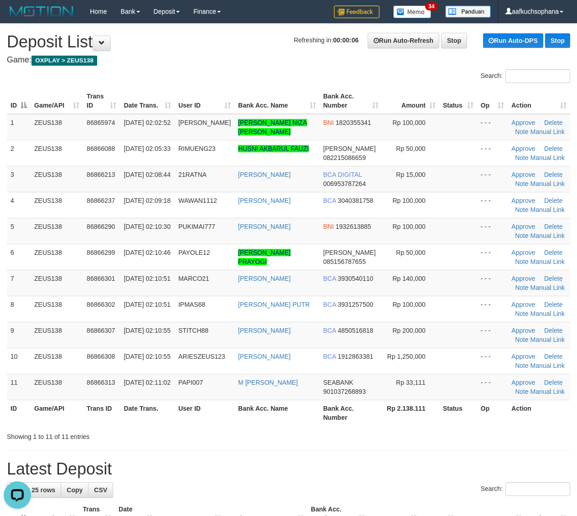
click at [431, 422] on th "Rp 2.138.111" at bounding box center [410, 413] width 57 height 26
click at [543, 393] on link "Manual Link" at bounding box center [547, 391] width 35 height 7
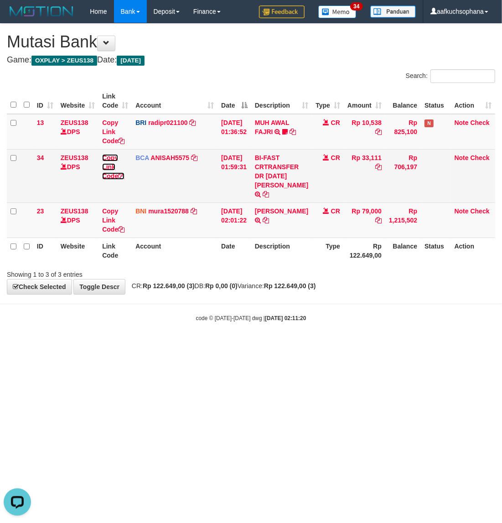
click at [120, 175] on icon at bounding box center [121, 176] width 6 height 6
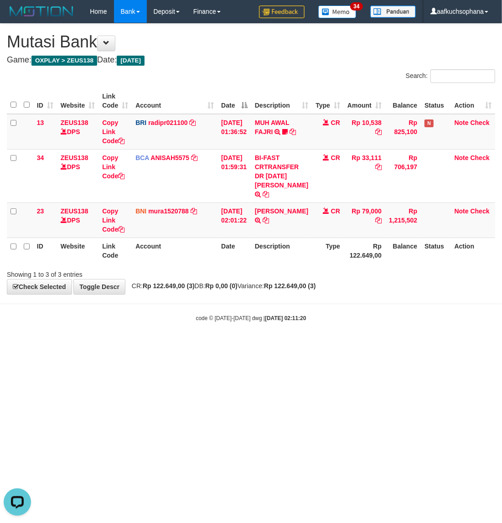
scroll to position [124, 0]
click at [162, 345] on html "Toggle navigation Home Bank Account List Load By Website Group [OXPLAY] ZEUS138…" at bounding box center [251, 172] width 502 height 345
click at [160, 345] on html "Toggle navigation Home Bank Account List Load By Website Group [OXPLAY] ZEUS138…" at bounding box center [251, 172] width 502 height 345
click at [158, 345] on html "Toggle navigation Home Bank Account List Load By Website Group [OXPLAY] ZEUS138…" at bounding box center [251, 172] width 502 height 345
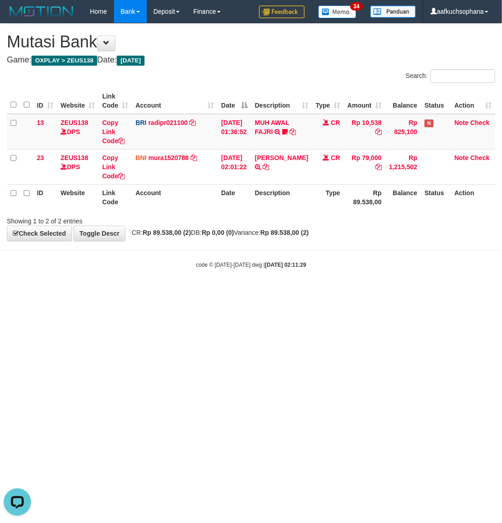
click at [265, 292] on html "Toggle navigation Home Bank Account List Load By Website Group [OXPLAY] ZEUS138…" at bounding box center [251, 146] width 502 height 292
click at [150, 292] on html "Toggle navigation Home Bank Account List Load By Website Group [OXPLAY] ZEUS138…" at bounding box center [251, 146] width 502 height 292
click at [231, 292] on html "Toggle navigation Home Bank Account List Load By Website Group [OXPLAY] ZEUS138…" at bounding box center [251, 146] width 502 height 292
click at [186, 292] on html "Toggle navigation Home Bank Account List Load By Website Group [OXPLAY] ZEUS138…" at bounding box center [251, 146] width 502 height 292
drag, startPoint x: 227, startPoint y: 381, endPoint x: 212, endPoint y: 364, distance: 22.0
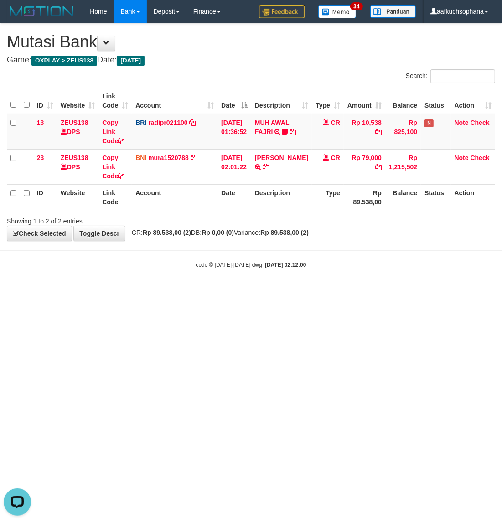
click at [222, 292] on html "Toggle navigation Home Bank Account List Load By Website Group [OXPLAY] ZEUS138…" at bounding box center [251, 146] width 502 height 292
click at [140, 292] on html "Toggle navigation Home Bank Account List Load By Website Group [OXPLAY] ZEUS138…" at bounding box center [251, 146] width 502 height 292
click at [146, 292] on html "Toggle navigation Home Bank Account List Load By Website Group [OXPLAY] ZEUS138…" at bounding box center [251, 146] width 502 height 292
click at [183, 292] on html "Toggle navigation Home Bank Account List Load By Website Group [OXPLAY] ZEUS138…" at bounding box center [251, 146] width 502 height 292
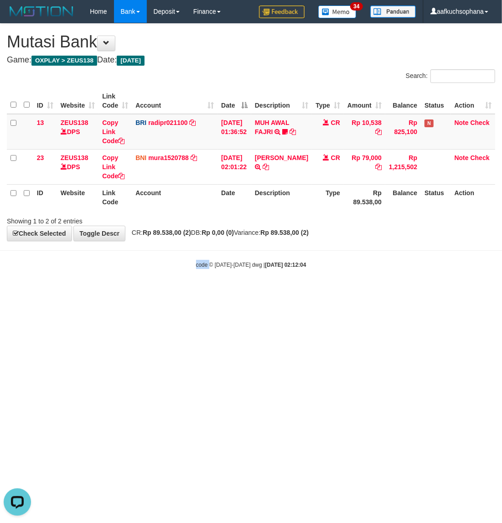
click at [202, 292] on html "Toggle navigation Home Bank Account List Load By Website Group [OXPLAY] ZEUS138…" at bounding box center [251, 146] width 502 height 292
click at [268, 292] on html "Toggle navigation Home Bank Account List Load By Website Group [OXPLAY] ZEUS138…" at bounding box center [251, 146] width 502 height 292
click at [187, 292] on html "Toggle navigation Home Bank Account List Load By Website Group [OXPLAY] ZEUS138…" at bounding box center [251, 146] width 502 height 292
click at [222, 292] on html "Toggle navigation Home Bank Account List Load By Website Group [OXPLAY] ZEUS138…" at bounding box center [251, 146] width 502 height 292
click at [210, 292] on html "Toggle navigation Home Bank Account List Load By Website Group [OXPLAY] ZEUS138…" at bounding box center [251, 146] width 502 height 292
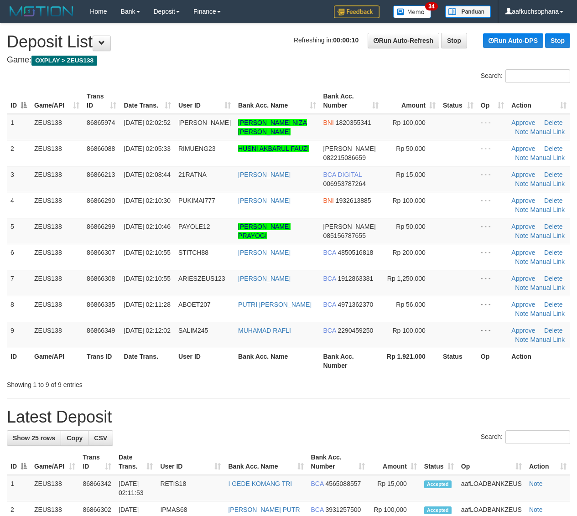
click at [546, 356] on th "Action" at bounding box center [538, 361] width 62 height 26
click at [467, 416] on h1 "Latest Deposit" at bounding box center [288, 417] width 563 height 18
click at [502, 389] on div "Showing 1 to 9 of 9 entries" at bounding box center [288, 383] width 577 height 13
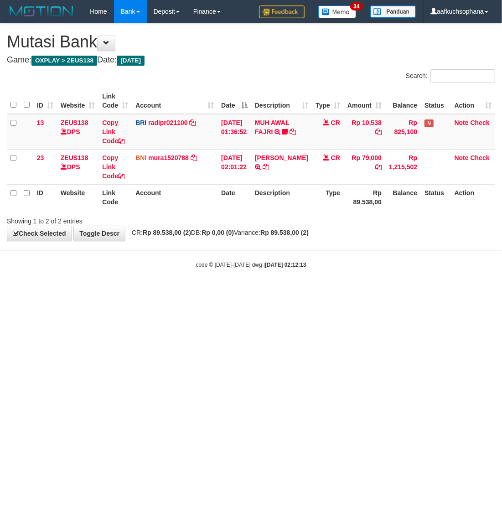
click at [93, 292] on html "Toggle navigation Home Bank Account List Load By Website Group [OXPLAY] ZEUS138…" at bounding box center [251, 146] width 502 height 292
click at [194, 292] on html "Toggle navigation Home Bank Account List Load By Website Group [OXPLAY] ZEUS138…" at bounding box center [251, 146] width 502 height 292
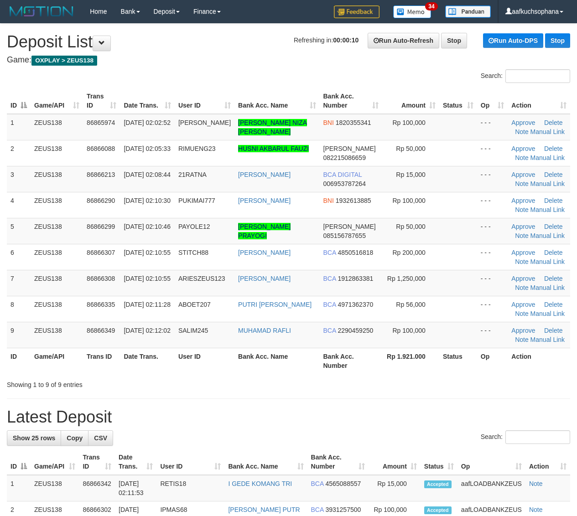
drag, startPoint x: 391, startPoint y: 373, endPoint x: 447, endPoint y: 350, distance: 60.7
click at [393, 371] on th "Rp 1.921.000" at bounding box center [410, 361] width 57 height 26
